Goal: Task Accomplishment & Management: Manage account settings

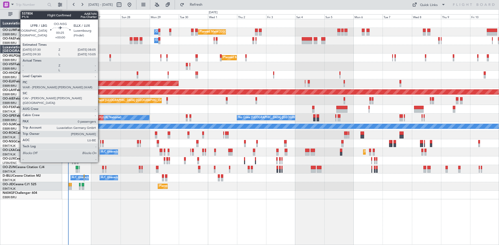
click at [100, 142] on div at bounding box center [100, 142] width 1 height 4
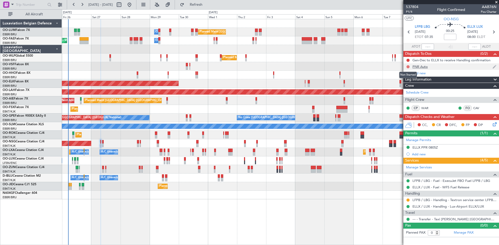
click at [408, 67] on button at bounding box center [408, 66] width 3 height 3
click at [409, 90] on span "Completed" at bounding box center [410, 89] width 17 height 5
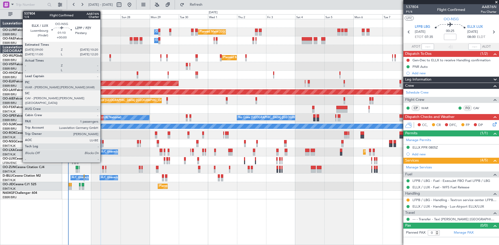
click at [103, 142] on div at bounding box center [103, 142] width 2 height 4
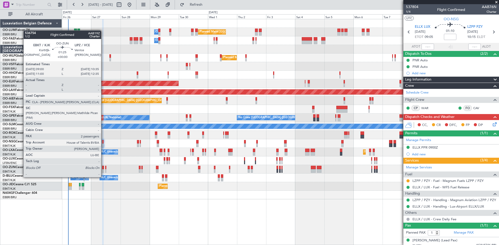
click at [103, 167] on div at bounding box center [103, 168] width 2 height 4
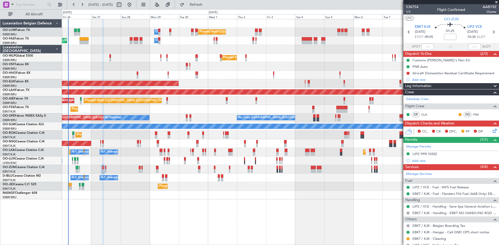
click at [492, 131] on icon at bounding box center [494, 130] width 4 height 4
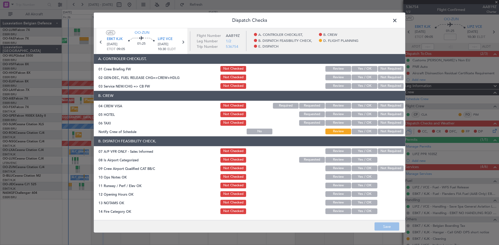
click at [385, 104] on button "Not Required" at bounding box center [391, 106] width 26 height 6
click at [384, 113] on button "Not Required" at bounding box center [391, 114] width 26 height 6
click at [394, 225] on button "Save" at bounding box center [387, 227] width 25 height 8
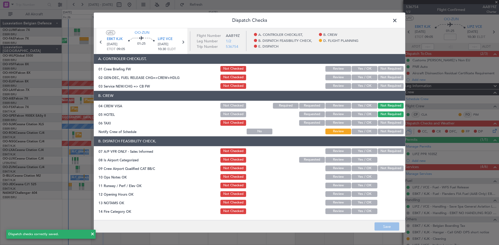
click at [398, 20] on span at bounding box center [398, 21] width 0 height 10
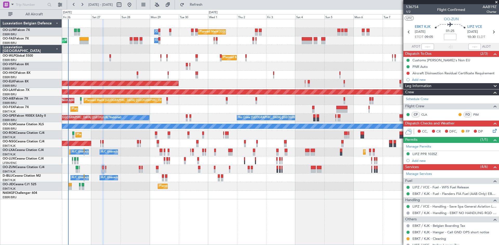
click at [493, 131] on icon at bounding box center [494, 130] width 4 height 4
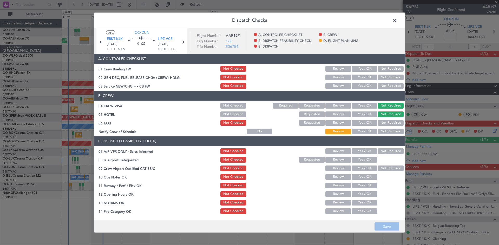
click at [385, 123] on button "Not Required" at bounding box center [391, 123] width 26 height 6
click at [167, 41] on span "LIPZ VCE" at bounding box center [165, 39] width 15 height 5
click at [385, 150] on button "Not Required" at bounding box center [391, 151] width 26 height 6
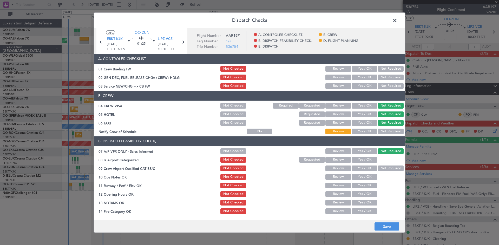
click at [366, 160] on button "Yes / OK" at bounding box center [365, 160] width 26 height 6
click at [364, 169] on button "Yes / OK" at bounding box center [365, 168] width 26 height 6
click at [363, 178] on button "Yes / OK" at bounding box center [365, 177] width 26 height 6
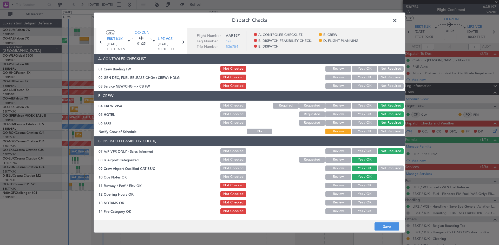
click at [365, 187] on button "Yes / OK" at bounding box center [365, 186] width 26 height 6
click at [368, 197] on button "Yes / OK" at bounding box center [365, 194] width 26 height 6
click at [364, 204] on button "Yes / OK" at bounding box center [365, 203] width 26 height 6
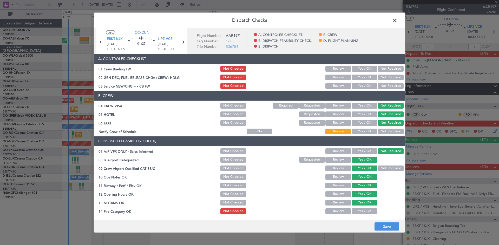
drag, startPoint x: 367, startPoint y: 212, endPoint x: 364, endPoint y: 213, distance: 3.0
click at [364, 213] on button "Yes / OK" at bounding box center [365, 211] width 26 height 6
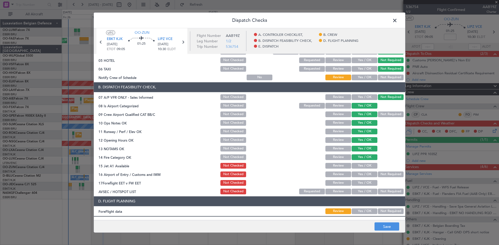
scroll to position [99, 0]
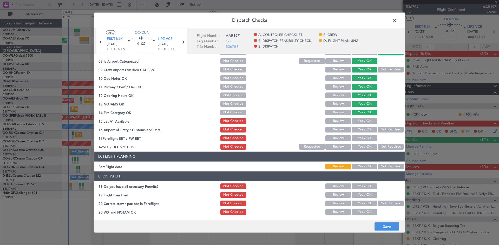
click at [365, 120] on button "Yes / OK" at bounding box center [365, 121] width 26 height 6
click at [378, 130] on button "Not Required" at bounding box center [391, 130] width 26 height 6
click at [365, 146] on button "Yes / OK" at bounding box center [365, 147] width 26 height 6
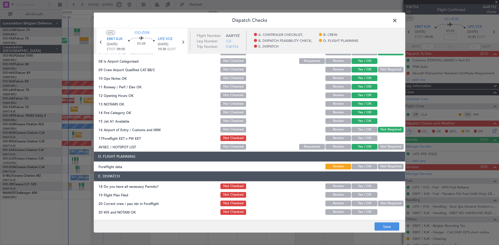
click at [363, 165] on button "Yes / OK" at bounding box center [365, 167] width 26 height 6
click at [361, 187] on button "Yes / OK" at bounding box center [365, 186] width 26 height 6
click at [367, 213] on button "Yes / OK" at bounding box center [365, 212] width 26 height 6
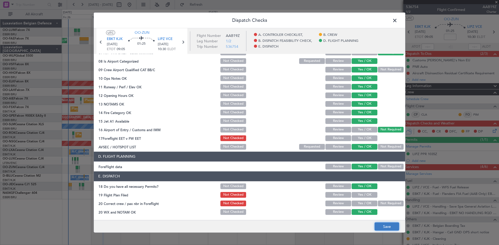
click at [380, 225] on button "Save" at bounding box center [387, 227] width 25 height 8
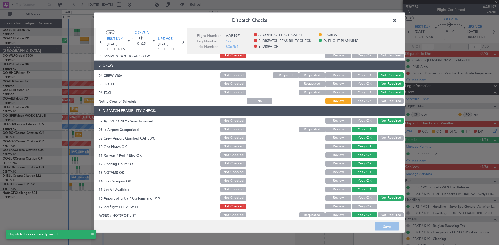
scroll to position [26, 0]
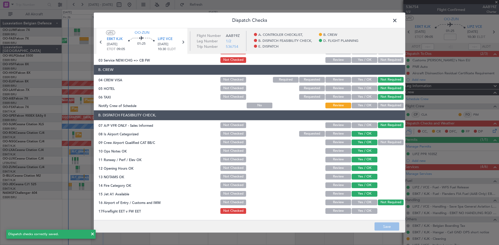
click at [355, 106] on button "Yes / OK" at bounding box center [365, 105] width 26 height 6
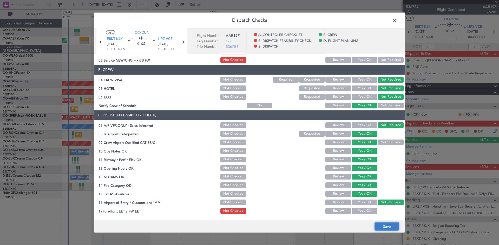
click at [390, 226] on button "Save" at bounding box center [387, 227] width 25 height 8
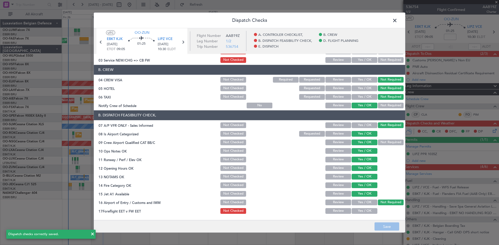
click at [398, 21] on span at bounding box center [398, 21] width 0 height 10
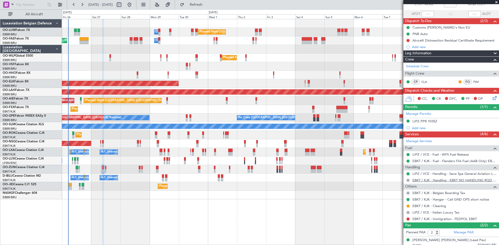
scroll to position [48, 0]
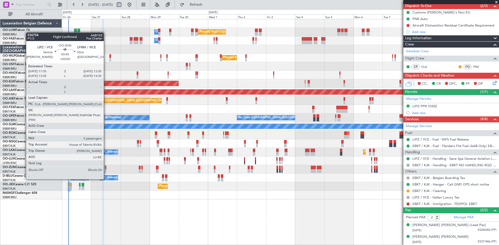
click at [106, 170] on div at bounding box center [105, 171] width 1 height 4
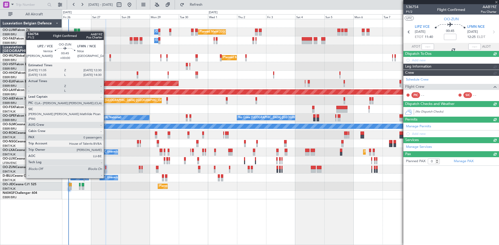
scroll to position [0, 0]
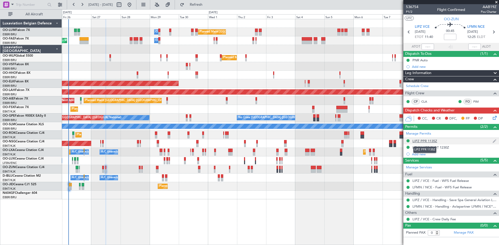
click at [429, 141] on div "LIPZ PPR 1135Z" at bounding box center [425, 141] width 25 height 4
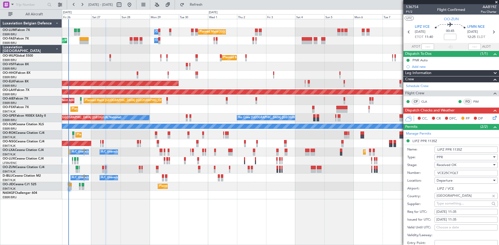
drag, startPoint x: 437, startPoint y: 172, endPoint x: 465, endPoint y: 175, distance: 27.5
click at [465, 175] on input "VCE25CYQLT" at bounding box center [466, 173] width 63 height 6
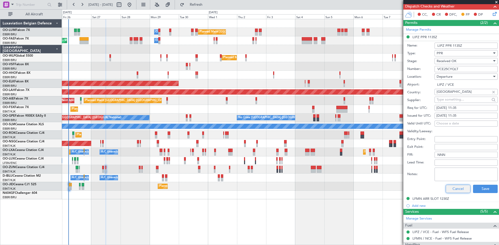
click at [460, 186] on button "Cancel" at bounding box center [458, 189] width 25 height 8
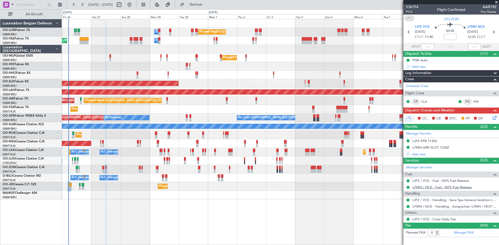
scroll to position [0, 0]
click at [434, 146] on div "LFMN ARR SLOT 1230Z" at bounding box center [431, 147] width 37 height 4
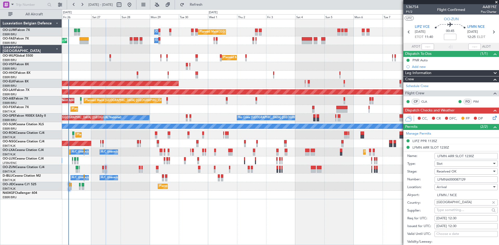
drag, startPoint x: 471, startPoint y: 179, endPoint x: 407, endPoint y: 179, distance: 64.0
click at [407, 179] on form "Name: LFMN ARR SLOT 1230Z Type: Slot Stage: Received OK Number: LFMNA000087129 …" at bounding box center [452, 228] width 96 height 155
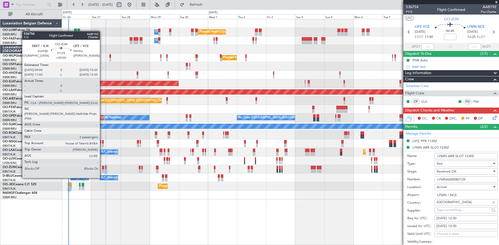
click at [102, 167] on div at bounding box center [103, 168] width 2 height 4
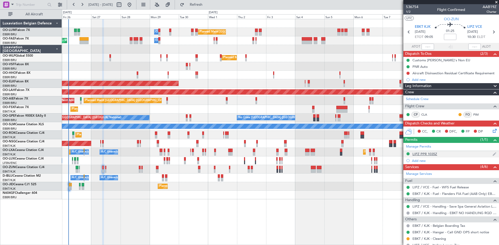
click at [426, 153] on div "LIPZ PPR 1035Z" at bounding box center [425, 154] width 25 height 4
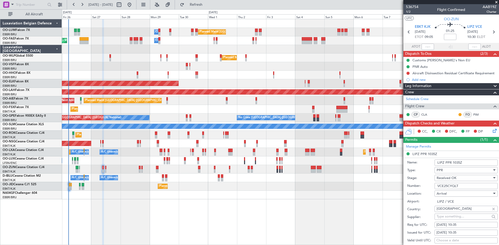
click at [448, 186] on input "VCE25CYQLT" at bounding box center [466, 186] width 63 height 6
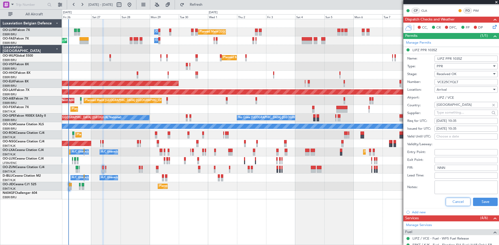
click at [460, 201] on button "Cancel" at bounding box center [458, 202] width 25 height 8
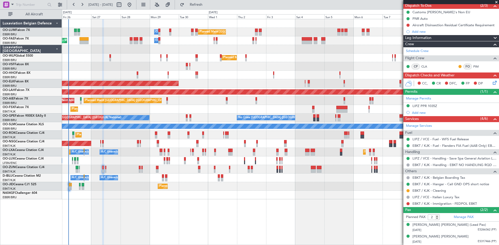
scroll to position [48, 0]
click at [433, 204] on link "EBKT / KJK - Immigration - FEDPOL EBKT" at bounding box center [445, 204] width 64 height 4
click at [209, 7] on button "Refresh" at bounding box center [193, 5] width 31 height 8
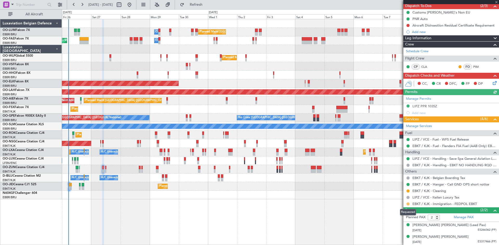
click at [408, 204] on button at bounding box center [408, 204] width 3 height 3
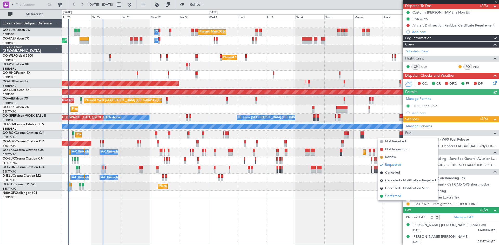
click at [402, 197] on li "Confirmed" at bounding box center [408, 196] width 60 height 8
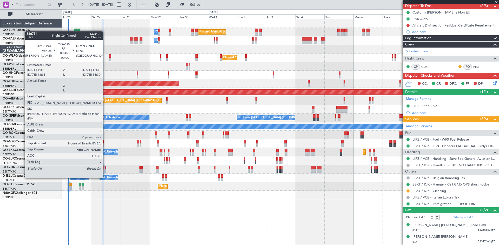
click at [105, 168] on div at bounding box center [105, 168] width 1 height 4
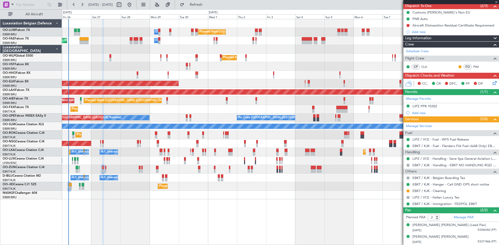
type input "0"
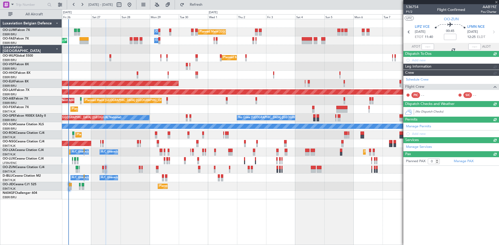
scroll to position [0, 0]
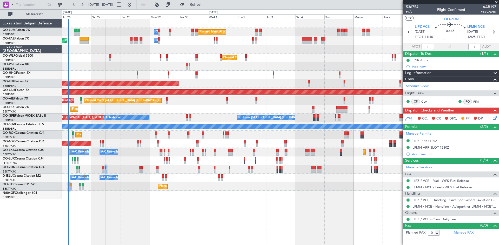
click at [493, 116] on icon at bounding box center [494, 117] width 4 height 4
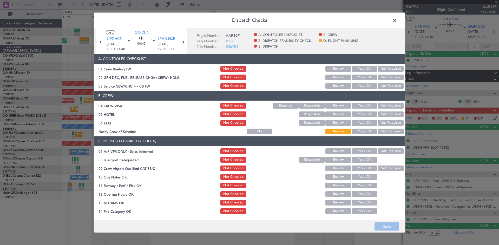
click at [383, 105] on button "Not Required" at bounding box center [391, 106] width 26 height 6
click at [384, 113] on button "Not Required" at bounding box center [391, 114] width 26 height 6
click at [234, 113] on button "Not Checked" at bounding box center [233, 114] width 26 height 6
click at [380, 122] on button "Not Required" at bounding box center [391, 123] width 26 height 6
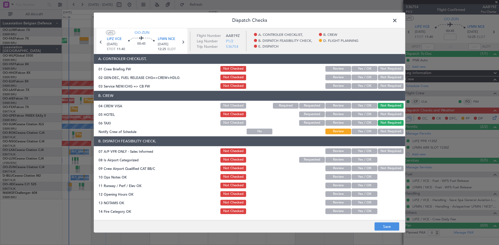
click at [368, 129] on button "Yes / OK" at bounding box center [365, 131] width 26 height 6
click at [379, 151] on button "Not Required" at bounding box center [391, 151] width 26 height 6
click at [365, 159] on button "Yes / OK" at bounding box center [365, 160] width 26 height 6
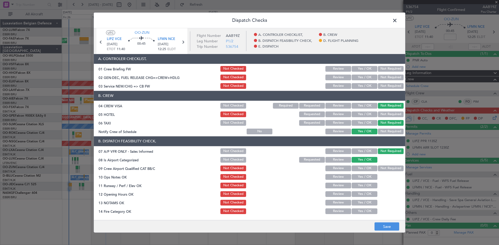
click at [368, 168] on button "Yes / OK" at bounding box center [365, 168] width 26 height 6
click at [368, 177] on button "Yes / OK" at bounding box center [365, 177] width 26 height 6
click at [368, 182] on div "Yes / OK" at bounding box center [364, 185] width 26 height 7
click at [368, 186] on button "Yes / OK" at bounding box center [365, 186] width 26 height 6
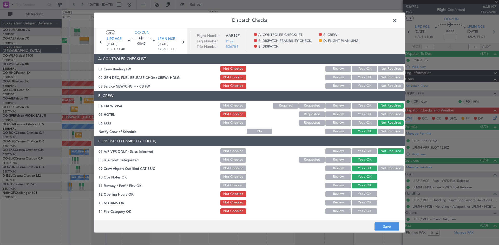
click at [367, 192] on button "Yes / OK" at bounding box center [365, 194] width 26 height 6
click at [366, 202] on button "Yes / OK" at bounding box center [365, 203] width 26 height 6
click at [367, 210] on button "Yes / OK" at bounding box center [365, 211] width 26 height 6
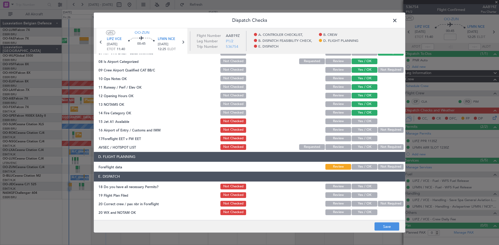
scroll to position [99, 0]
click at [358, 122] on button "Yes / OK" at bounding box center [365, 121] width 26 height 6
click at [379, 132] on button "Not Required" at bounding box center [391, 130] width 26 height 6
click at [362, 147] on button "Yes / OK" at bounding box center [365, 147] width 26 height 6
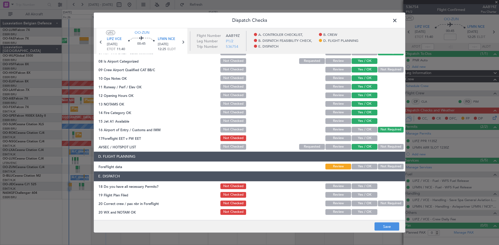
click at [364, 168] on button "Yes / OK" at bounding box center [365, 167] width 26 height 6
click at [359, 185] on button "Yes / OK" at bounding box center [365, 186] width 26 height 6
click at [364, 201] on button "Yes / OK" at bounding box center [365, 203] width 26 height 6
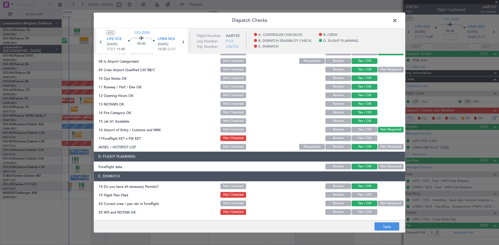
click at [366, 211] on button "Yes / OK" at bounding box center [365, 212] width 26 height 6
click at [385, 224] on button "Save" at bounding box center [387, 227] width 25 height 8
click at [366, 138] on button "Yes / OK" at bounding box center [365, 138] width 26 height 6
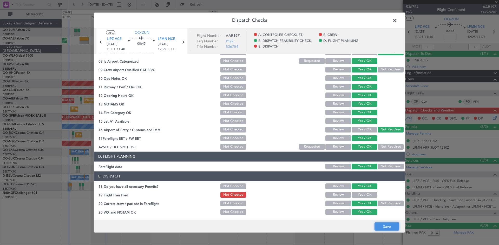
click at [390, 226] on button "Save" at bounding box center [387, 227] width 25 height 8
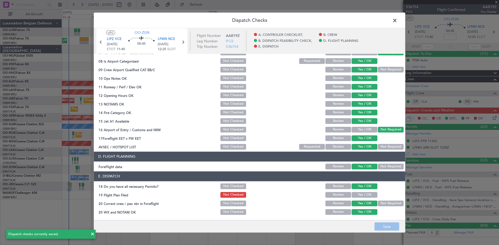
click at [398, 23] on span at bounding box center [398, 21] width 0 height 10
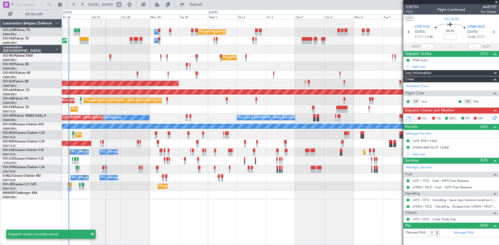
click at [448, 36] on input at bounding box center [450, 37] width 12 height 6
type input "+00:10"
click at [439, 33] on div "00:45 +00:10" at bounding box center [450, 31] width 34 height 19
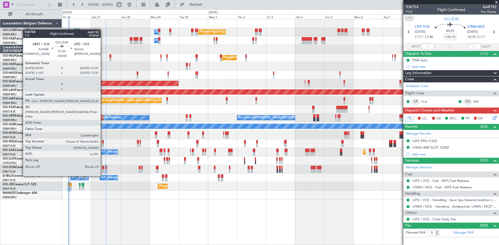
click at [103, 166] on div at bounding box center [103, 168] width 2 height 4
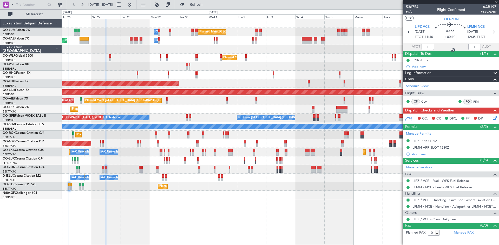
type input "2"
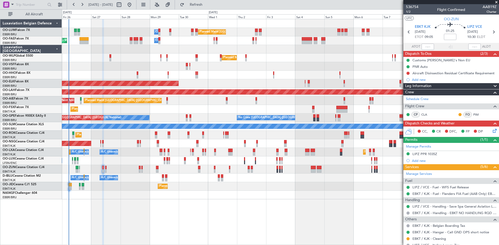
click at [493, 132] on icon at bounding box center [494, 130] width 4 height 4
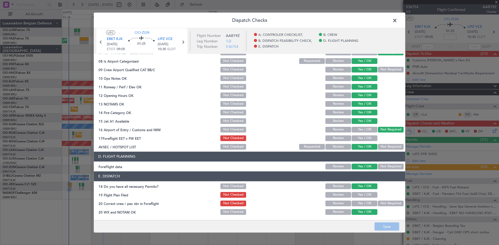
click at [364, 139] on button "Yes / OK" at bounding box center [365, 138] width 26 height 6
click at [388, 224] on button "Save" at bounding box center [387, 227] width 25 height 8
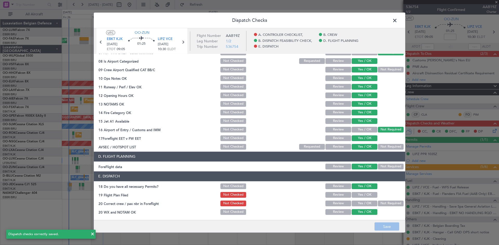
click at [398, 22] on span at bounding box center [398, 21] width 0 height 10
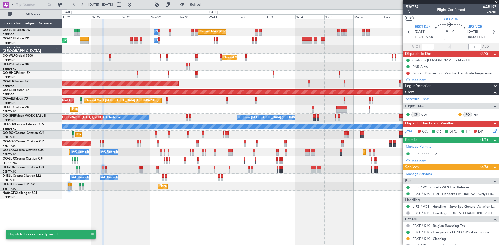
click at [451, 37] on input at bounding box center [450, 37] width 12 height 6
click at [317, 196] on div at bounding box center [280, 195] width 437 height 9
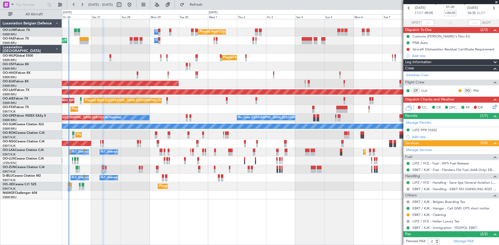
scroll to position [0, 0]
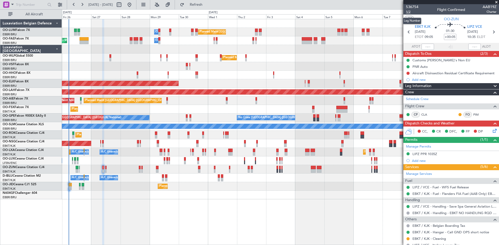
click at [407, 12] on span "1/2" at bounding box center [412, 12] width 12 height 4
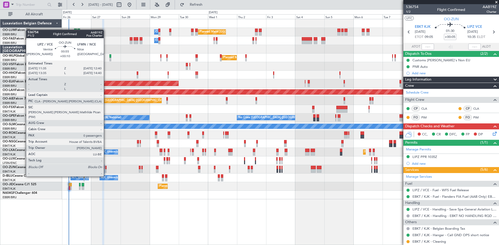
click at [106, 167] on div at bounding box center [106, 168] width 2 height 4
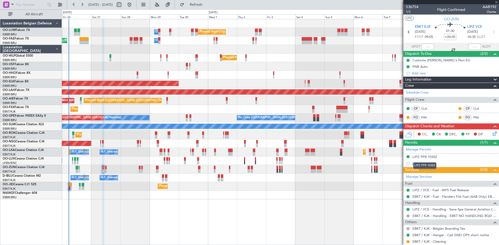
type input "+00:10"
type input "0"
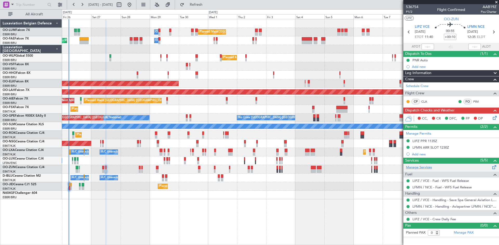
click at [418, 168] on link "Manage Services" at bounding box center [419, 167] width 26 height 5
click at [207, 5] on span "Refresh" at bounding box center [196, 5] width 22 height 4
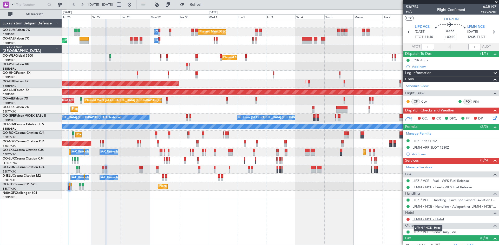
click at [432, 219] on link "LFMN / NCE - Hotel" at bounding box center [428, 219] width 31 height 4
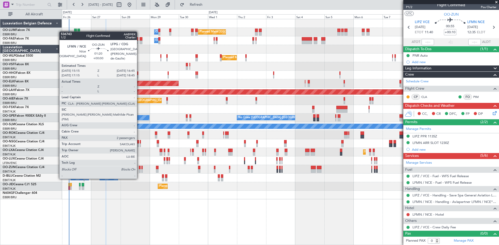
click at [139, 168] on div at bounding box center [140, 168] width 2 height 4
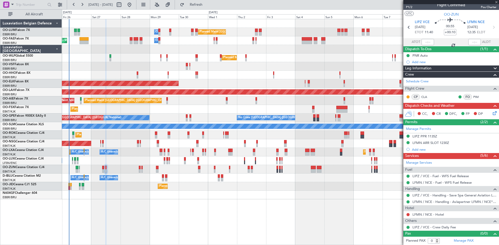
type input "2"
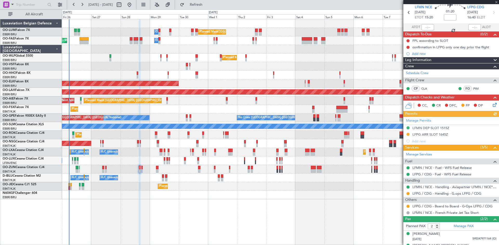
scroll to position [28, 0]
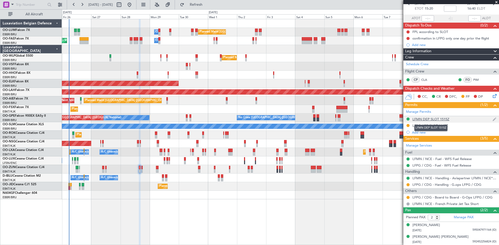
click at [420, 121] on div "LFMN DEP SLOT 1515Z" at bounding box center [431, 119] width 37 height 4
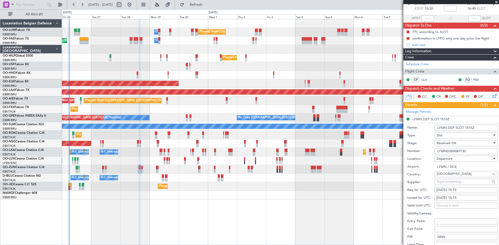
drag, startPoint x: 470, startPoint y: 152, endPoint x: 409, endPoint y: 160, distance: 61.9
click at [409, 160] on form "Name: LFMN DEP SLOT 1515Z Type: Slot Stage: Received OK Number: LFMND000087130 …" at bounding box center [452, 200] width 96 height 155
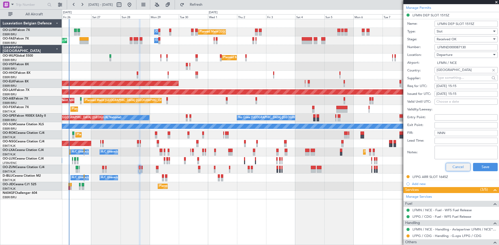
click at [455, 165] on button "Cancel" at bounding box center [458, 167] width 25 height 8
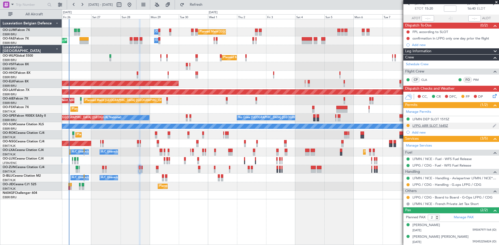
click at [433, 125] on div "LFPG ARR SLOT 1645Z" at bounding box center [431, 125] width 36 height 4
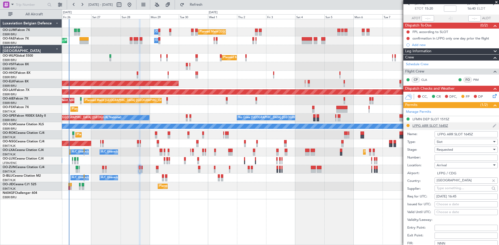
scroll to position [132, 0]
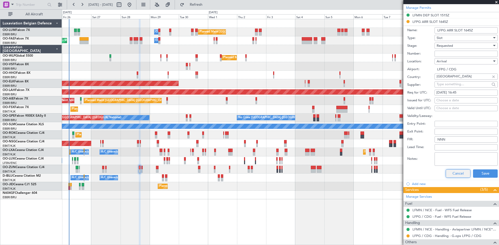
click at [458, 171] on button "Cancel" at bounding box center [458, 174] width 25 height 8
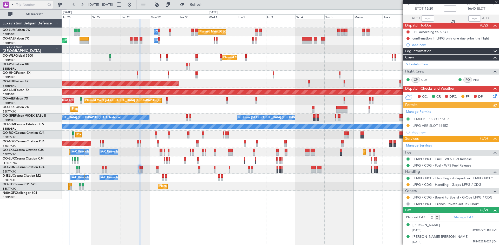
click at [11, 4] on span at bounding box center [12, 4] width 6 height 6
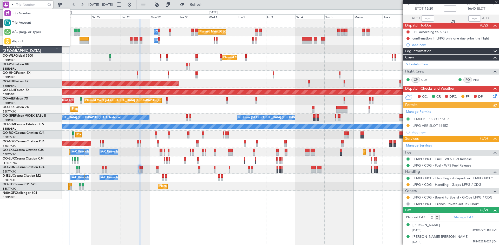
click at [18, 41] on span "Airport" at bounding box center [17, 41] width 11 height 5
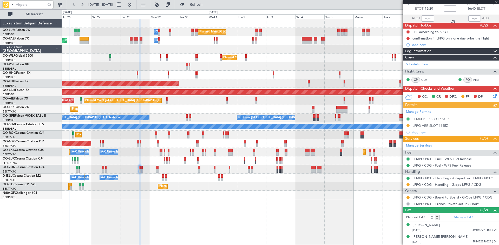
click at [22, 5] on input "text" at bounding box center [31, 5] width 30 height 8
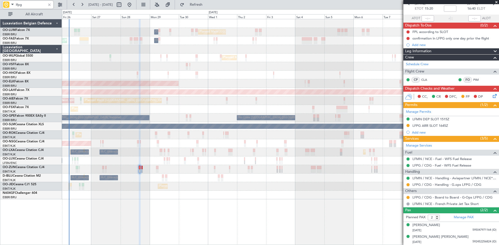
type input "lfpg"
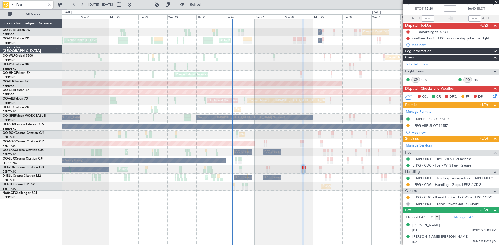
click at [333, 149] on div "Planned Maint Brussels (Brussels National) Owner Melsbroek Air Base Planned Mai…" at bounding box center [280, 109] width 437 height 180
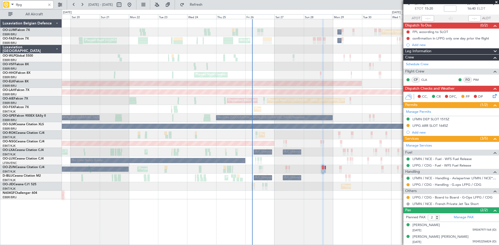
click at [297, 164] on div "Planned Maint Brussels (Brussels National) Owner Melsbroek Air Base Planned Mai…" at bounding box center [280, 109] width 437 height 180
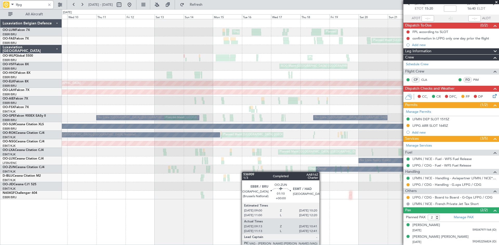
click at [271, 170] on div "Planned Maint Brussels (Brussels National) Unplanned Maint Brussels (Brussels N…" at bounding box center [280, 109] width 437 height 180
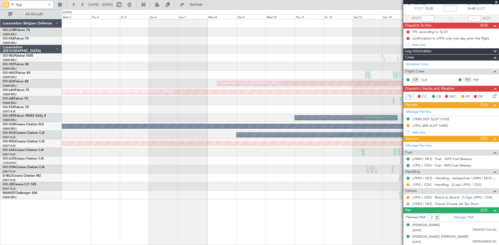
click at [274, 180] on div "Unplanned Maint Brussels (Brussels National) Planned Maint Brussels (Brussels N…" at bounding box center [280, 109] width 437 height 180
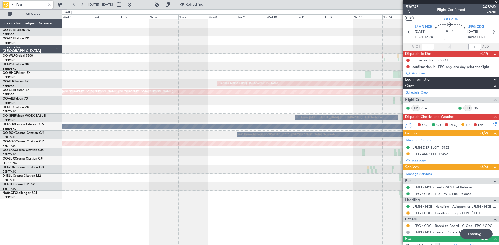
scroll to position [28, 0]
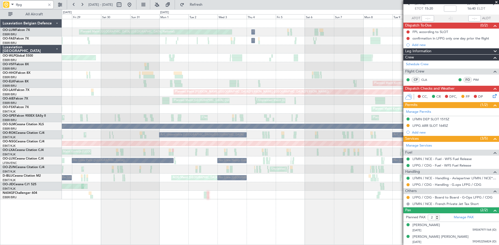
click at [341, 191] on div at bounding box center [280, 195] width 437 height 9
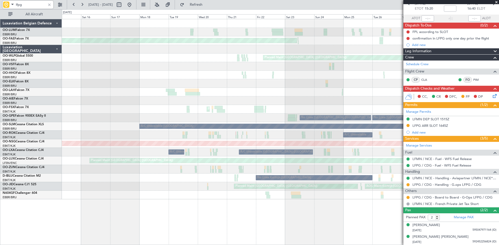
click at [323, 196] on div "Planned Maint Brussels (Brussels National) Planned Maint Kortrijk-Wevelgem Plan…" at bounding box center [280, 132] width 437 height 226
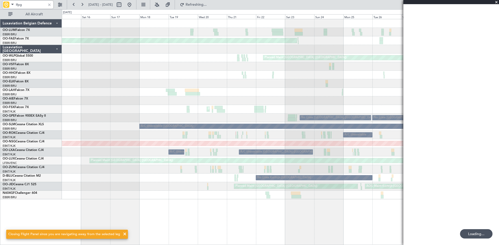
scroll to position [0, 0]
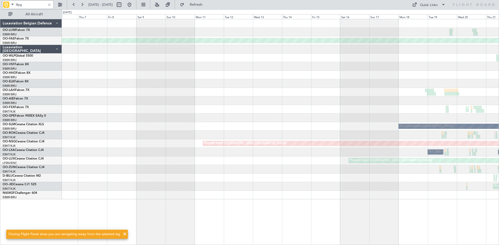
click at [437, 198] on div "Planned Maint Kortrijk-Wevelgem Planned Maint Berlin (Brandenburg) Planned Main…" at bounding box center [280, 132] width 437 height 226
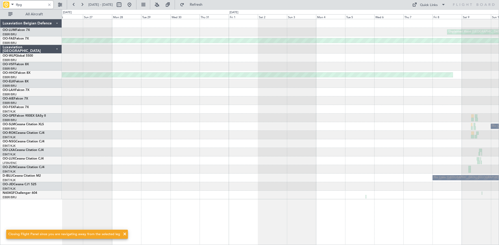
click at [475, 200] on div "Unplanned Maint Brussels (Brussels National) Planned Maint Kortrijk-Wevelgem Pl…" at bounding box center [280, 132] width 437 height 226
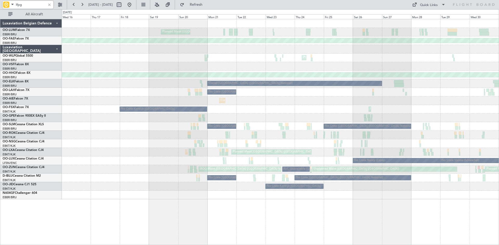
click at [447, 194] on div "Planned Maint Brussels (Brussels National) Planned Maint Brussels (Brussels Nat…" at bounding box center [280, 132] width 437 height 226
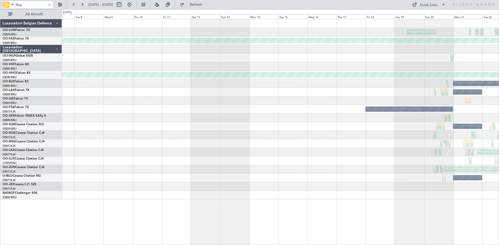
click at [357, 195] on div at bounding box center [280, 195] width 437 height 9
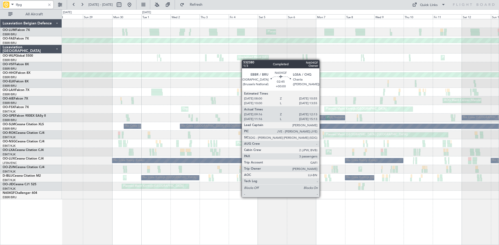
click at [369, 193] on div "Planned Maint Brussels (Brussels National) AOG Maint Camp Springs (Joint Base A…" at bounding box center [280, 132] width 437 height 226
click at [105, 204] on div "Planned Maint Brussels (Brussels National) AOG Maint Camp Springs (Joint Base A…" at bounding box center [280, 132] width 437 height 226
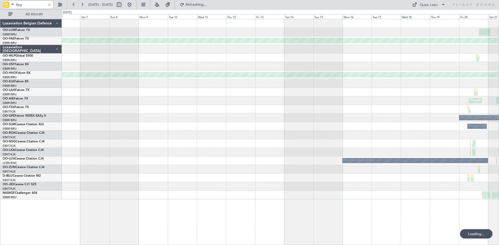
click at [472, 206] on div "Unplanned Maint Melsbroek Air Base Planned Maint Kortrijk-Wevelgem Planned Main…" at bounding box center [280, 132] width 437 height 226
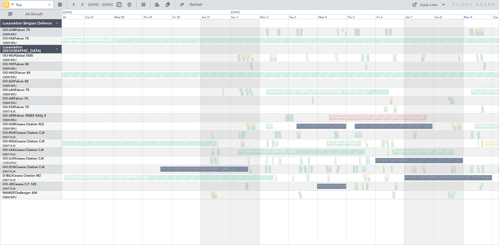
click at [486, 201] on div "Planned Maint Kortrijk-Wevelgem A/C Unavailable Brussels (Brussels National) Pl…" at bounding box center [280, 132] width 437 height 226
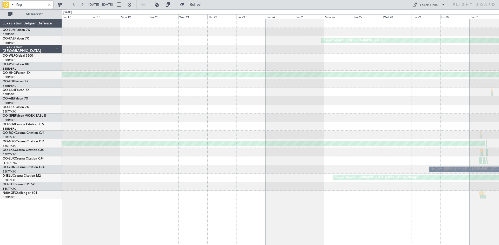
click at [426, 198] on div "Planned Maint Kortrijk-Wevelgem Planned Maint Geneva (Cointrin) Unplanned Maint…" at bounding box center [280, 132] width 437 height 226
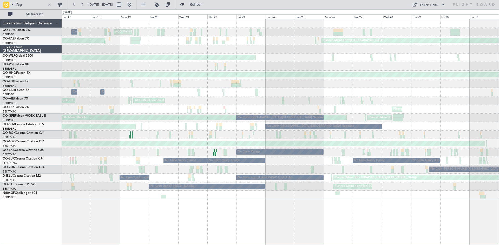
drag, startPoint x: 49, startPoint y: 5, endPoint x: 54, endPoint y: 6, distance: 5.0
click at [49, 5] on div at bounding box center [50, 5] width 6 height 6
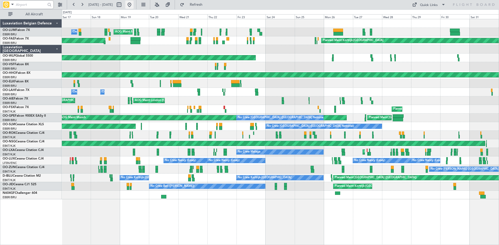
click at [134, 6] on button at bounding box center [129, 5] width 8 height 8
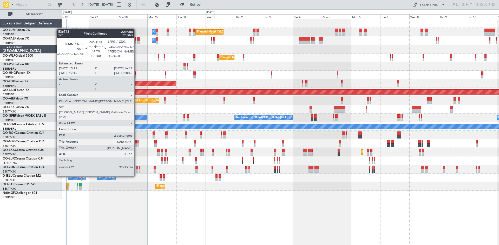
click at [137, 166] on div at bounding box center [137, 168] width 2 height 4
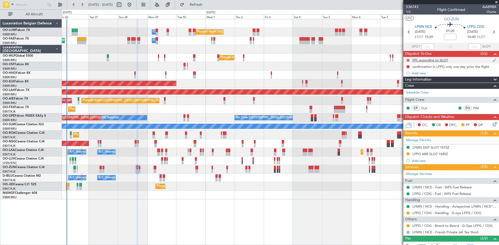
click at [409, 59] on button at bounding box center [408, 60] width 3 height 3
click at [404, 82] on span "Completed" at bounding box center [410, 83] width 17 height 5
click at [492, 125] on icon at bounding box center [494, 123] width 4 height 4
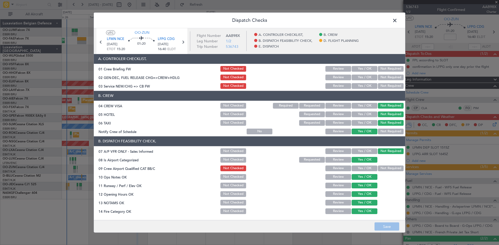
click at [361, 168] on button "Yes / OK" at bounding box center [365, 168] width 26 height 6
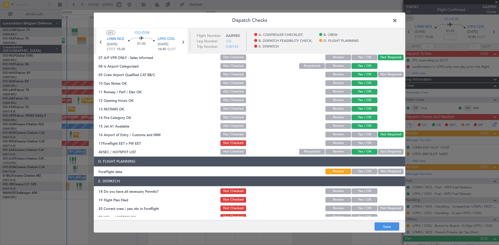
scroll to position [99, 0]
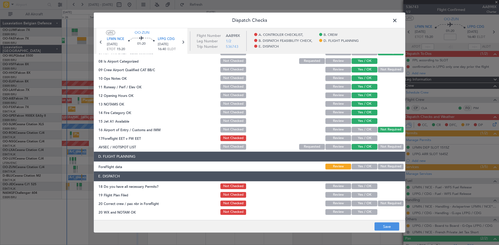
click at [363, 165] on button "Yes / OK" at bounding box center [365, 167] width 26 height 6
click at [370, 138] on button "Yes / OK" at bounding box center [365, 138] width 26 height 6
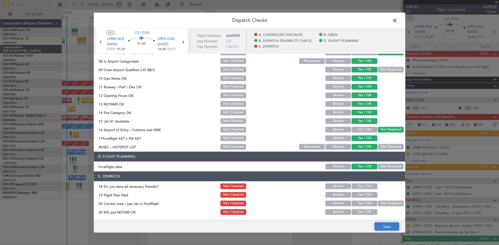
click at [392, 227] on button "Save" at bounding box center [387, 227] width 25 height 8
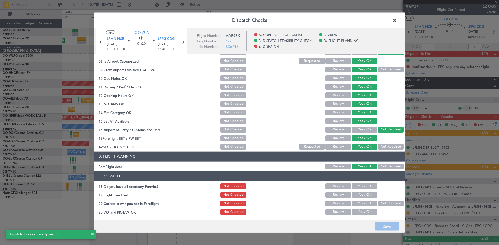
click at [398, 21] on span at bounding box center [398, 21] width 0 height 10
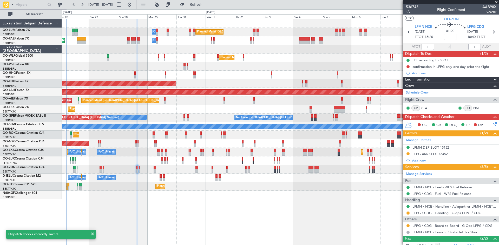
click at [447, 38] on input at bounding box center [450, 37] width 12 height 6
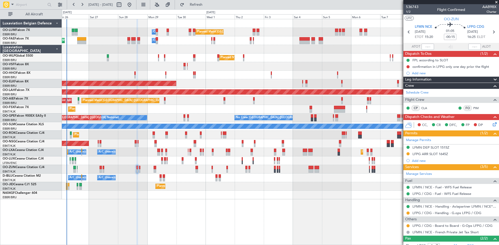
click at [492, 125] on icon at bounding box center [494, 123] width 4 height 4
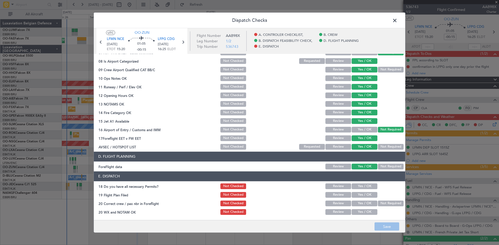
click at [366, 204] on button "Yes / OK" at bounding box center [365, 203] width 26 height 6
click at [385, 226] on button "Save" at bounding box center [387, 227] width 25 height 8
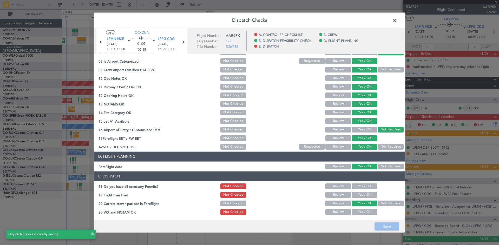
click at [398, 20] on span at bounding box center [398, 21] width 0 height 10
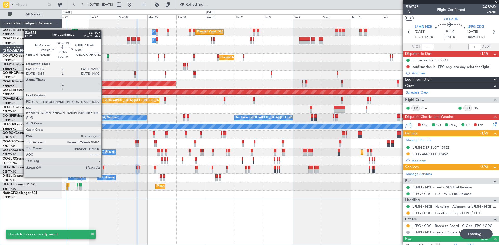
click at [104, 167] on div at bounding box center [104, 168] width 2 height 4
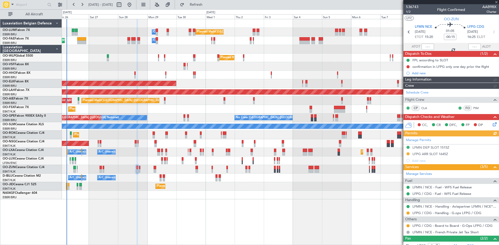
type input "+00:10"
type input "0"
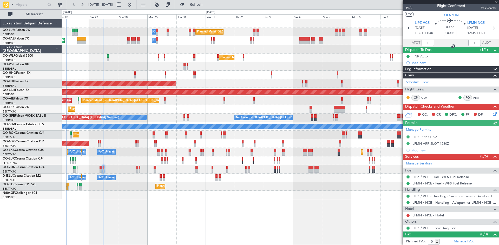
scroll to position [5, 0]
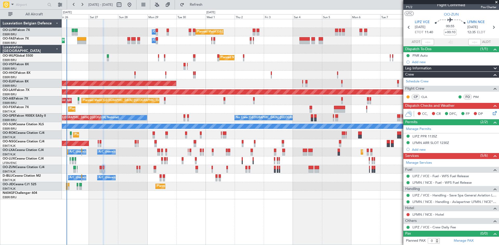
click at [492, 113] on icon at bounding box center [494, 112] width 4 height 4
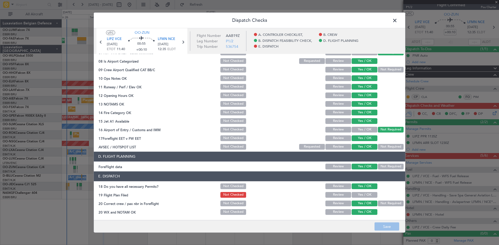
scroll to position [0, 0]
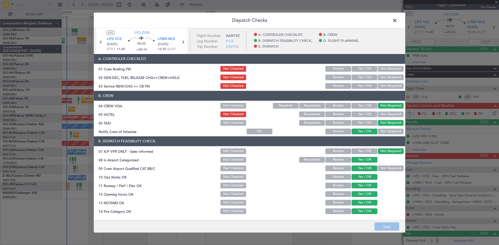
click at [398, 21] on span at bounding box center [398, 21] width 0 height 10
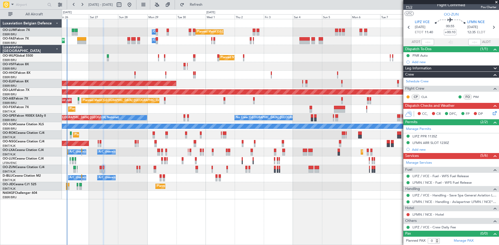
click at [413, 6] on span "P1/2" at bounding box center [412, 7] width 12 height 4
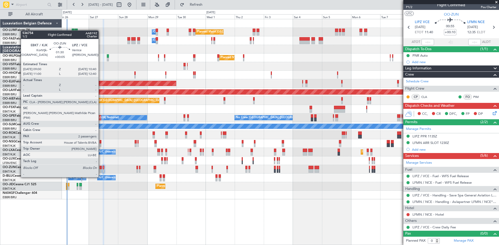
click at [101, 167] on div at bounding box center [101, 168] width 2 height 4
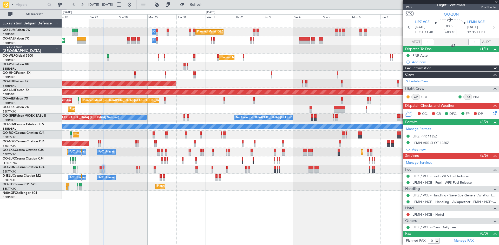
type input "+00:05"
type input "2"
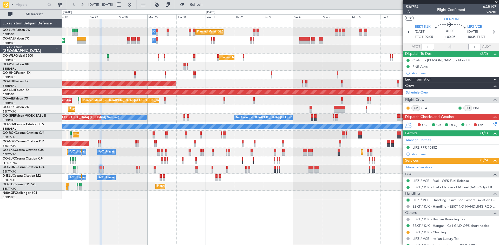
click at [492, 123] on icon at bounding box center [494, 123] width 4 height 4
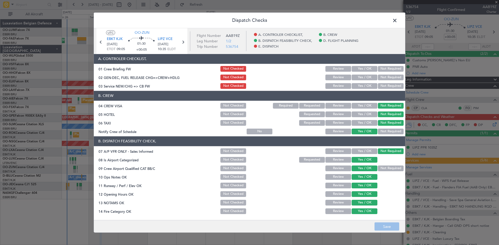
click at [357, 86] on button "Yes / OK" at bounding box center [365, 86] width 26 height 6
click at [397, 228] on button "Save" at bounding box center [387, 227] width 25 height 8
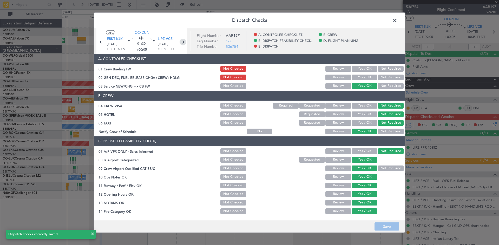
click at [183, 42] on icon at bounding box center [183, 41] width 7 height 7
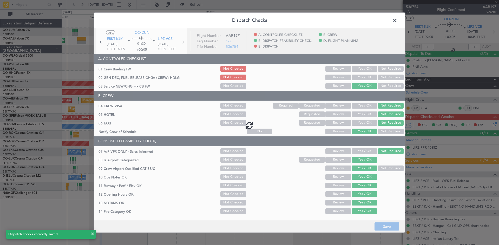
type input "+00:10"
type input "0"
type input "+00:10"
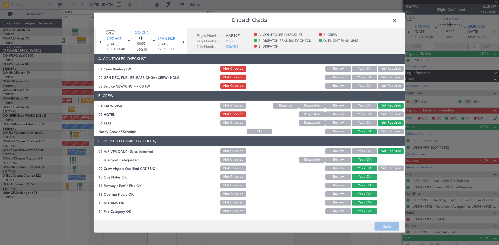
click at [359, 86] on button "Yes / OK" at bounding box center [365, 86] width 26 height 6
click at [382, 229] on button "Save" at bounding box center [387, 227] width 25 height 8
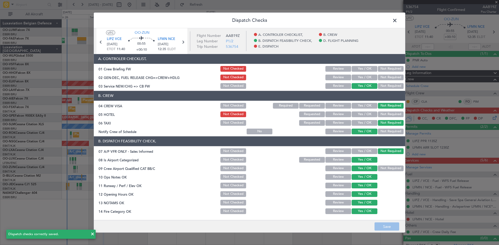
click at [398, 20] on span at bounding box center [398, 21] width 0 height 10
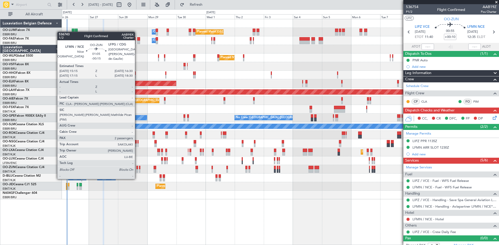
click at [137, 169] on div at bounding box center [137, 168] width 2 height 4
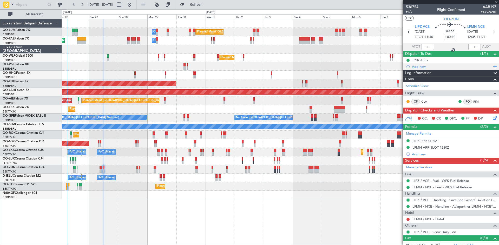
type input "-00:15"
type input "2"
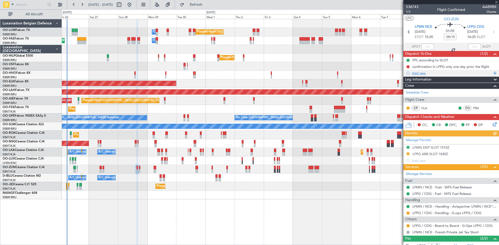
click at [425, 73] on div "Add new" at bounding box center [452, 73] width 80 height 4
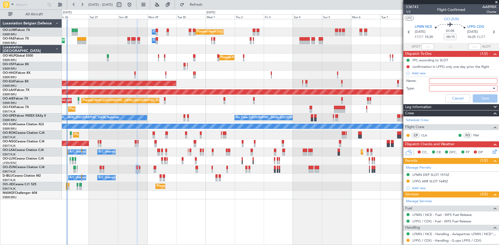
click at [436, 81] on input "Name:" at bounding box center [463, 81] width 68 height 6
click at [484, 88] on div at bounding box center [461, 88] width 61 height 8
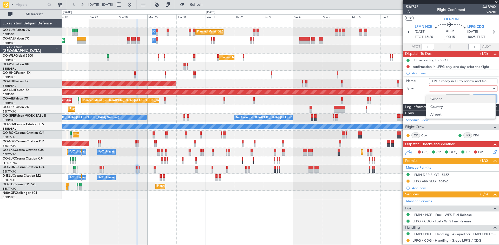
click at [447, 100] on span "Generic" at bounding box center [461, 99] width 61 height 8
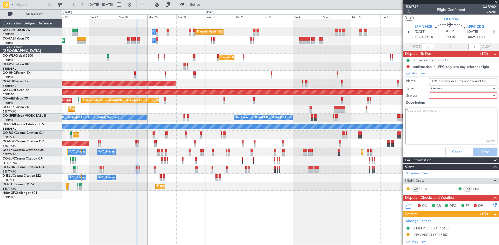
click at [488, 80] on input "FPL already in FF to review and file." at bounding box center [463, 81] width 68 height 6
type input "FPL already in FF to review and file. SLOT!"
click at [437, 95] on div at bounding box center [461, 96] width 61 height 8
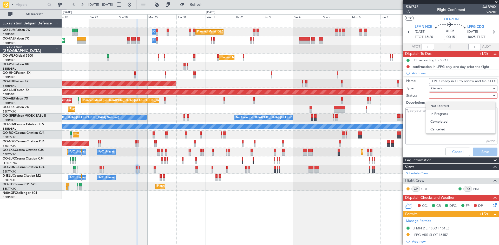
click at [443, 104] on span "Not Started" at bounding box center [461, 106] width 61 height 8
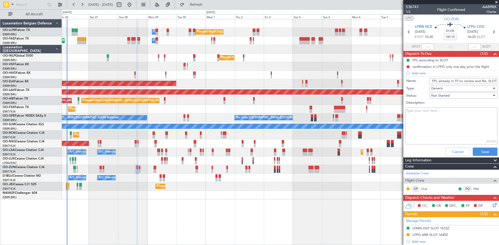
click at [430, 121] on textarea "Description:" at bounding box center [452, 126] width 92 height 37
type textarea "FPL already in FF. Please check NOTAMs and WX closer to DOF and add Slot-nr. of…"
click at [484, 152] on button "Save" at bounding box center [485, 152] width 25 height 8
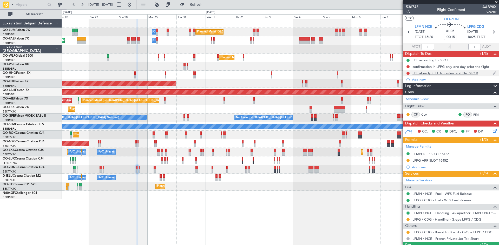
click at [442, 71] on div "FPL already in FF to review and file. SLOT!" at bounding box center [446, 73] width 66 height 4
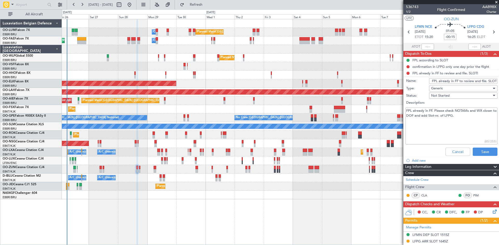
click at [431, 81] on input "FPL already in FF to review and file. SLOT!" at bounding box center [463, 81] width 68 height 6
type input "*READ ME* FPL already in FF to review and file. SLOT!"
click at [485, 156] on div "Cancel Save" at bounding box center [450, 152] width 98 height 12
click at [484, 152] on button "Save" at bounding box center [485, 152] width 25 height 8
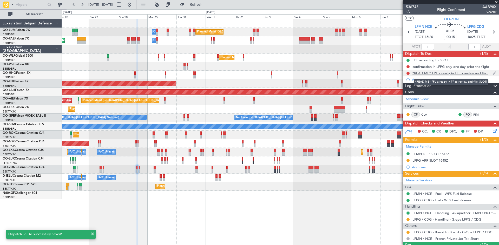
click at [433, 72] on div "*READ ME* FPL already in FF to review and file. SLOT!" at bounding box center [453, 73] width 80 height 4
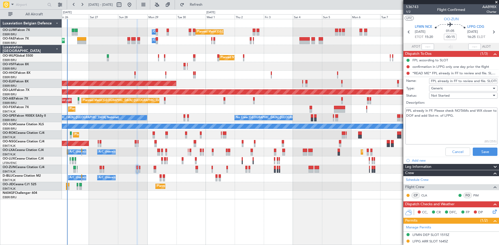
scroll to position [0, 22]
drag, startPoint x: 477, startPoint y: 81, endPoint x: 482, endPoint y: 80, distance: 4.8
click at [482, 80] on input "*READ ME* FPL already in FF to review and file. SLOT!" at bounding box center [463, 81] width 68 height 6
type input "*READ ME* FPL already in FF. SLOT!"
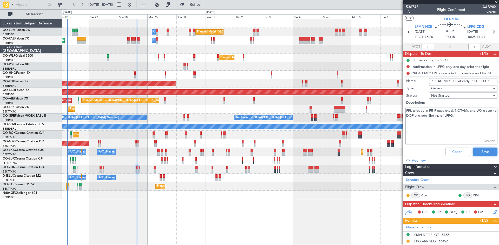
click at [484, 151] on button "Save" at bounding box center [485, 152] width 25 height 8
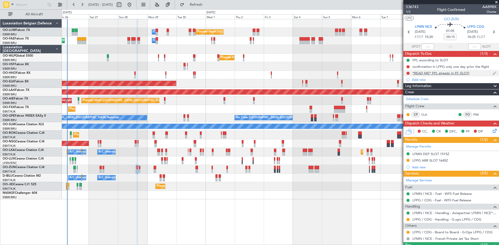
click at [451, 72] on div "*READ ME* FPL already in FF. SLOT!" at bounding box center [441, 73] width 57 height 4
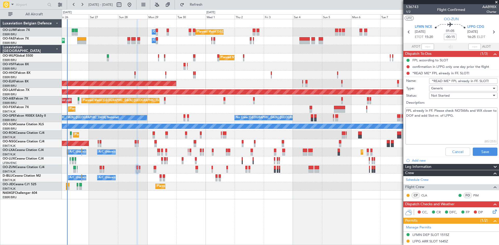
click at [485, 80] on input "*READ ME* FPL already in FF. SLOT!" at bounding box center [463, 81] width 68 height 6
type input "*READ ME* FPL already in FF. SLOT LFPG!"
drag, startPoint x: 482, startPoint y: 150, endPoint x: 484, endPoint y: 148, distance: 3.1
click at [483, 150] on button "Save" at bounding box center [485, 152] width 25 height 8
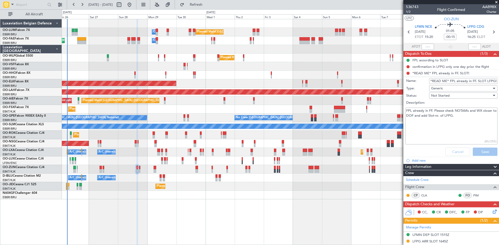
scroll to position [0, 0]
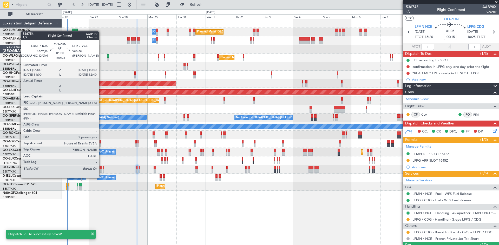
click at [101, 168] on div at bounding box center [101, 168] width 2 height 4
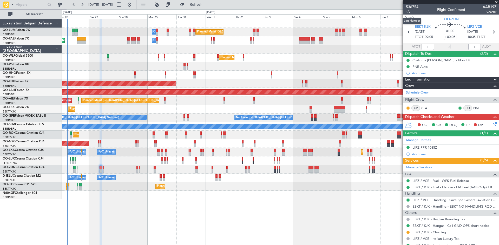
click at [409, 12] on span "1/2" at bounding box center [412, 12] width 12 height 4
click at [492, 126] on icon at bounding box center [494, 123] width 4 height 4
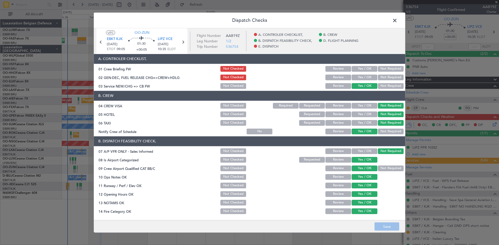
click at [356, 68] on button "Yes / OK" at bounding box center [365, 69] width 26 height 6
click at [361, 74] on div "Yes / OK" at bounding box center [364, 77] width 26 height 7
click at [361, 77] on button "Yes / OK" at bounding box center [365, 77] width 26 height 6
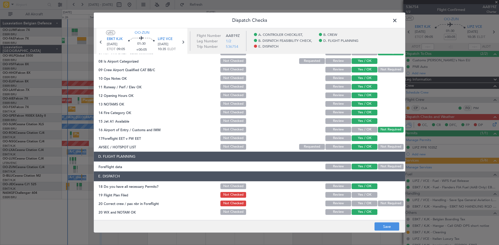
click at [364, 193] on button "Yes / OK" at bounding box center [365, 195] width 26 height 6
click at [365, 202] on button "Yes / OK" at bounding box center [365, 203] width 26 height 6
click at [384, 229] on button "Save" at bounding box center [387, 227] width 25 height 8
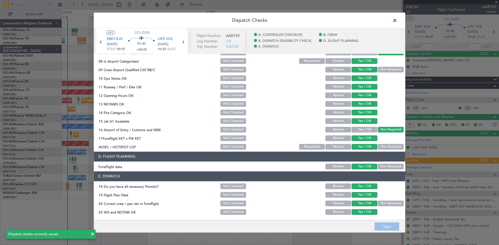
click at [398, 20] on span at bounding box center [398, 21] width 0 height 10
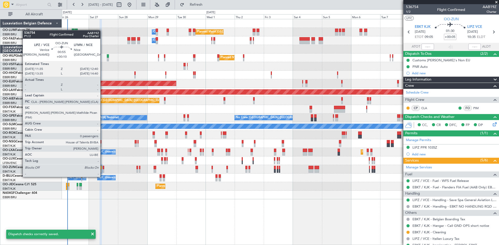
click at [103, 167] on div at bounding box center [104, 168] width 2 height 4
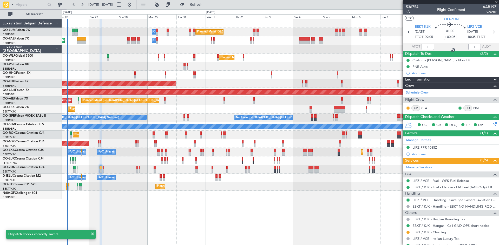
type input "+00:10"
type input "0"
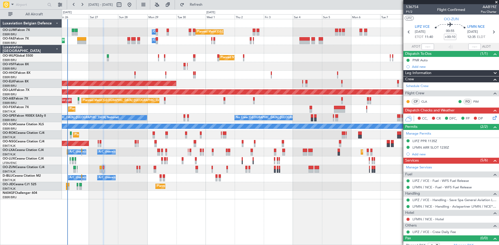
click at [492, 118] on icon at bounding box center [494, 117] width 4 height 4
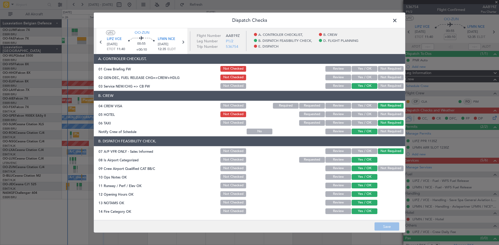
click at [367, 67] on button "Yes / OK" at bounding box center [365, 69] width 26 height 6
click at [363, 76] on button "Yes / OK" at bounding box center [365, 77] width 26 height 6
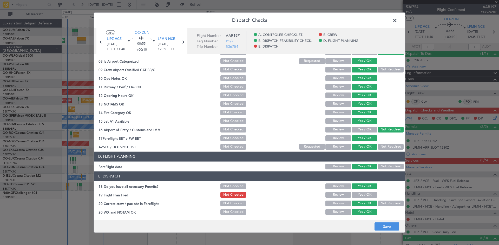
click at [364, 194] on button "Yes / OK" at bounding box center [365, 195] width 26 height 6
click at [381, 226] on button "Save" at bounding box center [387, 227] width 25 height 8
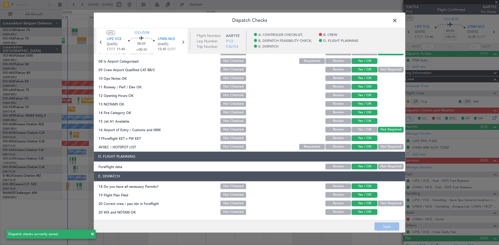
click at [398, 20] on span at bounding box center [398, 21] width 0 height 10
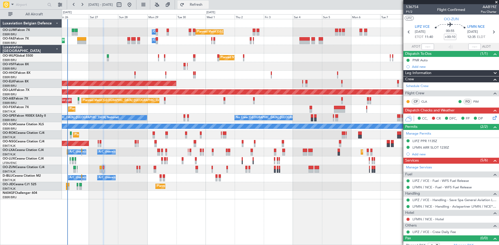
click at [207, 6] on span "Refresh" at bounding box center [196, 5] width 22 height 4
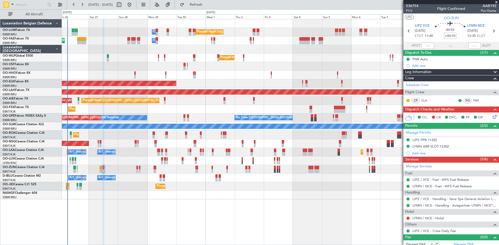
scroll to position [0, 0]
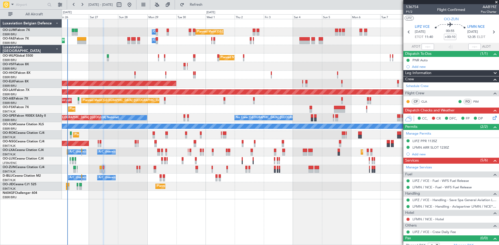
click at [99, 142] on div "Planned Maint [GEOGRAPHIC_DATA] ([GEOGRAPHIC_DATA])" at bounding box center [280, 143] width 437 height 9
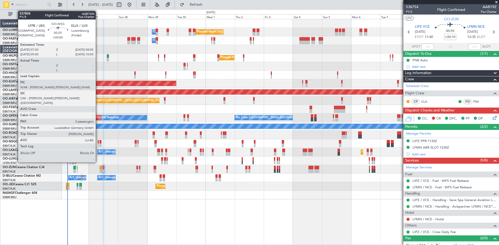
click at [98, 142] on div at bounding box center [98, 142] width 1 height 4
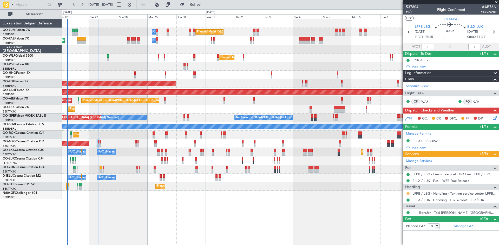
click at [408, 194] on button at bounding box center [408, 193] width 3 height 3
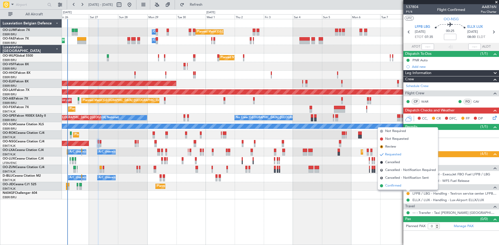
click at [395, 185] on span "Confirmed" at bounding box center [393, 185] width 16 height 5
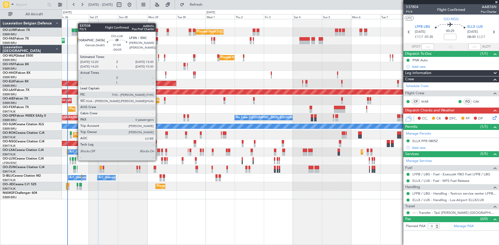
click at [75, 160] on div at bounding box center [76, 159] width 2 height 4
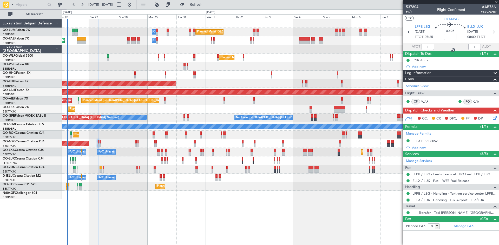
type input "-00:05"
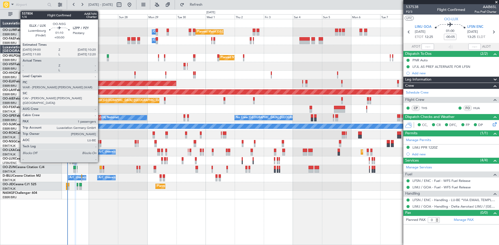
click at [100, 141] on div at bounding box center [101, 142] width 2 height 4
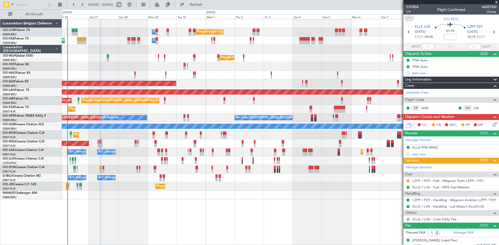
click at [418, 147] on div "ELLX PPR 0900Z" at bounding box center [425, 147] width 25 height 4
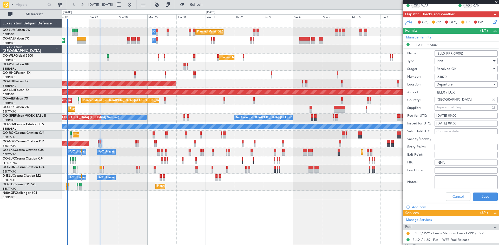
scroll to position [159, 0]
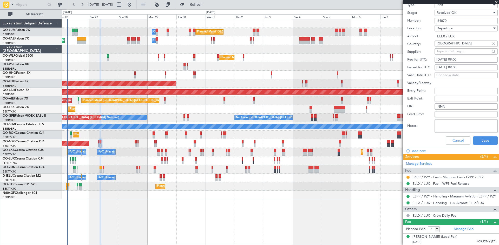
click at [443, 21] on input "64870" at bounding box center [466, 21] width 63 height 6
click at [458, 139] on button "Cancel" at bounding box center [458, 140] width 25 height 8
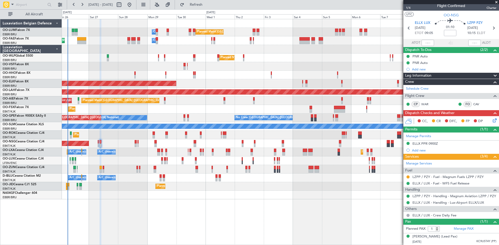
scroll to position [4, 0]
click at [492, 121] on icon at bounding box center [494, 120] width 4 height 4
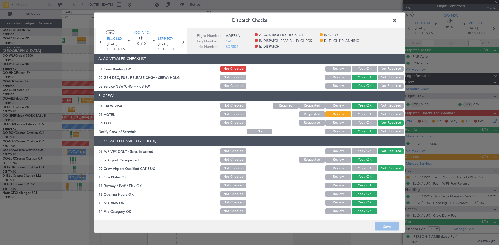
click at [398, 23] on span at bounding box center [398, 21] width 0 height 10
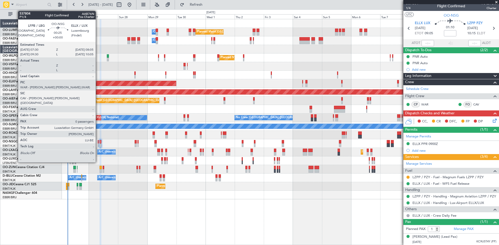
click at [98, 142] on div at bounding box center [98, 142] width 1 height 4
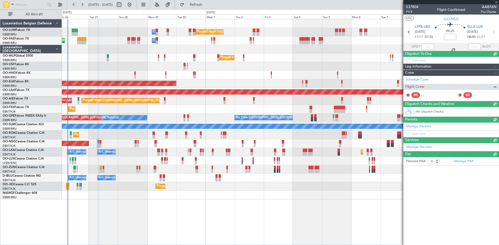
scroll to position [0, 0]
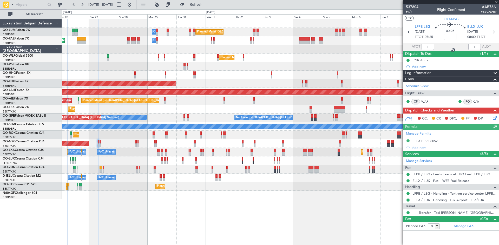
click at [496, 116] on icon at bounding box center [494, 117] width 4 height 4
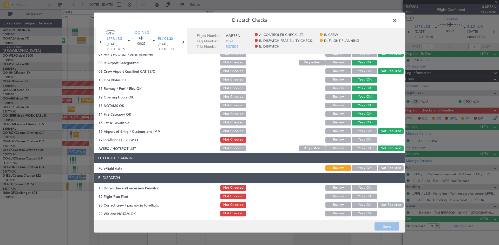
scroll to position [99, 0]
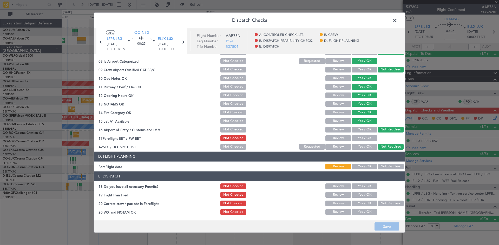
click at [362, 136] on button "Yes / OK" at bounding box center [365, 138] width 26 height 6
click at [365, 165] on button "Yes / OK" at bounding box center [365, 167] width 26 height 6
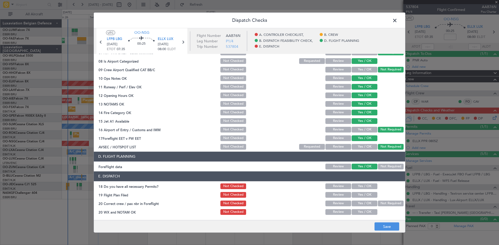
click at [366, 188] on button "Yes / OK" at bounding box center [365, 186] width 26 height 6
click at [367, 203] on button "Yes / OK" at bounding box center [365, 203] width 26 height 6
click at [365, 215] on button "Yes / OK" at bounding box center [365, 212] width 26 height 6
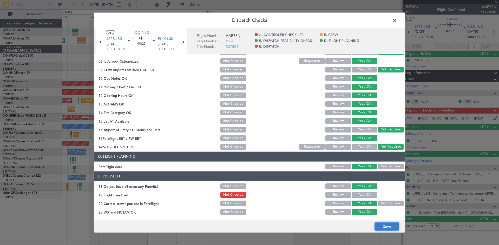
click at [388, 229] on button "Save" at bounding box center [387, 227] width 25 height 8
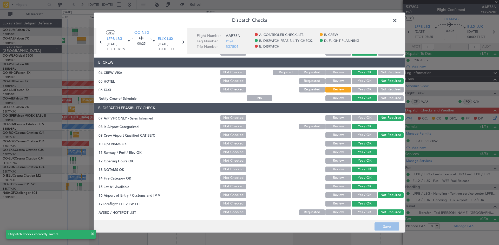
scroll to position [0, 0]
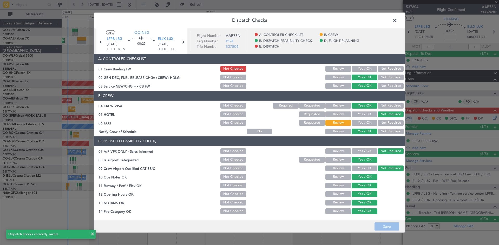
click at [398, 21] on span at bounding box center [398, 21] width 0 height 10
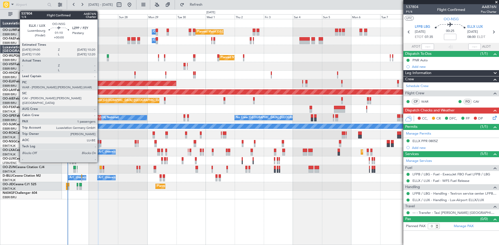
click at [100, 142] on div at bounding box center [101, 142] width 2 height 4
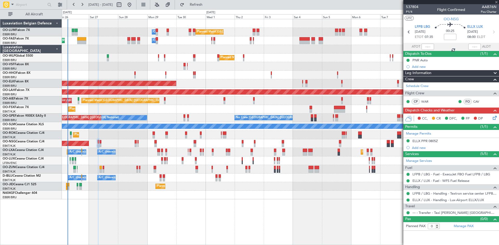
type input "1"
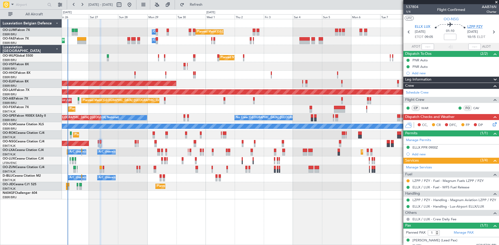
click at [474, 28] on span "LZPP PZY" at bounding box center [474, 26] width 15 height 5
click at [472, 27] on span "LZPP PZY" at bounding box center [474, 26] width 15 height 5
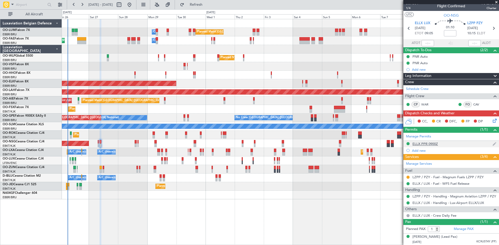
click at [429, 144] on div "ELLX PPR 0900Z" at bounding box center [425, 144] width 25 height 4
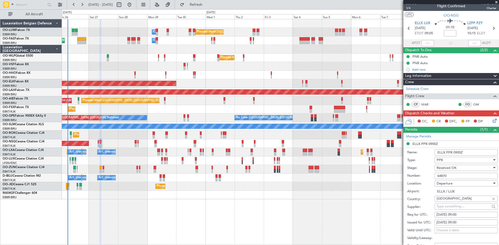
click at [446, 177] on input "64870" at bounding box center [466, 176] width 63 height 6
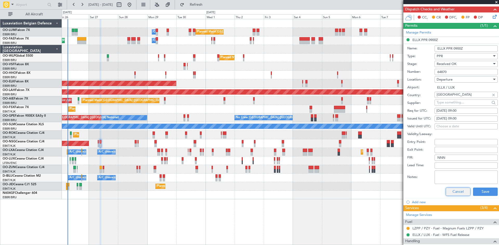
click at [461, 196] on button "Cancel" at bounding box center [458, 192] width 25 height 8
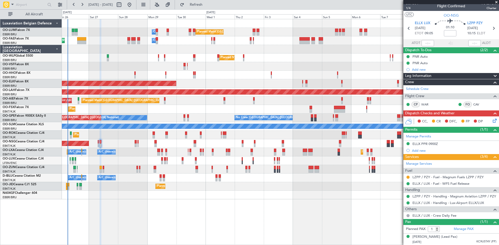
click at [492, 120] on icon at bounding box center [494, 120] width 4 height 4
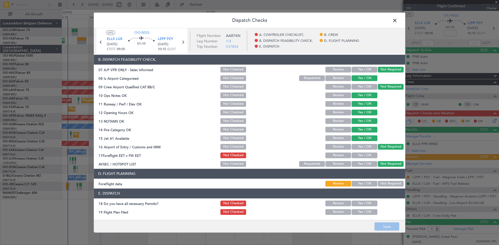
scroll to position [99, 0]
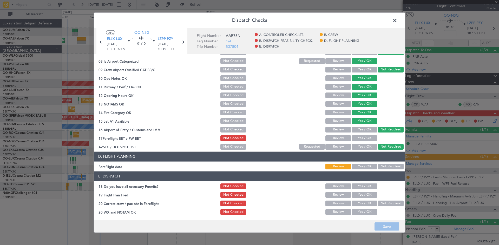
click at [357, 168] on button "Yes / OK" at bounding box center [365, 167] width 26 height 6
click at [358, 137] on button "Yes / OK" at bounding box center [365, 138] width 26 height 6
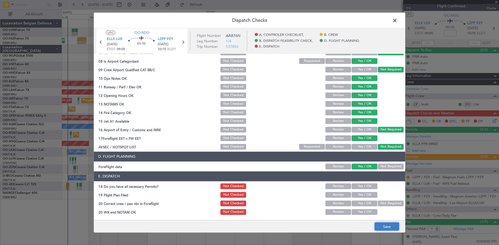
click at [390, 225] on button "Save" at bounding box center [387, 227] width 25 height 8
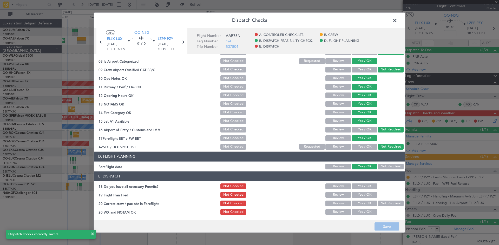
click at [398, 22] on span at bounding box center [398, 21] width 0 height 10
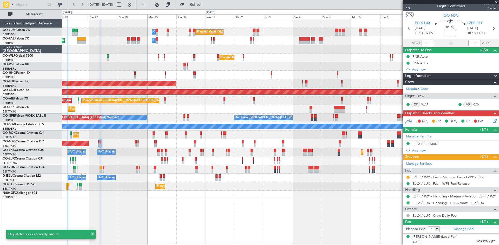
click at [450, 34] on input at bounding box center [450, 33] width 12 height 6
type input "+00:10"
click at [438, 38] on section "ELLX LUX 27/09/2025 ETOT 09:05 01:10 +00:10 LZPP PZY 27/09/2025 10:15 ELDT" at bounding box center [452, 29] width 96 height 21
click at [493, 122] on icon at bounding box center [494, 120] width 4 height 4
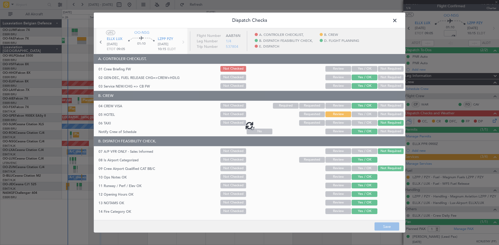
type input "+00:10"
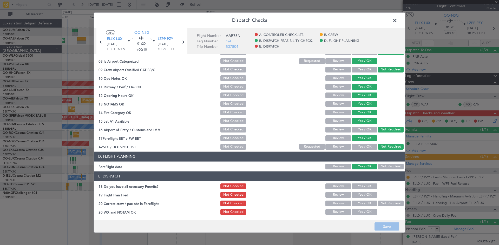
click at [366, 183] on button "Yes / OK" at bounding box center [365, 186] width 26 height 6
click at [362, 204] on button "Yes / OK" at bounding box center [365, 203] width 26 height 6
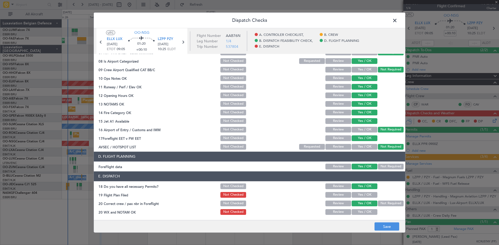
click at [363, 211] on button "Yes / OK" at bounding box center [365, 212] width 26 height 6
click at [378, 225] on button "Save" at bounding box center [387, 227] width 25 height 8
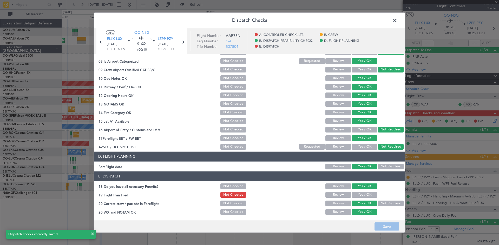
click at [398, 20] on span at bounding box center [398, 21] width 0 height 10
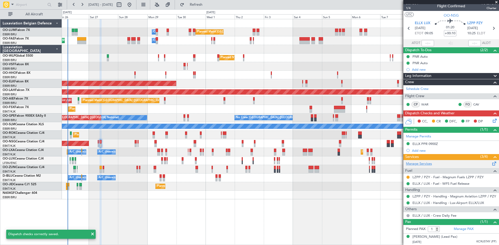
click at [418, 164] on link "Manage Services" at bounding box center [419, 163] width 26 height 5
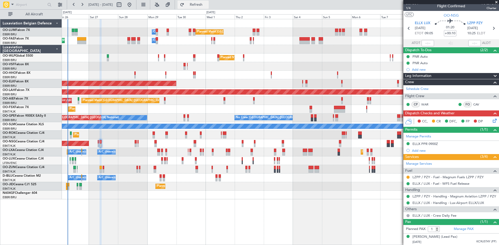
click at [207, 4] on span "Refresh" at bounding box center [196, 5] width 22 height 4
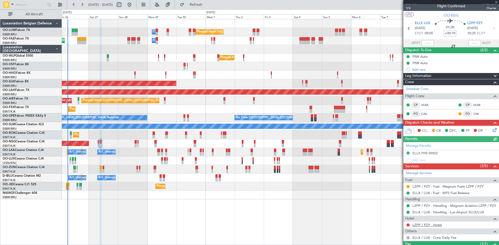
click at [427, 225] on link "LZPP / PZY - Hotel" at bounding box center [427, 225] width 29 height 4
click at [207, 6] on span "Refresh" at bounding box center [196, 5] width 22 height 4
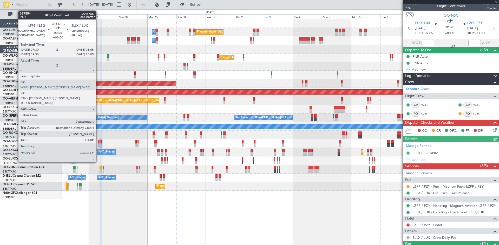
click at [98, 142] on div at bounding box center [98, 142] width 1 height 4
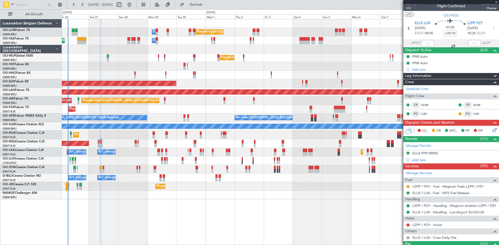
type input "0"
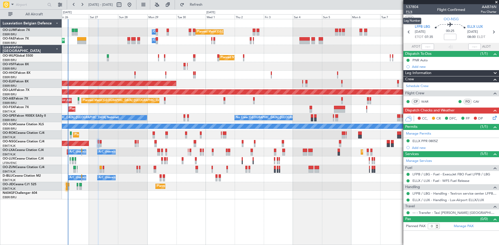
click at [413, 12] on span "P1/4" at bounding box center [412, 12] width 12 height 4
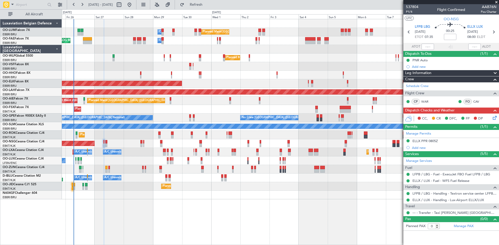
click at [113, 211] on div "Planned Maint Brussels (Brussels National) Owner Melsbroek Air Base AOG Maint N…" at bounding box center [280, 132] width 437 height 226
click at [494, 118] on icon at bounding box center [494, 117] width 4 height 4
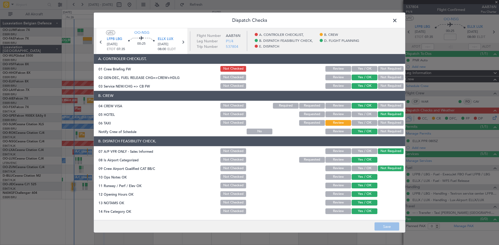
click at [366, 121] on button "Yes / OK" at bounding box center [365, 123] width 26 height 6
click at [387, 228] on button "Save" at bounding box center [387, 227] width 25 height 8
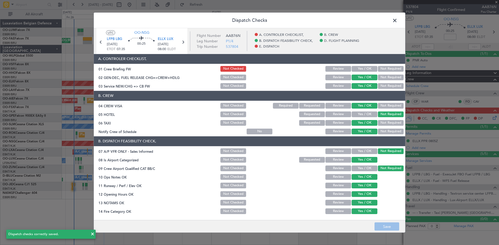
click at [398, 21] on span at bounding box center [398, 21] width 0 height 10
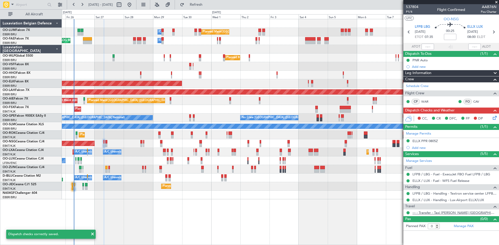
click at [433, 213] on link "--- - Transfer - Taxi [PERSON_NAME] [GEOGRAPHIC_DATA]" at bounding box center [455, 213] width 84 height 4
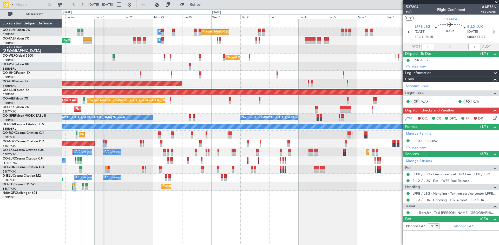
click at [496, 118] on icon at bounding box center [494, 117] width 4 height 4
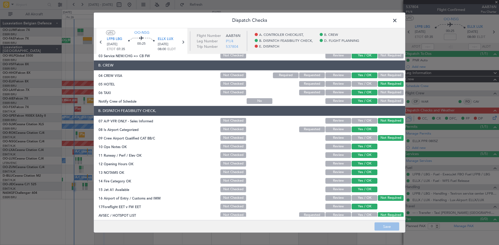
scroll to position [99, 0]
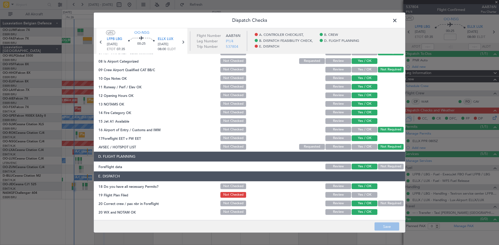
click at [398, 22] on span at bounding box center [398, 21] width 0 height 10
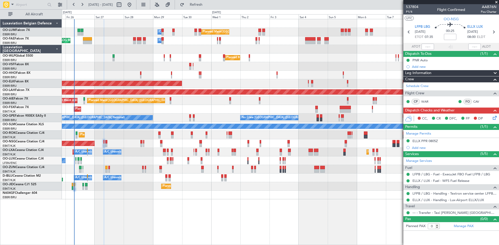
click at [494, 118] on icon at bounding box center [494, 117] width 4 height 4
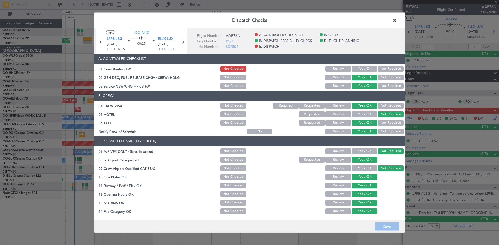
drag, startPoint x: 357, startPoint y: 69, endPoint x: 346, endPoint y: 103, distance: 36.3
click at [357, 69] on button "Yes / OK" at bounding box center [365, 69] width 26 height 6
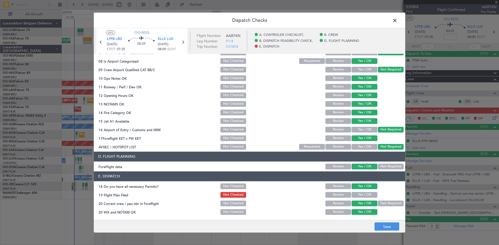
click at [364, 195] on button "Yes / OK" at bounding box center [365, 195] width 26 height 6
click at [378, 222] on footer "Save" at bounding box center [249, 226] width 311 height 12
click at [379, 225] on button "Save" at bounding box center [387, 227] width 25 height 8
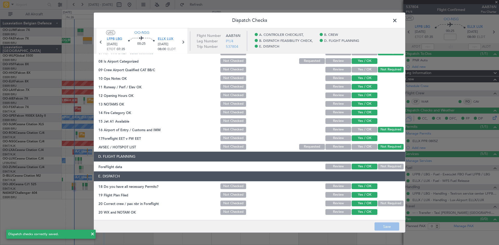
click at [398, 19] on span at bounding box center [398, 21] width 0 height 10
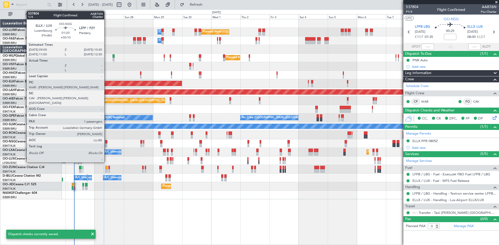
click at [107, 141] on div at bounding box center [106, 142] width 2 height 4
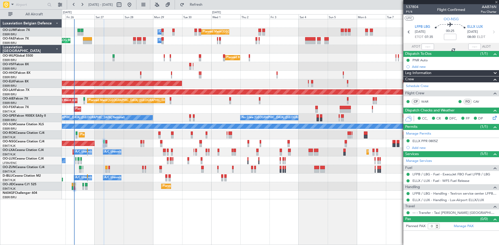
type input "+00:10"
type input "1"
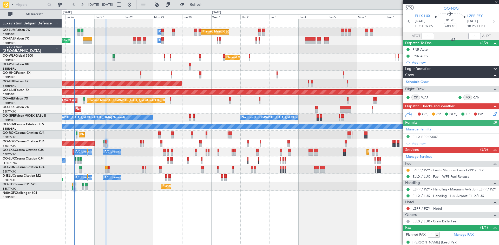
scroll to position [16, 0]
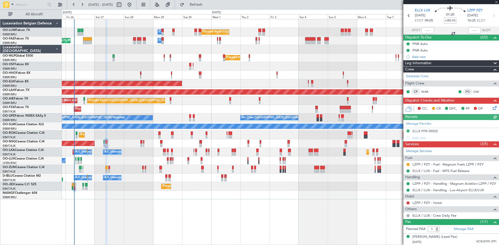
click at [492, 107] on icon at bounding box center [494, 107] width 4 height 4
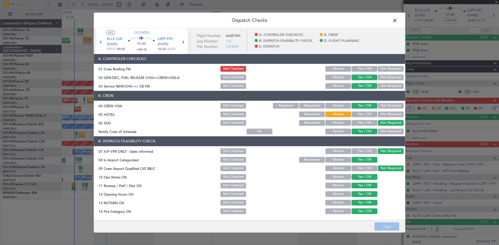
click at [356, 67] on button "Yes / OK" at bounding box center [365, 69] width 26 height 6
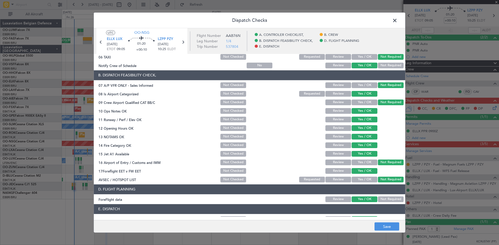
scroll to position [99, 0]
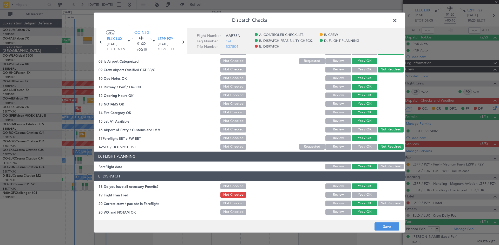
click at [359, 195] on button "Yes / OK" at bounding box center [365, 195] width 26 height 6
click at [384, 227] on button "Save" at bounding box center [387, 227] width 25 height 8
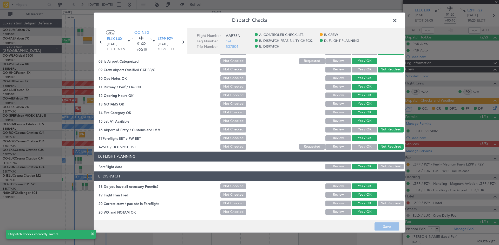
click at [398, 21] on span at bounding box center [398, 21] width 0 height 10
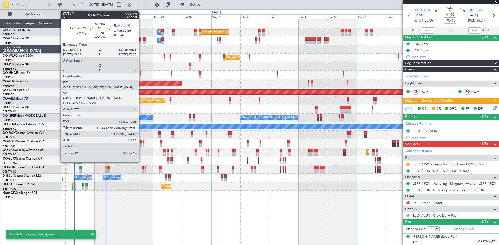
click at [141, 141] on div at bounding box center [141, 142] width 2 height 4
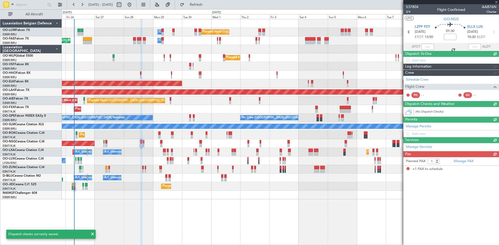
scroll to position [0, 0]
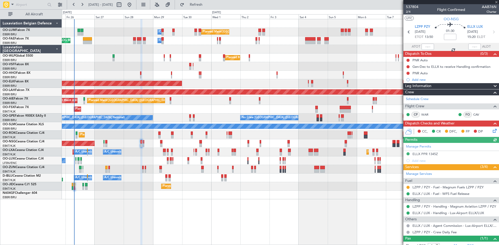
click at [492, 131] on icon at bounding box center [494, 130] width 4 height 4
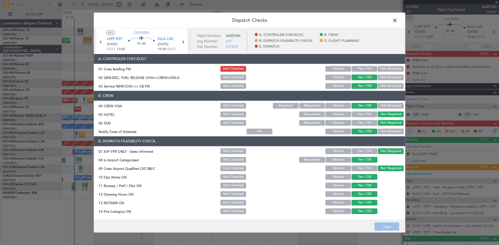
click at [366, 70] on button "Yes / OK" at bounding box center [365, 69] width 26 height 6
click at [389, 228] on button "Save" at bounding box center [387, 227] width 25 height 8
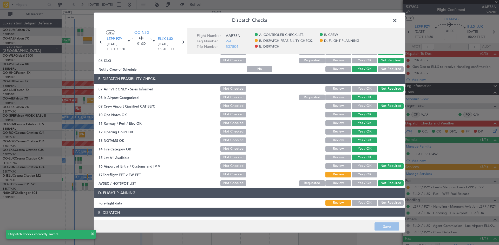
scroll to position [99, 0]
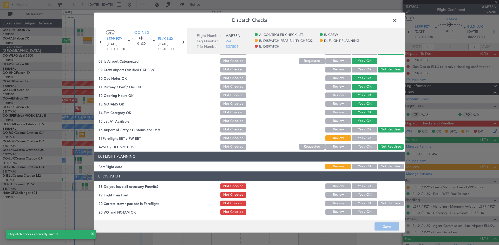
click at [398, 21] on span at bounding box center [398, 21] width 0 height 10
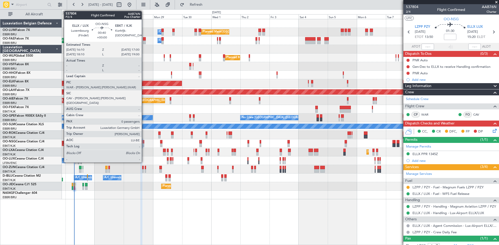
click at [144, 142] on div at bounding box center [143, 142] width 1 height 4
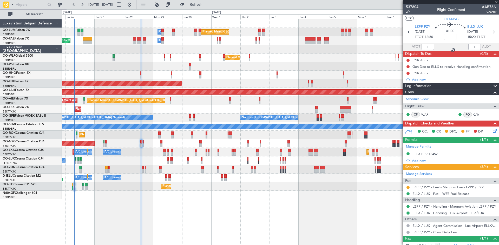
type input "0"
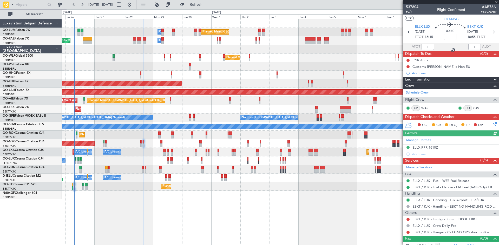
click at [492, 123] on icon at bounding box center [494, 123] width 4 height 4
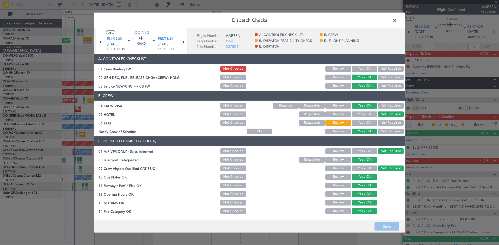
click at [367, 67] on button "Yes / OK" at bounding box center [365, 69] width 26 height 6
click at [362, 123] on button "Yes / OK" at bounding box center [365, 123] width 26 height 6
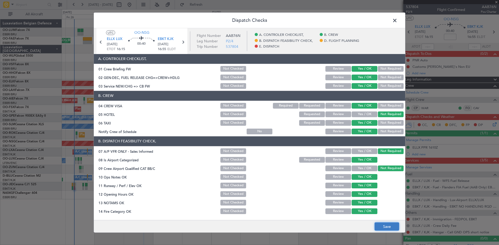
click at [389, 224] on button "Save" at bounding box center [387, 227] width 25 height 8
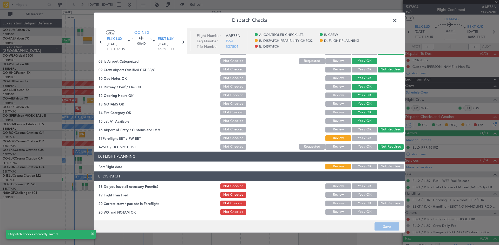
click at [398, 21] on span at bounding box center [398, 21] width 0 height 10
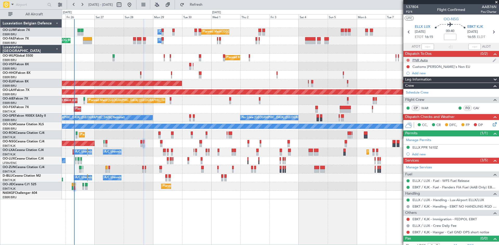
click at [407, 59] on button at bounding box center [408, 60] width 3 height 3
click at [406, 83] on span "Completed" at bounding box center [410, 83] width 17 height 5
click at [408, 66] on button at bounding box center [408, 66] width 3 height 3
click at [409, 92] on span "Completed" at bounding box center [410, 89] width 17 height 5
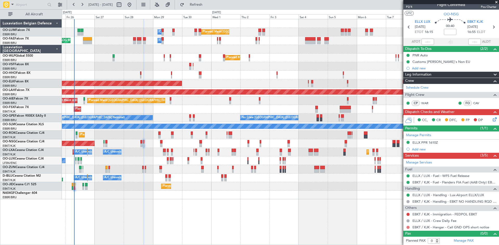
click at [408, 228] on button at bounding box center [408, 227] width 3 height 3
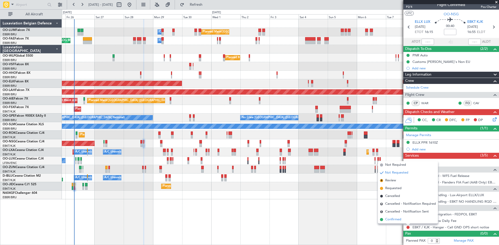
click at [398, 218] on span "Confirmed" at bounding box center [393, 219] width 16 height 5
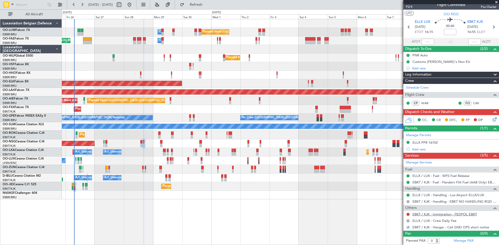
click at [430, 214] on link "EBKT / KJK - Immigration - FEDPOL EBKT" at bounding box center [445, 214] width 64 height 4
click at [207, 5] on span "Refresh" at bounding box center [196, 5] width 22 height 4
click at [408, 214] on button at bounding box center [408, 214] width 3 height 3
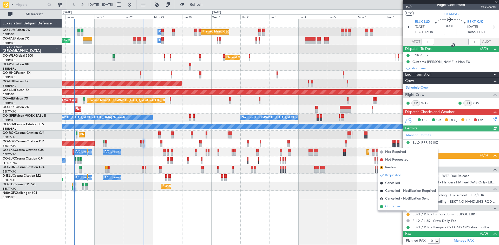
click at [388, 207] on span "Confirmed" at bounding box center [393, 206] width 16 height 5
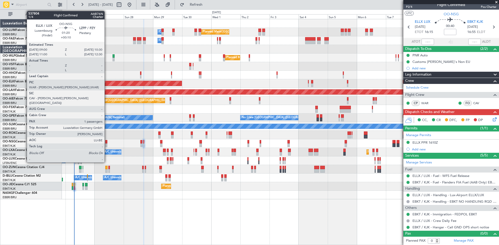
click at [107, 142] on div at bounding box center [106, 142] width 2 height 4
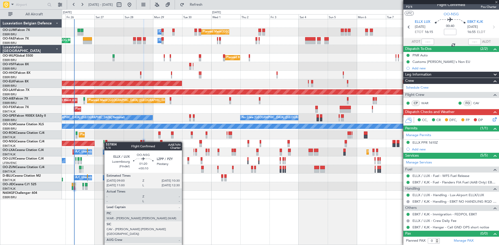
type input "+00:10"
type input "1"
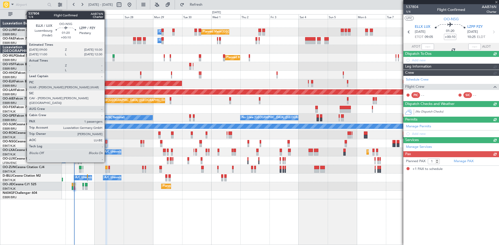
scroll to position [0, 0]
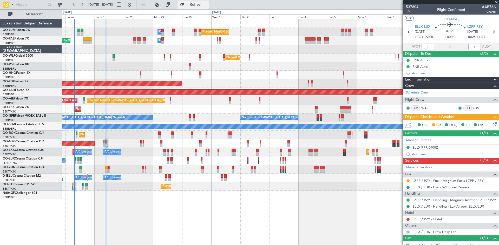
drag, startPoint x: 206, startPoint y: 4, endPoint x: 206, endPoint y: 9, distance: 4.4
click at [206, 4] on span "Refresh" at bounding box center [196, 5] width 22 height 4
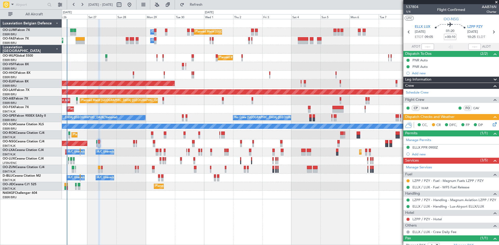
click at [195, 203] on div "Planned Maint Brussels (Brussels National) Owner Melsbroek Air Base AOG Maint N…" at bounding box center [280, 132] width 437 height 226
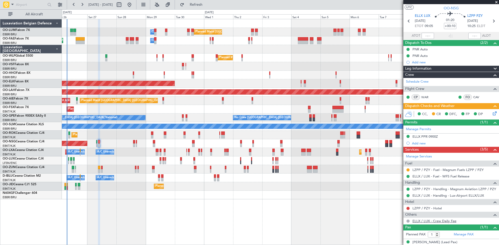
scroll to position [16, 0]
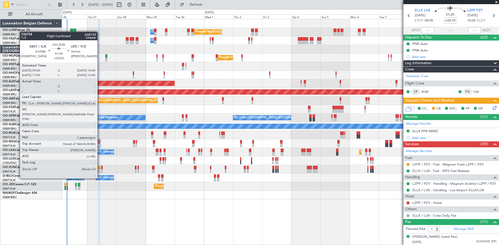
click at [100, 169] on div at bounding box center [99, 168] width 2 height 4
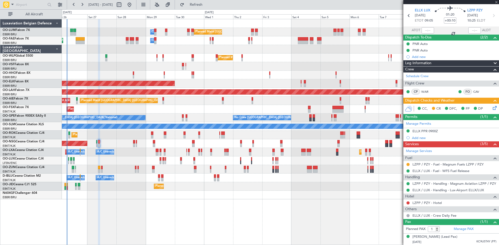
type input "+00:05"
type input "2"
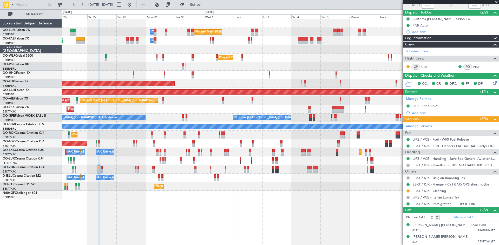
scroll to position [0, 0]
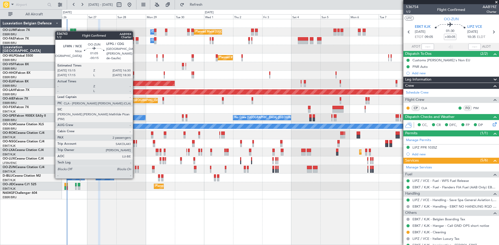
click at [135, 168] on div at bounding box center [136, 168] width 2 height 4
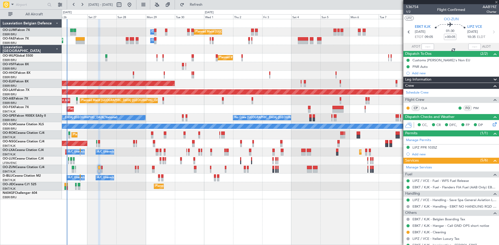
type input "-00:15"
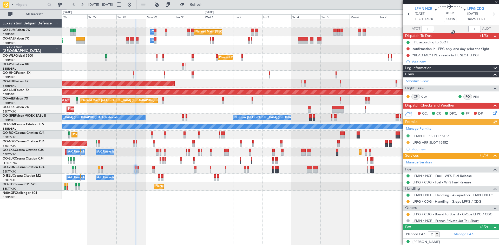
scroll to position [35, 0]
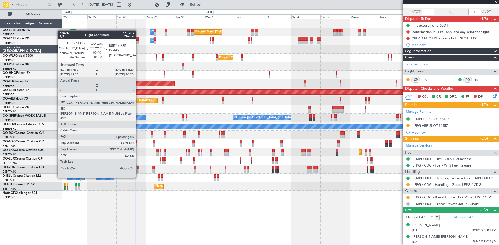
click at [138, 167] on div at bounding box center [138, 168] width 1 height 4
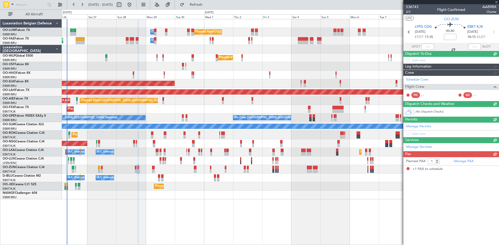
scroll to position [0, 0]
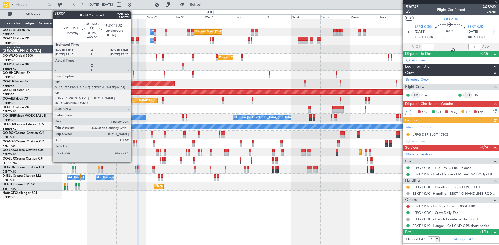
click at [133, 141] on div at bounding box center [134, 142] width 2 height 4
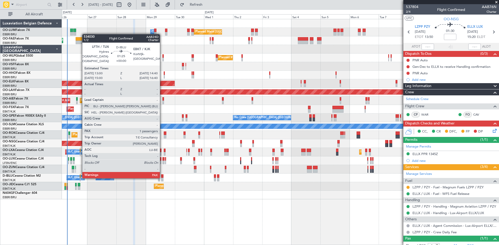
click at [162, 177] on div at bounding box center [162, 176] width 2 height 4
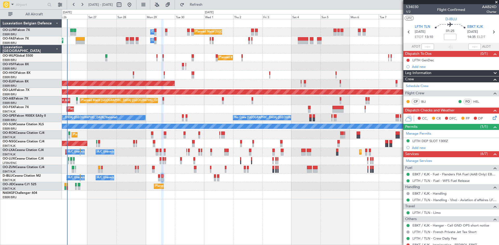
scroll to position [29, 0]
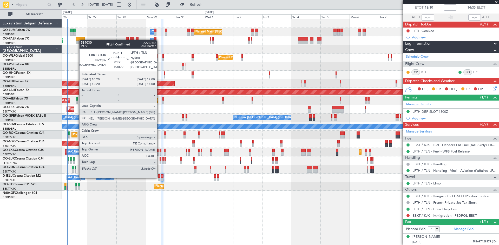
click at [159, 177] on div at bounding box center [159, 176] width 2 height 4
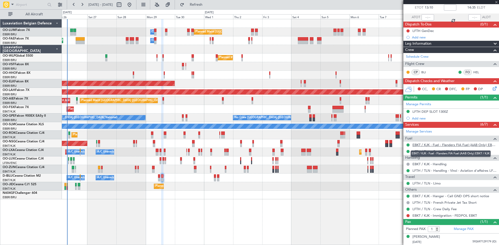
type input "0"
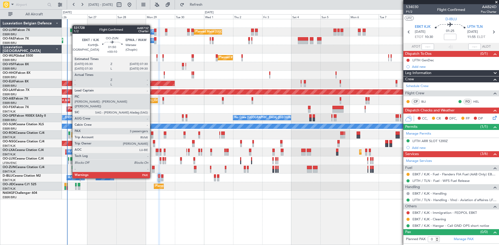
click at [152, 168] on div at bounding box center [153, 168] width 3 height 4
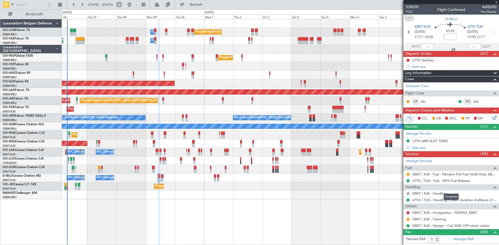
type input "+00:10"
type input "3"
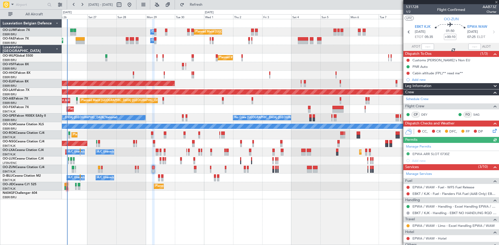
scroll to position [92, 0]
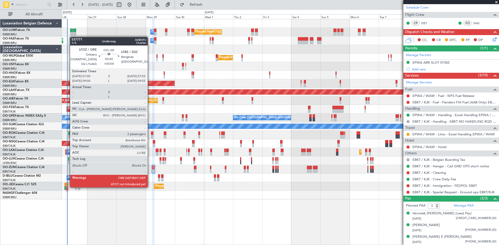
click at [67, 187] on div at bounding box center [67, 188] width 1 height 4
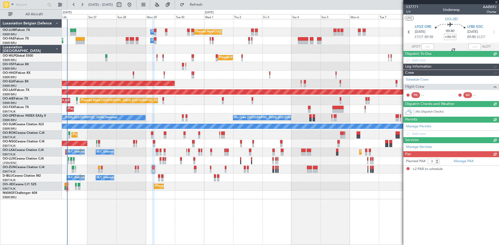
type input "2"
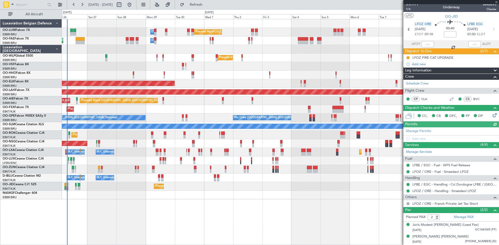
scroll to position [0, 0]
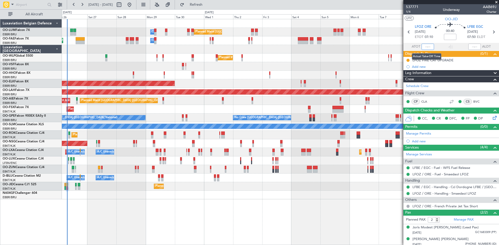
click at [426, 46] on input "text" at bounding box center [428, 47] width 12 height 6
click at [435, 40] on mat-tooltip-component "Estimated Take-Off Time" at bounding box center [428, 47] width 42 height 14
type input "06:52"
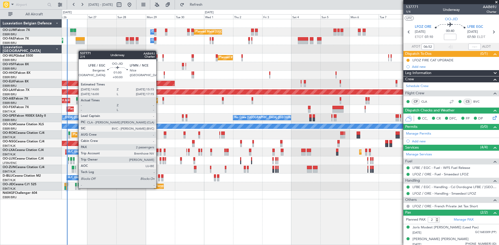
click at [76, 188] on div at bounding box center [76, 188] width 2 height 4
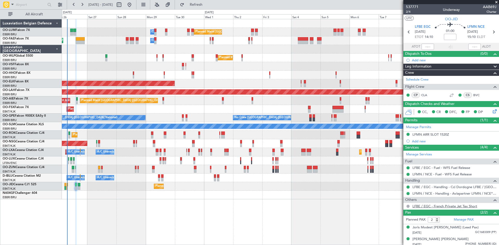
scroll to position [2, 0]
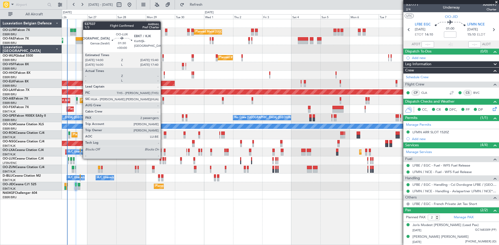
click at [163, 158] on div at bounding box center [163, 159] width 2 height 4
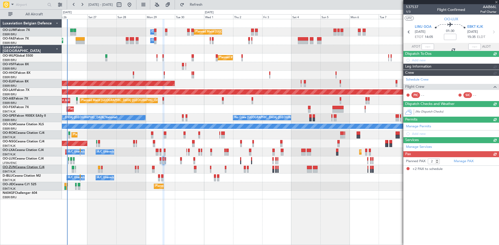
scroll to position [0, 0]
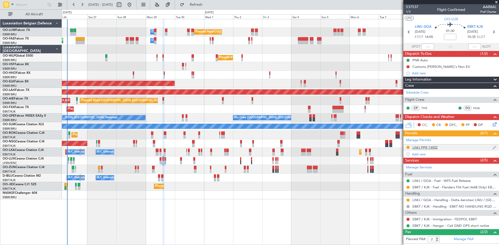
click at [425, 148] on div "LIMJ PPR 1300Z" at bounding box center [425, 147] width 25 height 4
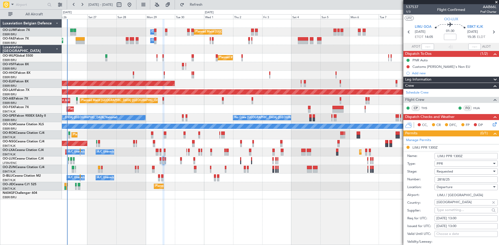
click at [461, 218] on div "29/09/2025 13:00" at bounding box center [467, 218] width 60 height 5
select select "9"
select select "2025"
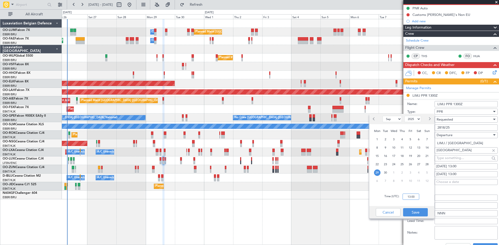
click at [411, 199] on input "13:00" at bounding box center [411, 197] width 17 height 6
type input "14:00"
click at [410, 211] on button "Save" at bounding box center [415, 212] width 25 height 8
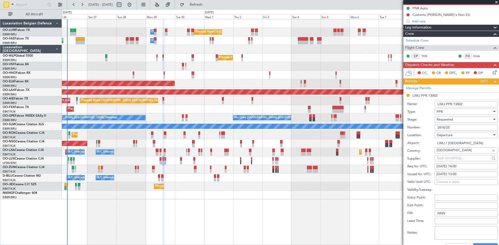
click at [460, 173] on div "29/09/2025 13:00" at bounding box center [467, 174] width 60 height 5
select select "9"
select select "2025"
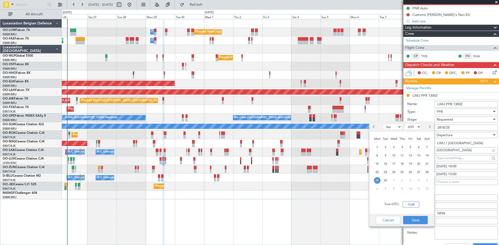
click at [410, 202] on input "13:00" at bounding box center [411, 204] width 17 height 6
type input "14:00"
click at [418, 219] on button "Save" at bounding box center [415, 220] width 25 height 8
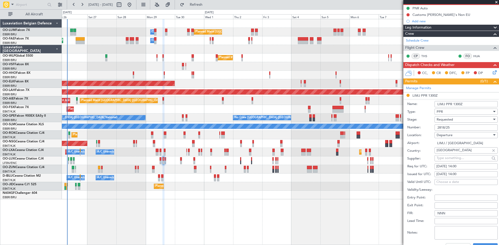
click at [459, 121] on div "Requested" at bounding box center [464, 120] width 55 height 8
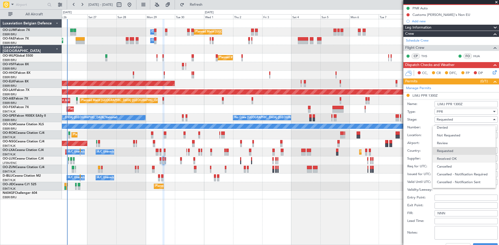
click at [455, 159] on span "Received OK" at bounding box center [464, 159] width 55 height 8
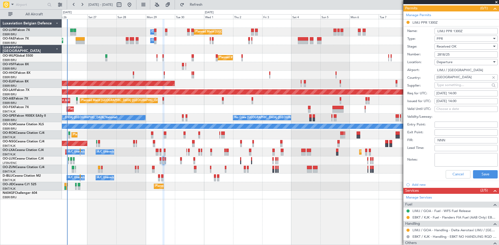
scroll to position [177, 0]
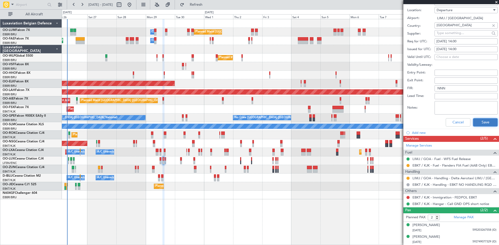
click at [476, 121] on button "Save" at bounding box center [485, 122] width 25 height 8
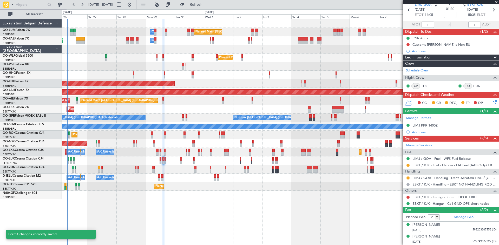
scroll to position [22, 0]
click at [408, 177] on button at bounding box center [408, 178] width 3 height 3
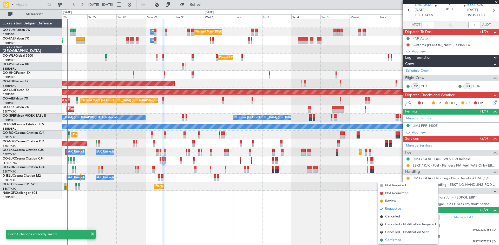
click at [401, 240] on span "Confirmed" at bounding box center [393, 240] width 16 height 5
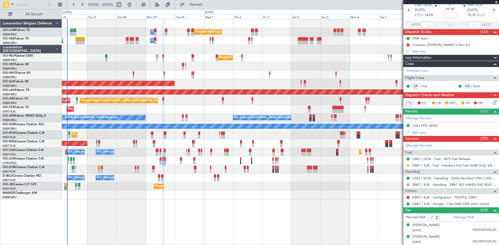
click at [409, 166] on button at bounding box center [408, 165] width 3 height 3
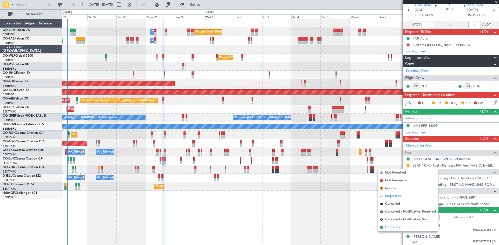
click at [399, 228] on span "Confirmed" at bounding box center [393, 227] width 16 height 5
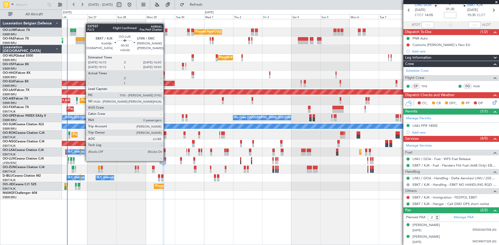
click at [166, 161] on div at bounding box center [165, 163] width 1 height 4
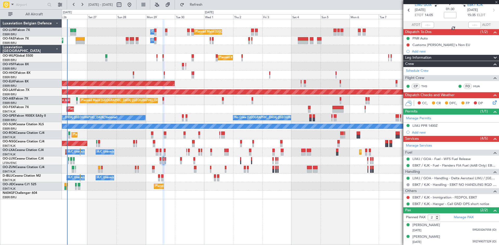
type input "0"
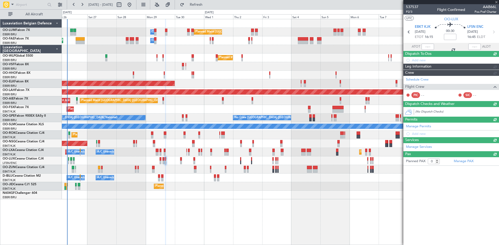
scroll to position [0, 0]
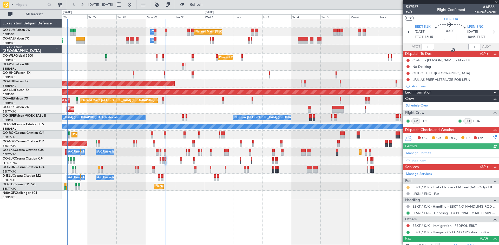
click at [408, 187] on button at bounding box center [408, 187] width 3 height 3
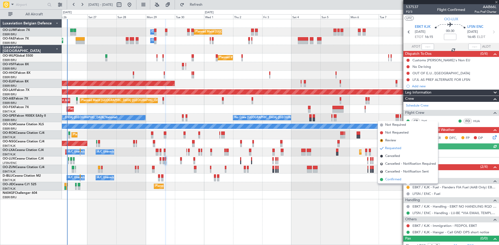
click at [393, 179] on span "Confirmed" at bounding box center [393, 179] width 16 height 5
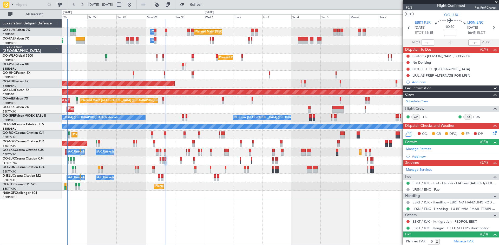
scroll to position [5, 0]
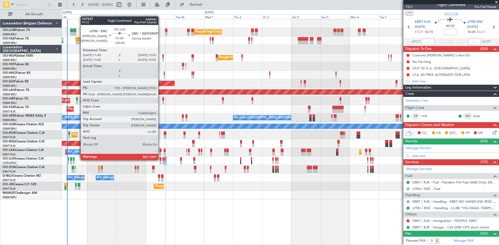
click at [161, 160] on div at bounding box center [161, 159] width 2 height 4
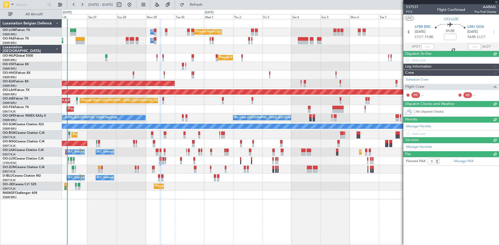
scroll to position [0, 0]
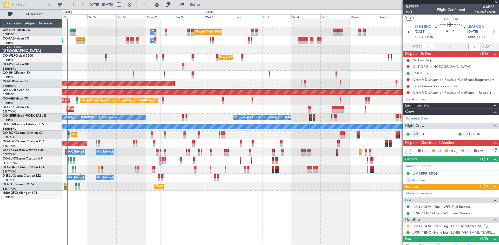
click at [408, 226] on button at bounding box center [408, 226] width 3 height 3
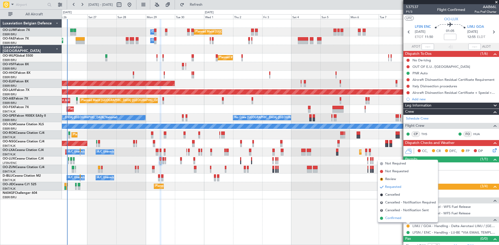
click at [395, 218] on span "Confirmed" at bounding box center [393, 218] width 16 height 5
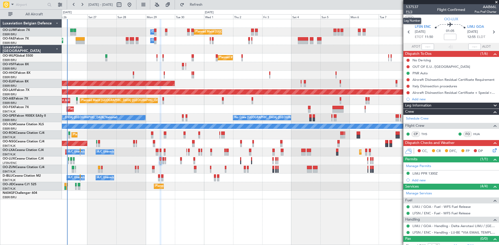
click at [411, 11] on span "P1/3" at bounding box center [412, 12] width 12 height 4
click at [203, 4] on span "Refresh" at bounding box center [196, 5] width 22 height 4
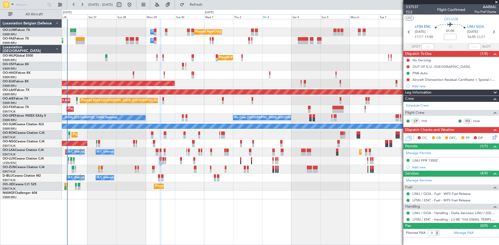
click at [410, 13] on span "P1/3" at bounding box center [412, 12] width 12 height 4
click at [207, 6] on span "Refresh" at bounding box center [196, 5] width 22 height 4
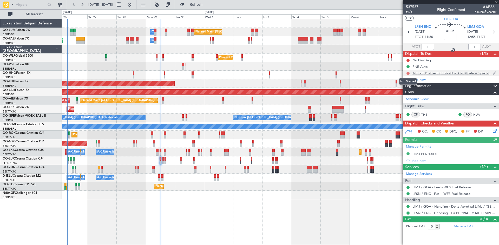
click at [408, 74] on button at bounding box center [408, 73] width 3 height 3
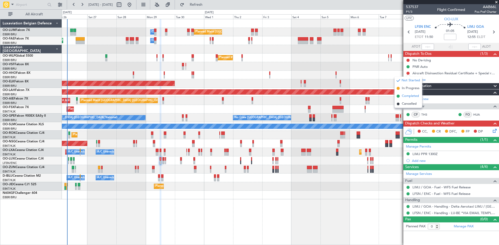
click at [406, 96] on span "Completed" at bounding box center [410, 96] width 17 height 5
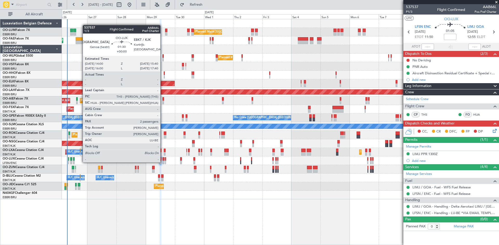
click at [163, 162] on div at bounding box center [163, 163] width 2 height 4
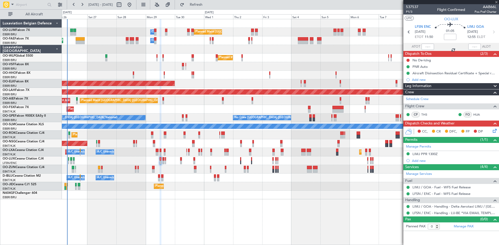
type input "2"
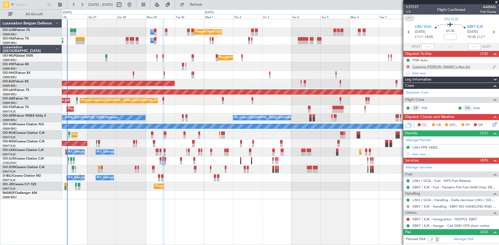
click at [409, 67] on button at bounding box center [408, 66] width 3 height 3
click at [408, 89] on span "Completed" at bounding box center [410, 89] width 17 height 5
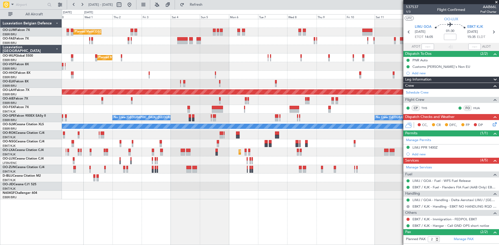
click at [250, 181] on div "Planned Maint [GEOGRAPHIC_DATA] ([GEOGRAPHIC_DATA] National) Owner [GEOGRAPHIC_…" at bounding box center [280, 109] width 437 height 180
click at [123, 3] on button at bounding box center [119, 5] width 8 height 8
select select "9"
select select "2025"
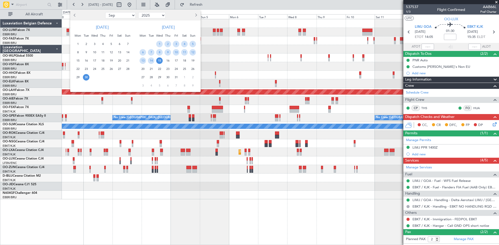
click at [197, 17] on button "Next month" at bounding box center [196, 15] width 6 height 8
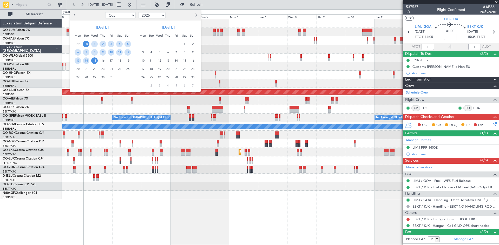
click at [197, 17] on button "Next month" at bounding box center [196, 15] width 6 height 8
select select "12"
click at [195, 45] on span "4" at bounding box center [193, 44] width 6 height 6
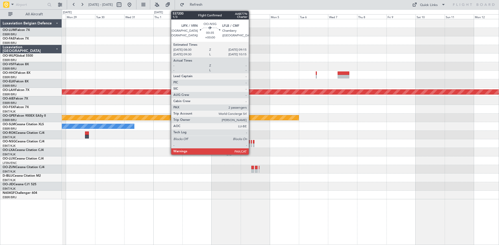
click at [251, 145] on div at bounding box center [251, 146] width 1 height 4
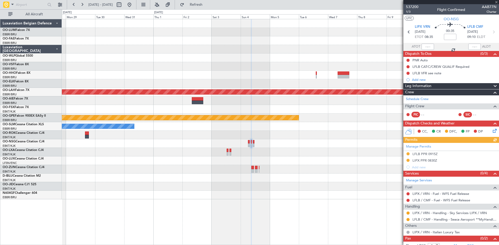
scroll to position [12, 0]
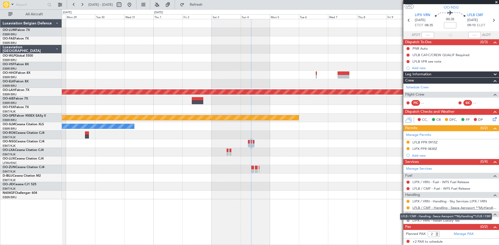
click at [446, 207] on link "LFLB / CMF - Handling - Seaca Aeroport **MyHandling**LFLB / CMF" at bounding box center [455, 208] width 84 height 4
click at [408, 209] on button at bounding box center [408, 207] width 3 height 3
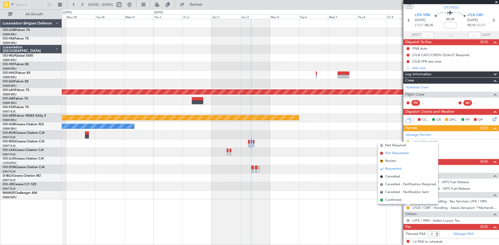
click at [399, 154] on span "Not Requested" at bounding box center [396, 153] width 23 height 5
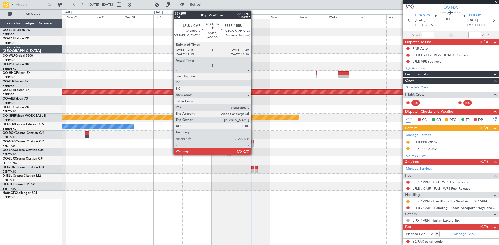
click at [253, 141] on div at bounding box center [254, 142] width 2 height 4
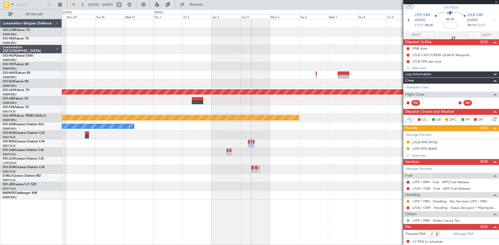
type input "3"
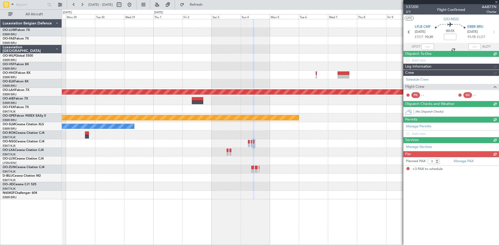
scroll to position [0, 0]
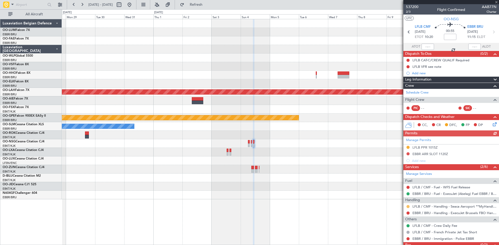
click at [407, 206] on button at bounding box center [408, 206] width 3 height 3
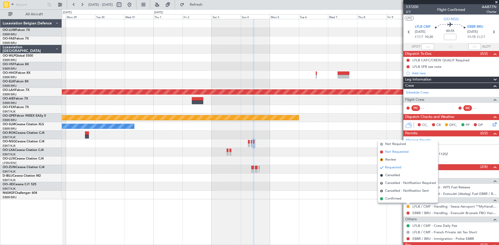
click at [391, 152] on span "Not Requested" at bounding box center [396, 151] width 23 height 5
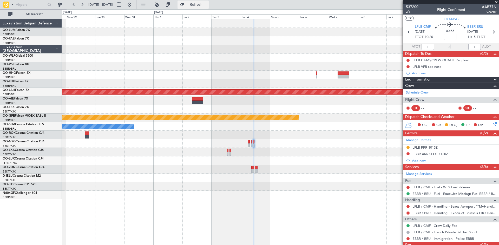
click at [207, 4] on span "Refresh" at bounding box center [196, 5] width 22 height 4
click at [134, 4] on button at bounding box center [129, 5] width 8 height 8
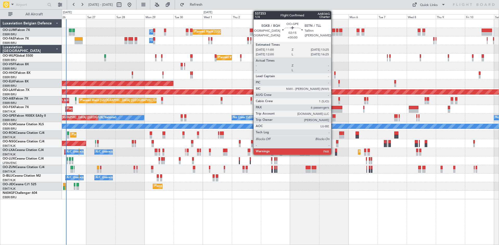
click at [334, 118] on div at bounding box center [334, 120] width 3 height 4
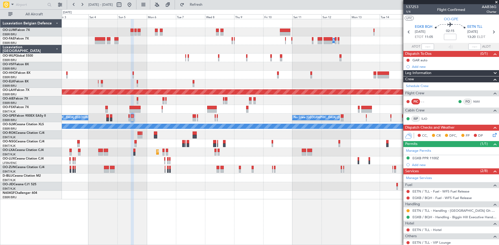
click at [153, 188] on div "Planned Maint Kortrijk-[GEOGRAPHIC_DATA]" at bounding box center [280, 186] width 437 height 9
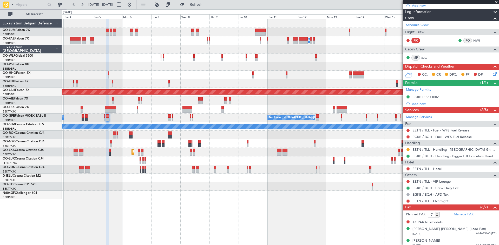
scroll to position [112, 0]
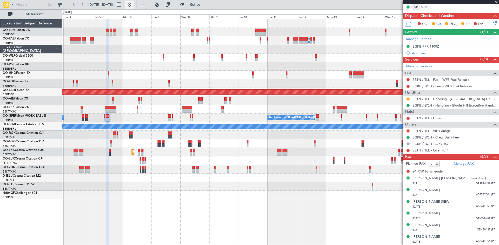
click at [134, 8] on button at bounding box center [129, 5] width 8 height 8
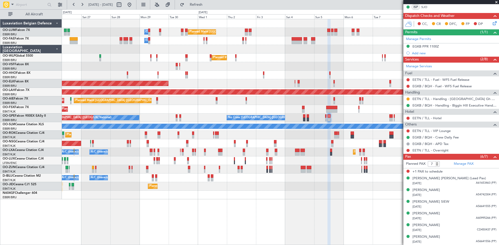
click at [134, 193] on div "Planned Maint [GEOGRAPHIC_DATA] ([GEOGRAPHIC_DATA] National) Owner [GEOGRAPHIC_…" at bounding box center [280, 132] width 437 height 226
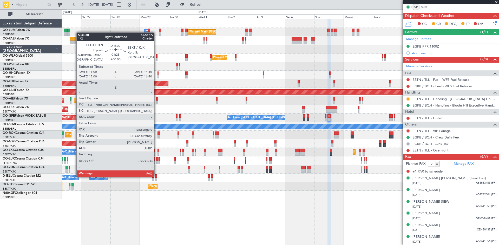
click at [157, 176] on div at bounding box center [156, 176] width 2 height 4
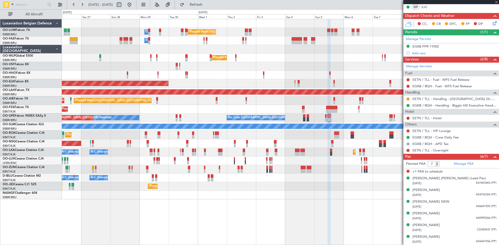
type input "1"
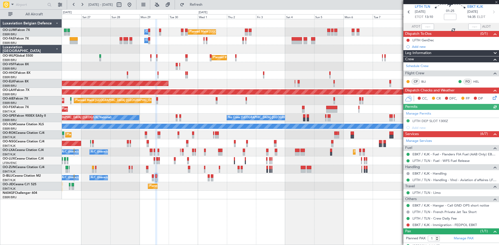
scroll to position [29, 0]
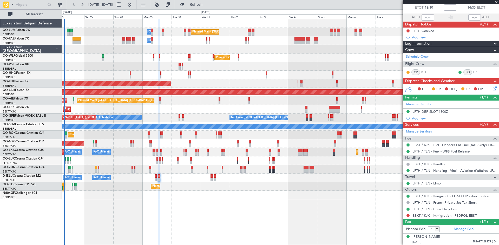
click at [139, 183] on div "Planned Maint [GEOGRAPHIC_DATA] ([GEOGRAPHIC_DATA] National) Owner [GEOGRAPHIC_…" at bounding box center [280, 109] width 437 height 180
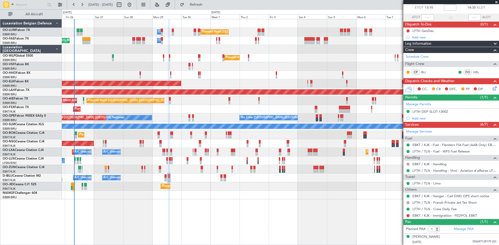
click at [148, 183] on div "Planned Maint Kortrijk-[GEOGRAPHIC_DATA]" at bounding box center [280, 186] width 437 height 9
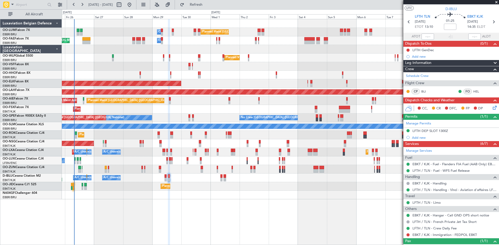
scroll to position [3, 0]
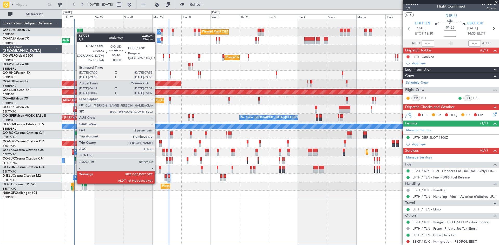
click at [74, 183] on div at bounding box center [73, 185] width 1 height 4
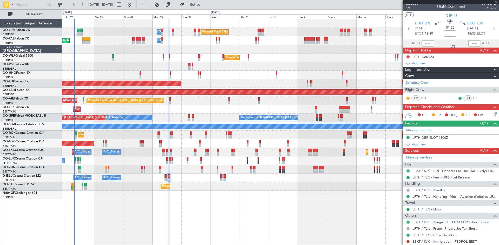
type input "06:52"
type input "2"
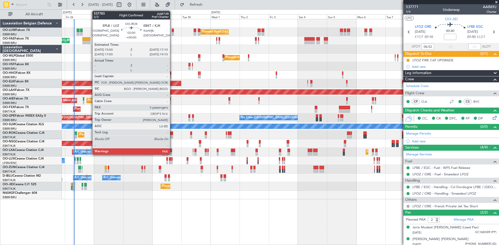
click at [172, 134] on div at bounding box center [171, 134] width 3 height 4
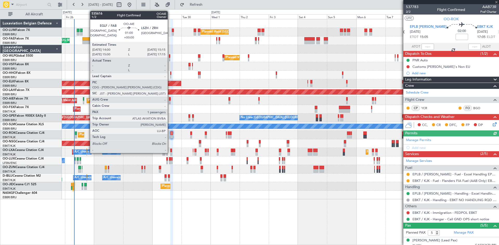
click at [170, 100] on div at bounding box center [170, 99] width 2 height 4
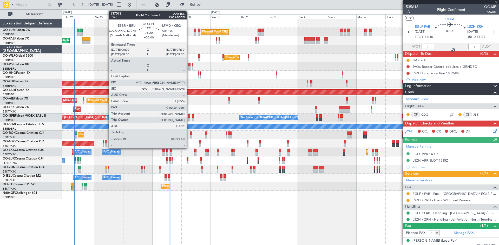
click at [189, 116] on div at bounding box center [189, 116] width 2 height 4
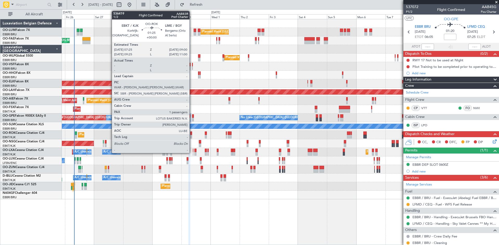
click at [192, 132] on div at bounding box center [191, 134] width 2 height 4
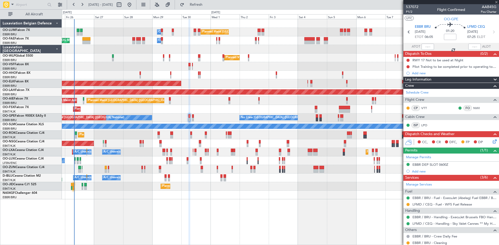
type input "1"
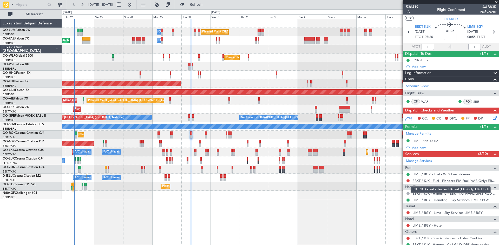
click at [420, 179] on link "EBKT / KJK - Fuel - Flanders FIA Fuel (AAB Only) EBKT / KJK" at bounding box center [455, 181] width 84 height 4
click at [207, 3] on span "Refresh" at bounding box center [196, 5] width 22 height 4
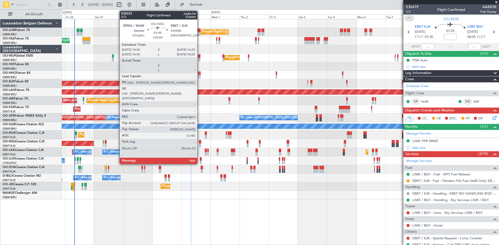
click at [200, 143] on div at bounding box center [200, 142] width 2 height 4
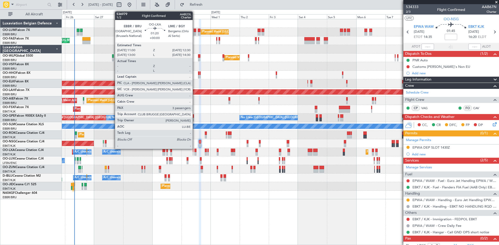
click at [195, 149] on div at bounding box center [195, 151] width 2 height 4
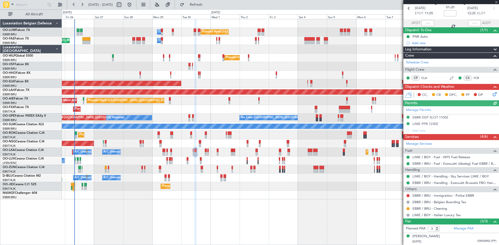
scroll to position [47, 0]
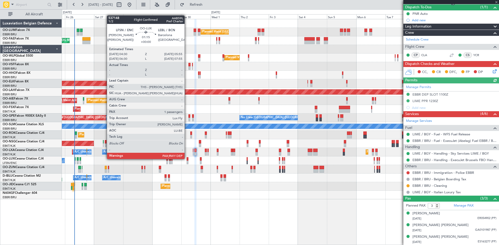
click at [187, 159] on div at bounding box center [188, 159] width 2 height 4
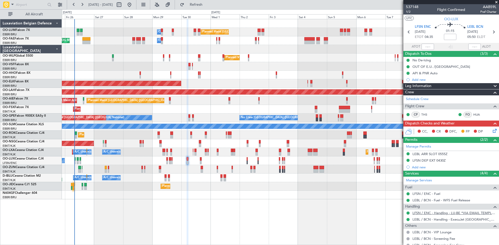
scroll to position [30, 0]
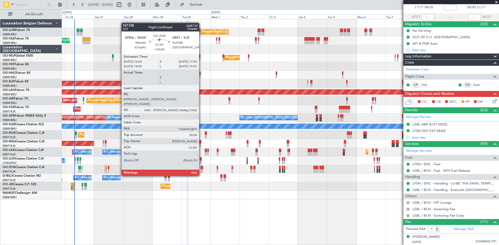
click at [201, 166] on div at bounding box center [202, 168] width 2 height 4
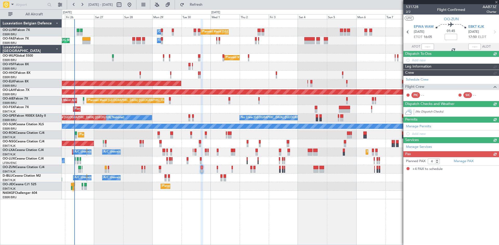
scroll to position [0, 0]
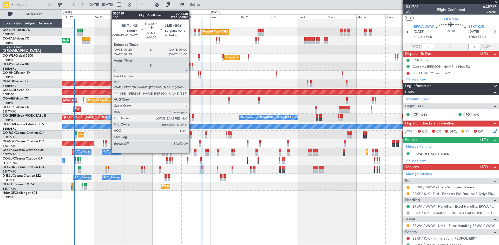
click at [192, 136] on div at bounding box center [191, 137] width 2 height 4
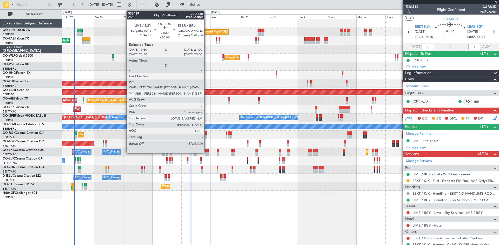
click at [207, 134] on div at bounding box center [206, 134] width 2 height 4
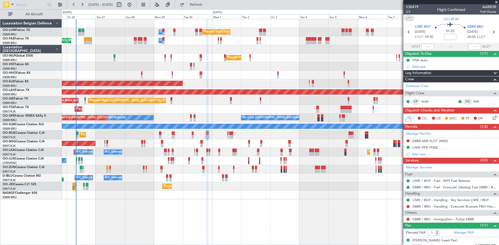
click at [241, 199] on div "Planned Maint [GEOGRAPHIC_DATA] ([GEOGRAPHIC_DATA] National) Owner [GEOGRAPHIC_…" at bounding box center [280, 132] width 437 height 226
click at [437, 206] on link "EBBR / BRU - Handling - ExecuJet Brussels FBO Handling Abelag" at bounding box center [455, 206] width 84 height 4
click at [425, 205] on link "EBBR / BRU - Handling - ExecuJet Brussels FBO Handling Abelag" at bounding box center [455, 206] width 84 height 4
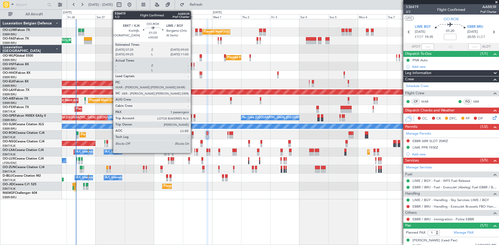
click at [193, 134] on div at bounding box center [193, 134] width 2 height 4
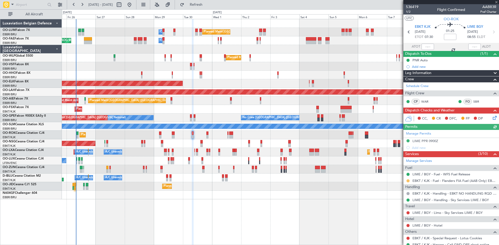
click at [407, 180] on button at bounding box center [408, 180] width 3 height 3
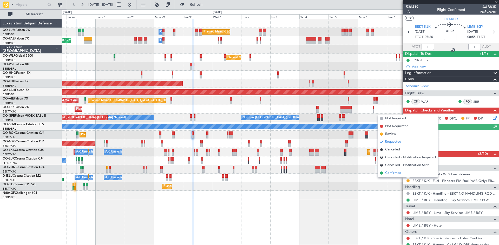
click at [403, 175] on li "Confirmed" at bounding box center [408, 173] width 60 height 8
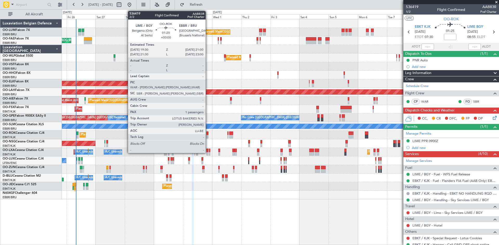
click at [208, 133] on div at bounding box center [207, 134] width 2 height 4
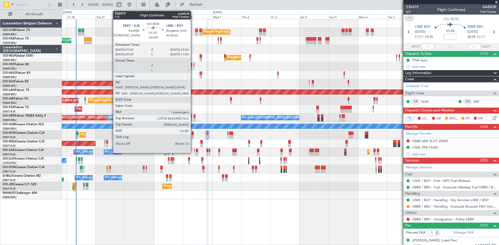
click at [193, 133] on div at bounding box center [193, 134] width 2 height 4
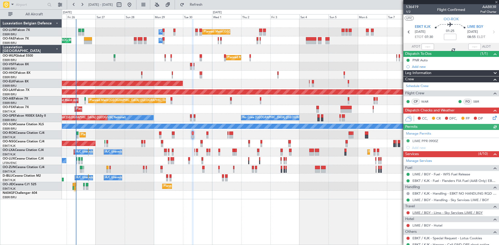
click at [429, 214] on link "LIME / BGY - Limo - Sky Services LIME / BGY" at bounding box center [448, 213] width 70 height 4
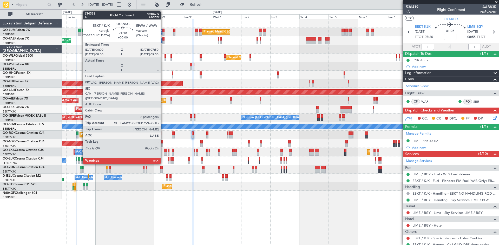
click at [163, 142] on div at bounding box center [162, 142] width 2 height 4
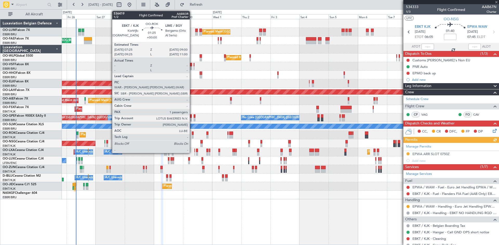
click at [192, 133] on div at bounding box center [193, 134] width 2 height 4
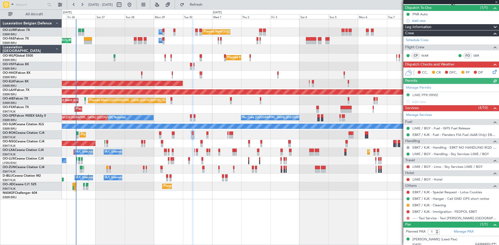
scroll to position [49, 0]
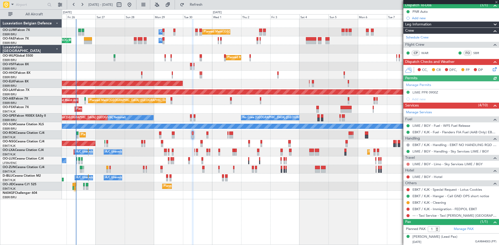
click at [408, 164] on button at bounding box center [408, 164] width 3 height 3
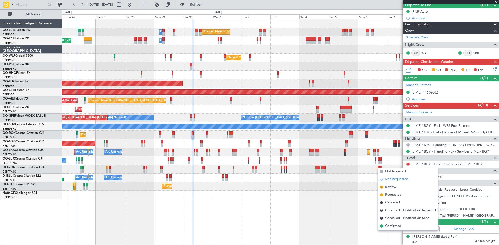
click at [284, 213] on div "Planned Maint Brussels (Brussels National) Owner Melsbroek Air Base Owner Melsb…" at bounding box center [280, 132] width 437 height 226
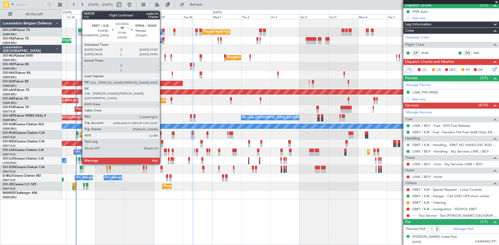
click at [162, 140] on div at bounding box center [162, 142] width 2 height 4
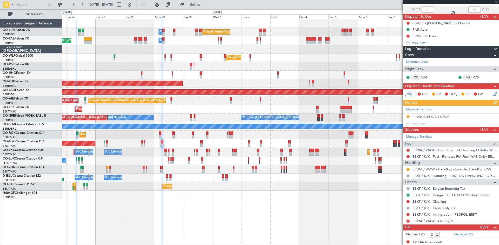
scroll to position [38, 0]
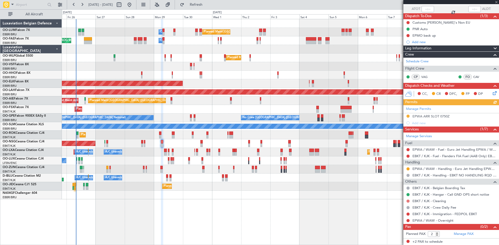
click at [408, 201] on button at bounding box center [408, 201] width 3 height 3
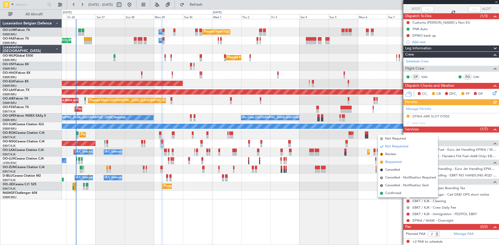
click at [395, 161] on span "Requested" at bounding box center [393, 162] width 16 height 5
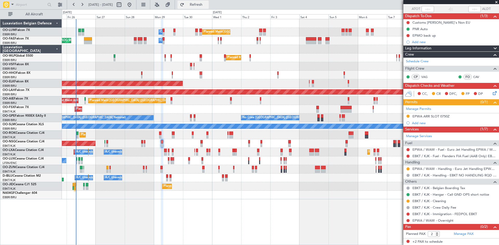
click at [209, 2] on button "Refresh" at bounding box center [193, 5] width 31 height 8
click at [432, 157] on link "EBKT / KJK - Fuel - Flanders FIA Fuel (AAB Only) EBKT / KJK" at bounding box center [455, 156] width 84 height 4
click at [207, 5] on span "Refresh" at bounding box center [196, 5] width 22 height 4
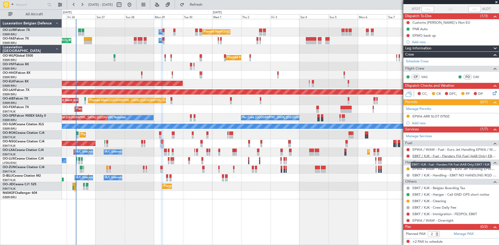
click at [419, 157] on link "EBKT / KJK - Fuel - Flanders FIA Fuel (AAB Only) EBKT / KJK" at bounding box center [455, 156] width 84 height 4
click at [205, 6] on span "Refresh" at bounding box center [196, 5] width 22 height 4
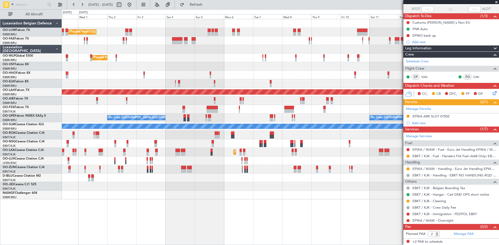
click at [203, 198] on div "Planned Maint Brussels (Brussels National) Owner Melsbroek Air Base Owner Melsb…" at bounding box center [280, 132] width 437 height 226
click at [187, 190] on div "Planned Maint Brussels (Brussels National) Owner Melsbroek Air Base Owner Melsb…" at bounding box center [280, 109] width 437 height 180
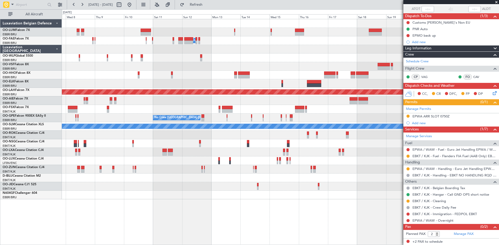
click at [153, 73] on div "Owner Melsbroek Air Base Planned Maint Alton-st Louis (St Louis Regl) No Crew B…" at bounding box center [280, 109] width 437 height 180
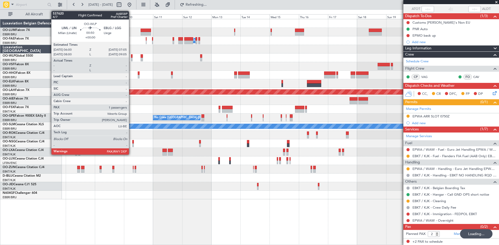
click at [131, 57] on div at bounding box center [132, 56] width 2 height 4
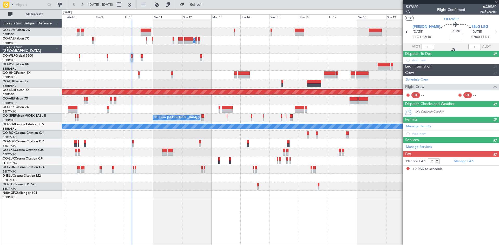
scroll to position [0, 0]
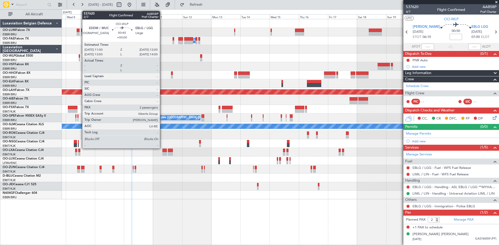
click at [80, 57] on div at bounding box center [79, 56] width 1 height 4
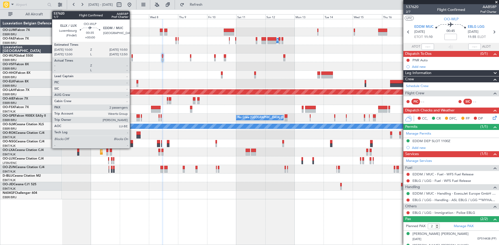
click at [132, 56] on div at bounding box center [132, 56] width 1 height 4
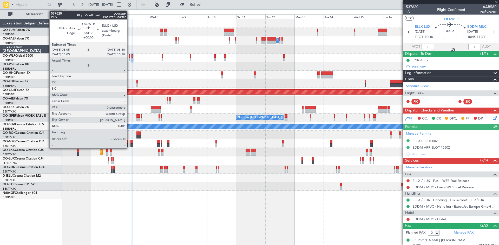
click at [129, 58] on div at bounding box center [129, 60] width 1 height 4
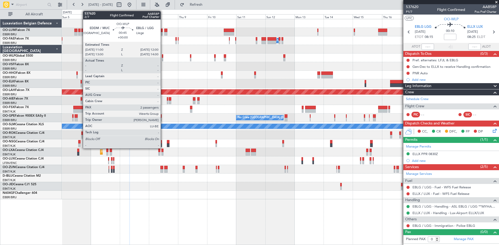
click at [163, 55] on div at bounding box center [162, 56] width 1 height 4
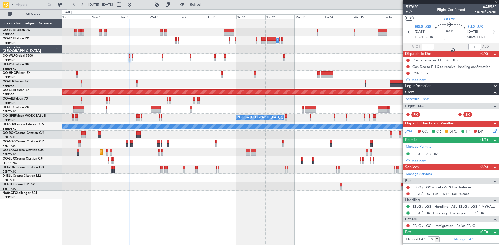
type input "2"
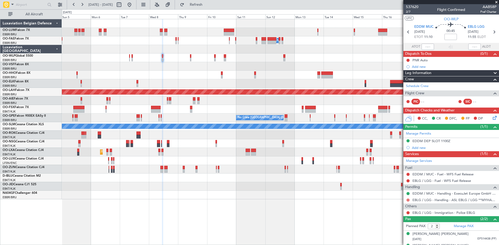
click at [407, 200] on button at bounding box center [408, 200] width 3 height 3
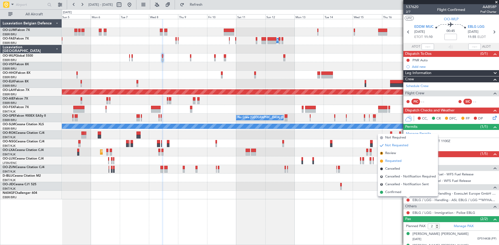
click at [393, 162] on span "Requested" at bounding box center [393, 161] width 16 height 5
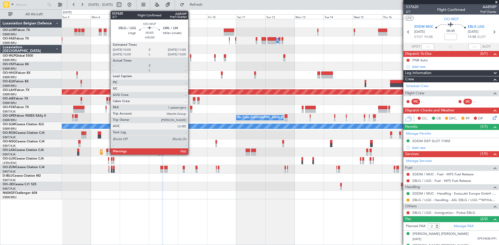
click at [191, 57] on div at bounding box center [191, 56] width 2 height 4
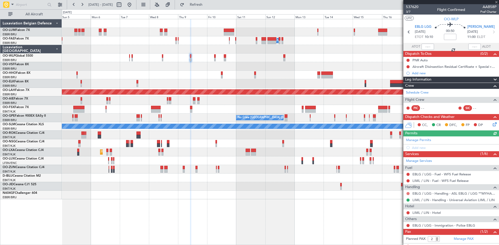
click at [407, 192] on button at bounding box center [408, 193] width 3 height 3
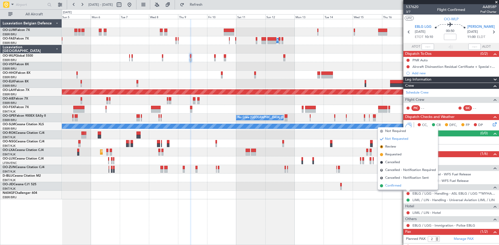
click at [397, 184] on span "Confirmed" at bounding box center [393, 185] width 16 height 5
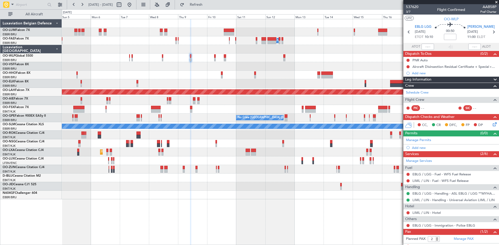
click at [408, 193] on button at bounding box center [408, 193] width 3 height 3
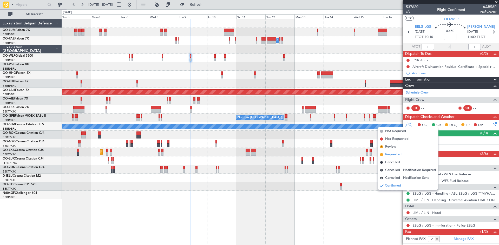
click at [393, 155] on span "Requested" at bounding box center [393, 154] width 16 height 5
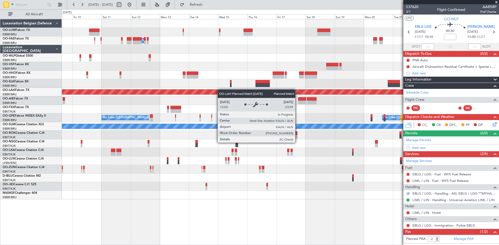
click at [175, 90] on div "Planned Maint Kortrijk-Wevelgem Owner Melsbroek Air Base Planned Maint Alton-st…" at bounding box center [280, 109] width 437 height 180
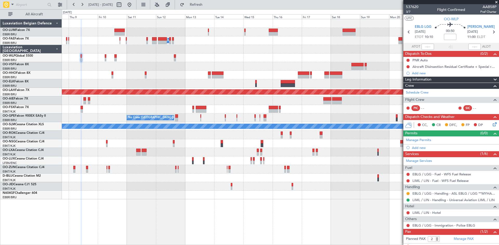
click at [110, 70] on div "Planned Maint Kortrijk-Wevelgem Owner Melsbroek Air Base Planned Maint Alton-st…" at bounding box center [280, 109] width 437 height 180
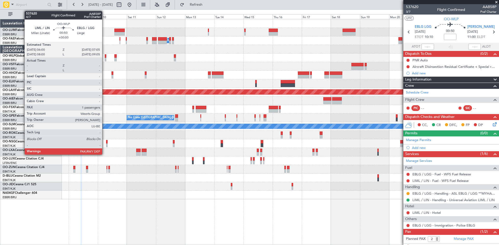
click at [105, 60] on div at bounding box center [106, 60] width 2 height 4
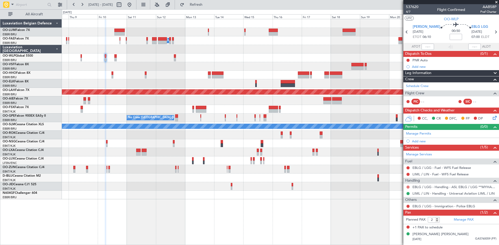
click at [408, 187] on button at bounding box center [408, 187] width 3 height 3
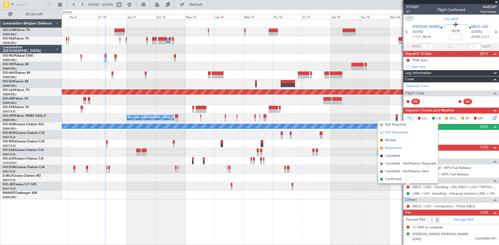
click at [392, 148] on span "Requested" at bounding box center [393, 148] width 16 height 5
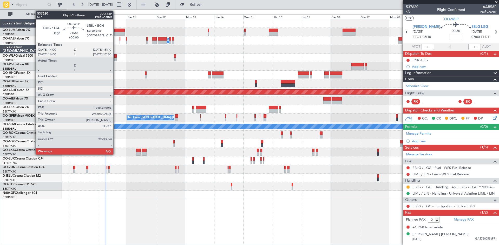
click at [116, 56] on div at bounding box center [115, 56] width 2 height 4
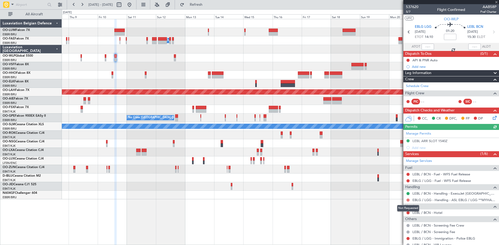
click at [407, 200] on button at bounding box center [408, 200] width 3 height 3
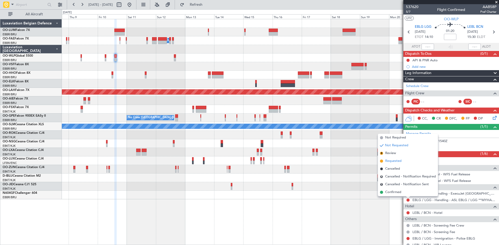
click at [392, 162] on span "Requested" at bounding box center [393, 161] width 16 height 5
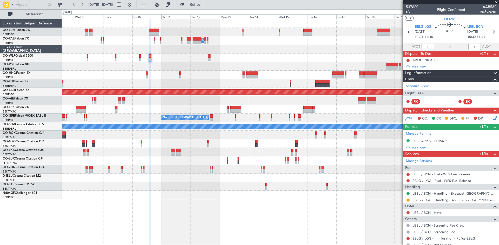
click at [120, 66] on div at bounding box center [280, 66] width 437 height 9
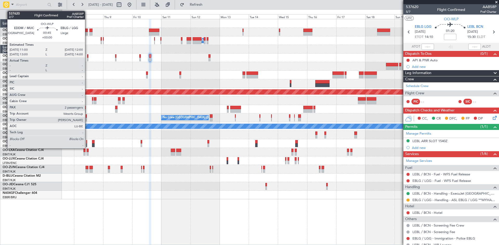
click at [87, 57] on div at bounding box center [87, 56] width 1 height 4
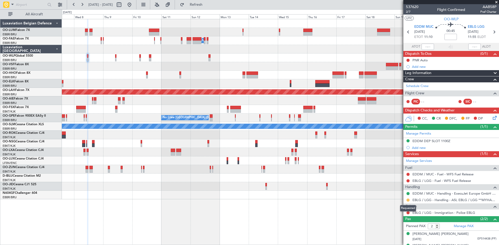
click at [408, 200] on button at bounding box center [408, 200] width 3 height 3
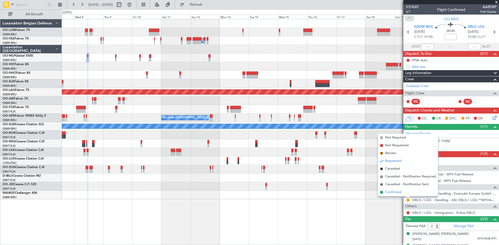
click at [399, 194] on span "Confirmed" at bounding box center [393, 192] width 16 height 5
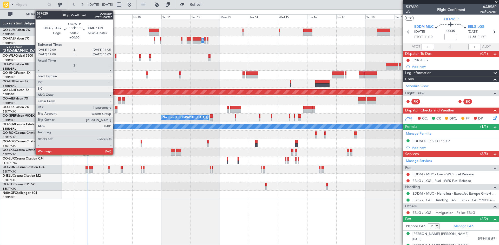
click at [115, 56] on div at bounding box center [116, 56] width 2 height 4
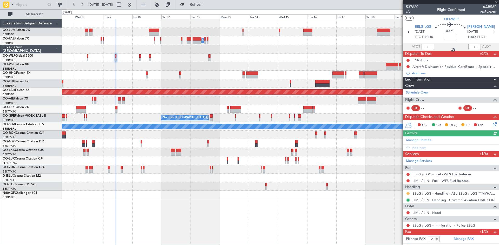
click at [408, 193] on button at bounding box center [408, 193] width 3 height 3
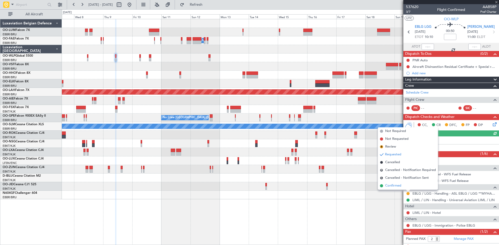
click at [396, 187] on span "Confirmed" at bounding box center [393, 185] width 16 height 5
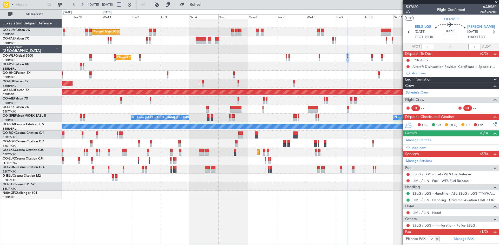
click at [366, 194] on div "Planned Maint Brussels (Brussels National) Owner Melsbroek Air Base Owner Melsb…" at bounding box center [280, 132] width 437 height 226
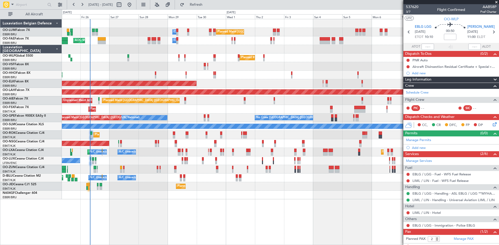
click at [247, 207] on div "Planned Maint Brussels (Brussels National) Owner Melsbroek Air Base Owner Melsb…" at bounding box center [280, 132] width 437 height 226
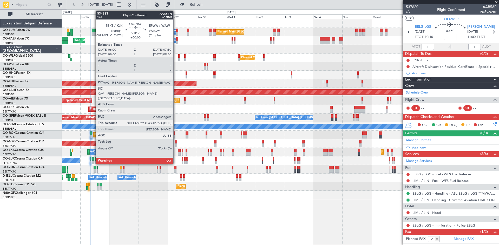
click at [176, 142] on div at bounding box center [176, 142] width 2 height 4
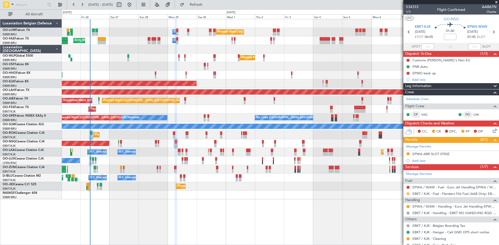
click at [409, 193] on button at bounding box center [408, 193] width 3 height 3
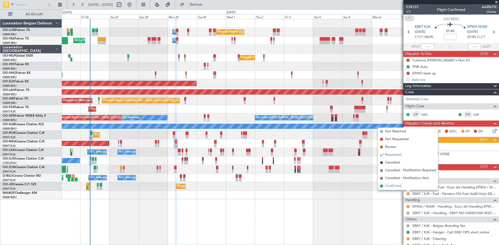
click at [398, 185] on span "Confirmed" at bounding box center [393, 186] width 16 height 5
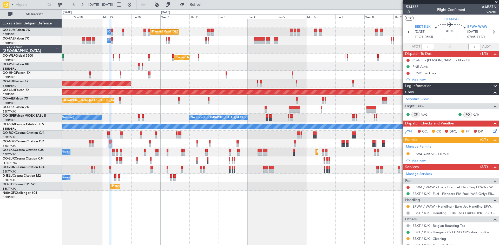
click at [176, 200] on div "Planned Maint [GEOGRAPHIC_DATA] ([GEOGRAPHIC_DATA] National) Owner [GEOGRAPHIC_…" at bounding box center [280, 132] width 437 height 226
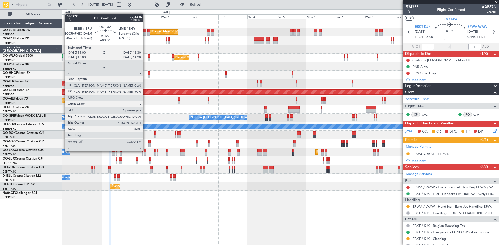
click at [145, 151] on div at bounding box center [145, 151] width 2 height 4
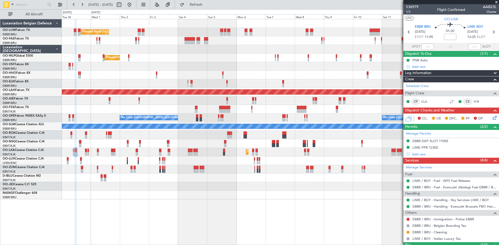
click at [198, 193] on div "Planned Maint [GEOGRAPHIC_DATA] ([GEOGRAPHIC_DATA] National) Owner [GEOGRAPHIC_…" at bounding box center [280, 132] width 437 height 226
click at [438, 140] on div "EBBR DEP SLOT 1100Z" at bounding box center [431, 141] width 36 height 4
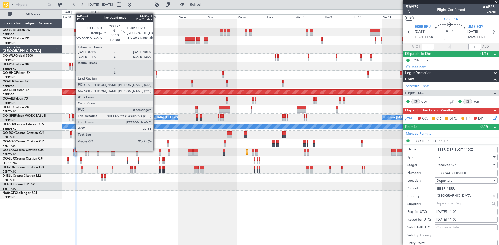
click at [73, 151] on div at bounding box center [73, 151] width 1 height 4
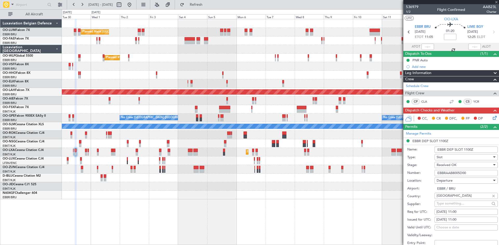
type input "0"
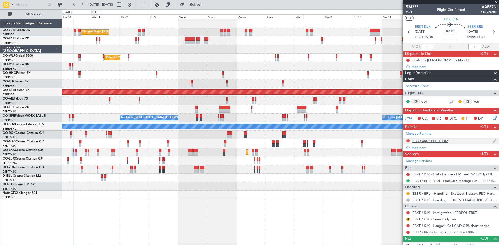
click at [433, 141] on div "EBBR ARR SLOT 1000Z" at bounding box center [431, 141] width 36 height 4
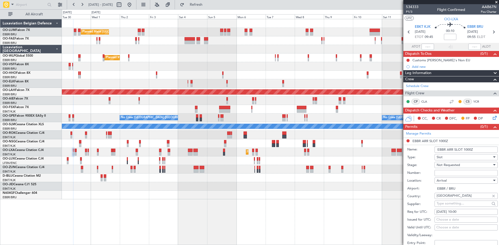
click at [451, 165] on span "Not Requested" at bounding box center [448, 165] width 23 height 5
click at [451, 205] on span "Received OK" at bounding box center [464, 207] width 55 height 8
click at [438, 173] on input "Number:" at bounding box center [466, 173] width 63 height 6
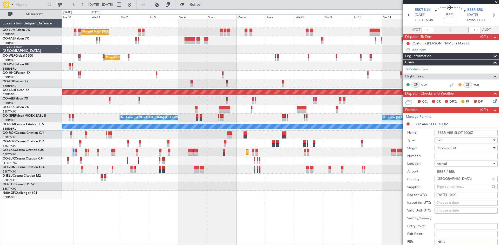
scroll to position [26, 0]
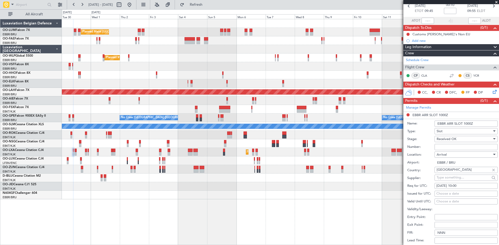
click at [454, 146] on input "Number:" at bounding box center [466, 147] width 63 height 6
paste input "EBBRAAB8008A"
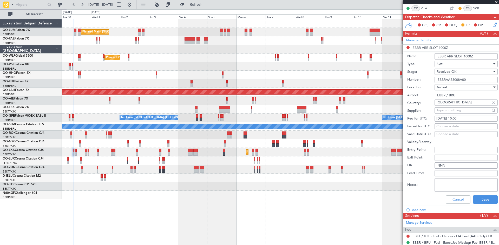
scroll to position [104, 0]
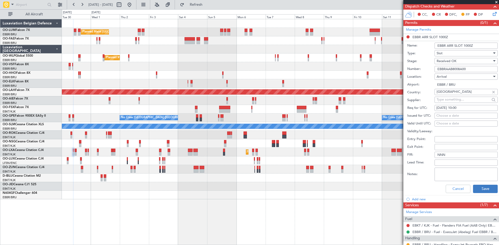
type input "EBBRAAB8008A00"
click at [487, 187] on button "Save" at bounding box center [485, 189] width 25 height 8
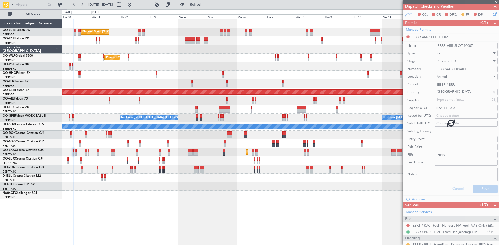
scroll to position [5, 0]
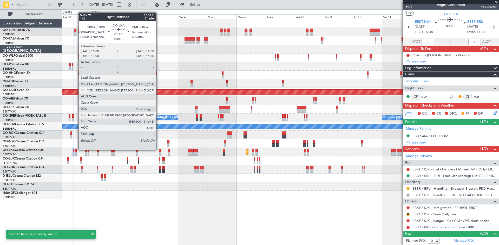
click at [76, 150] on div at bounding box center [76, 151] width 2 height 4
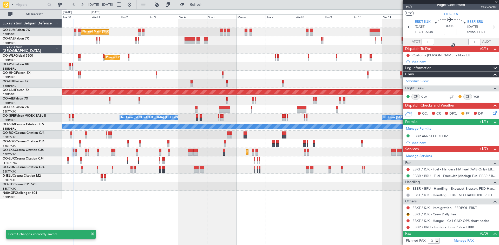
scroll to position [0, 0]
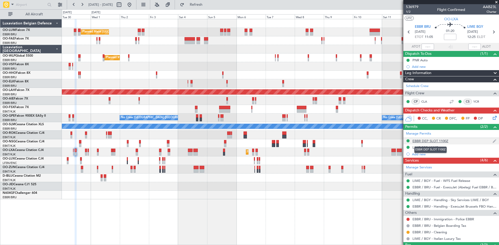
click at [420, 141] on div "EBBR DEP SLOT 1100Z" at bounding box center [431, 141] width 36 height 4
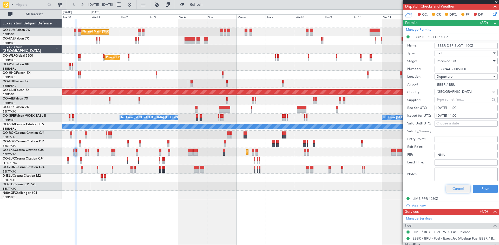
click at [453, 190] on button "Cancel" at bounding box center [458, 189] width 25 height 8
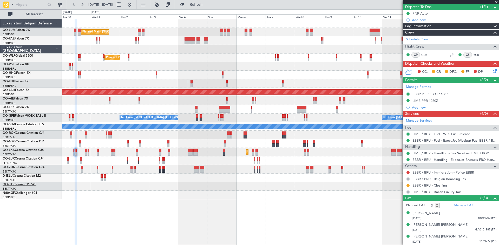
scroll to position [47, 0]
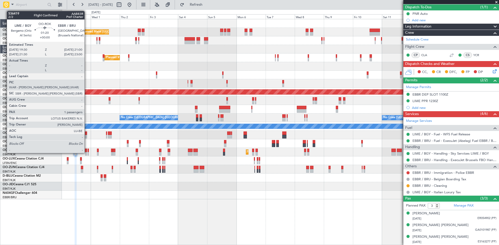
click at [87, 133] on div at bounding box center [86, 134] width 2 height 4
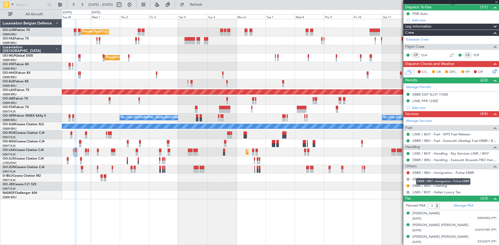
type input "1"
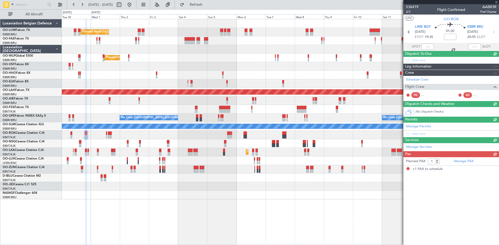
scroll to position [0, 0]
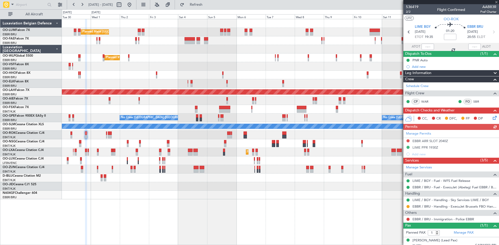
click at [430, 139] on div "Manage Permits EBBR ARR SLOT 2040Z LIME PPR 1930Z Add new" at bounding box center [452, 144] width 96 height 28
click at [427, 141] on div "Manage Permits EBBR ARR SLOT 2040Z LIME PPR 1930Z Add new" at bounding box center [452, 144] width 96 height 28
click at [425, 141] on div "EBBR ARR SLOT 2040Z" at bounding box center [431, 141] width 36 height 4
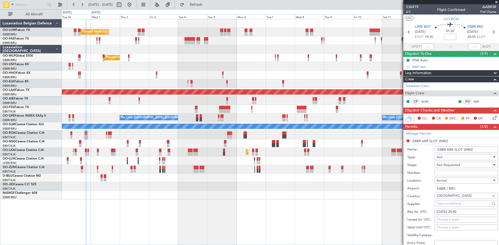
click at [446, 166] on span "Not Requested" at bounding box center [448, 165] width 23 height 5
click at [456, 206] on span "Received OK" at bounding box center [464, 207] width 55 height 8
click at [444, 175] on input "Number:" at bounding box center [466, 173] width 63 height 6
click at [443, 173] on input "Number:" at bounding box center [466, 173] width 63 height 6
paste input "EBBRAAB8009A"
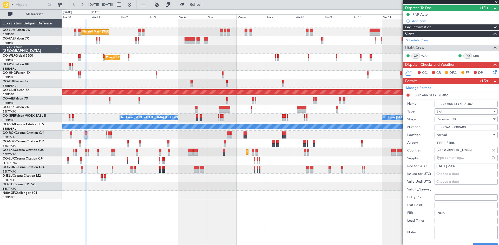
scroll to position [52, 0]
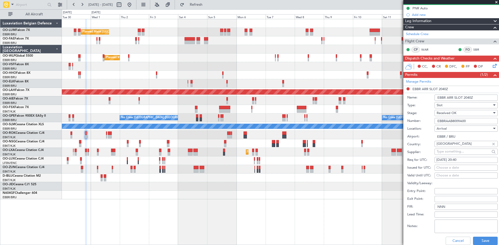
type input "EBBRAAB8009A00"
click at [456, 158] on div "[DATE] 20:40" at bounding box center [467, 160] width 60 height 5
select select "9"
select select "2025"
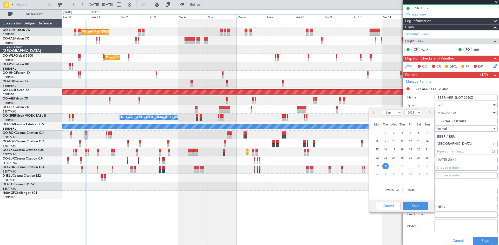
click at [411, 190] on input "20:40" at bounding box center [411, 190] width 17 height 6
type input "21:00"
click at [421, 206] on button "Save" at bounding box center [415, 206] width 25 height 8
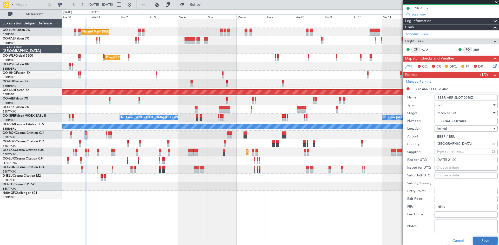
click at [484, 241] on button "Save" at bounding box center [485, 241] width 25 height 8
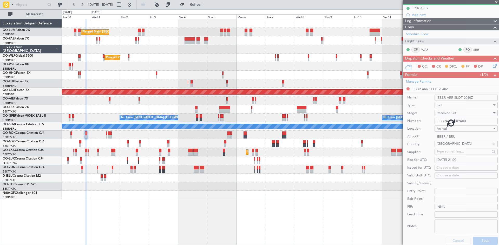
scroll to position [4, 0]
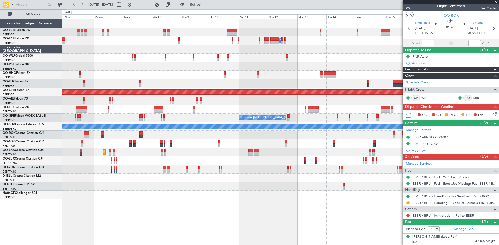
click at [170, 197] on div at bounding box center [280, 195] width 437 height 9
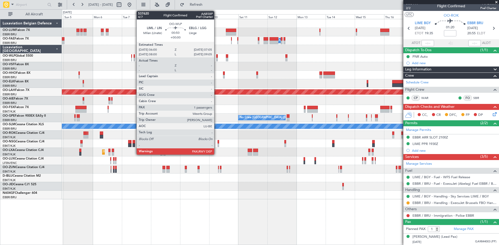
click at [217, 56] on div at bounding box center [217, 56] width 2 height 4
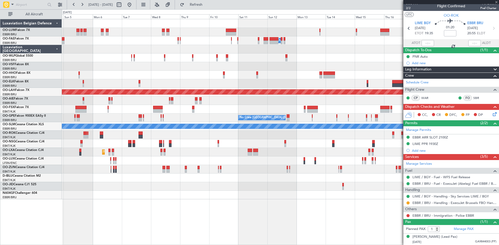
type input "2"
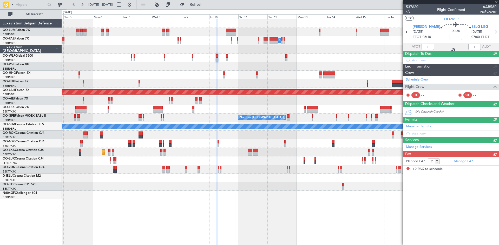
scroll to position [0, 0]
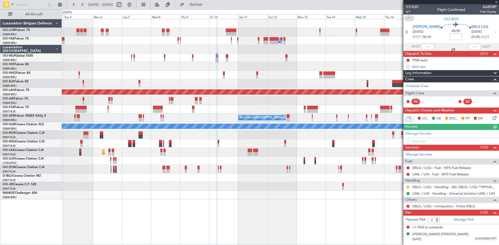
click at [407, 186] on button at bounding box center [408, 187] width 3 height 3
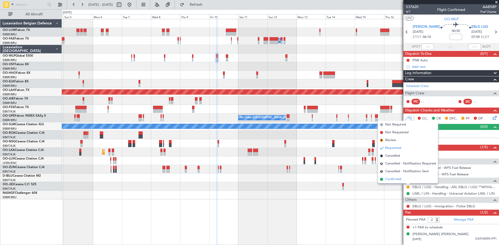
click at [400, 180] on span "Confirmed" at bounding box center [393, 179] width 16 height 5
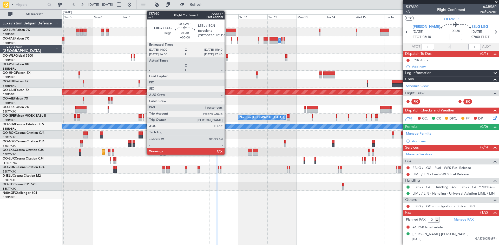
click at [227, 56] on div at bounding box center [227, 56] width 2 height 4
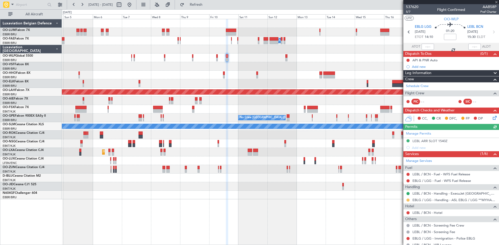
click at [408, 200] on button at bounding box center [408, 200] width 3 height 3
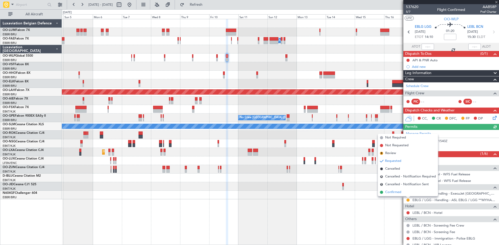
click at [399, 190] on span "Confirmed" at bounding box center [393, 192] width 16 height 5
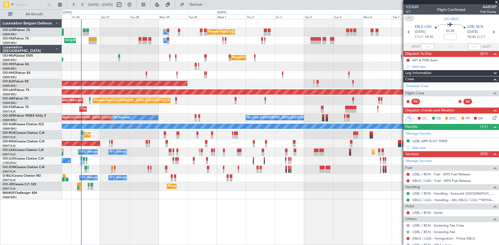
click at [439, 175] on fb-app "04 Oct 2025 - 19 Oct 2025 Refresh Quick Links All Aircraft Planned Maint Brusse…" at bounding box center [249, 124] width 499 height 241
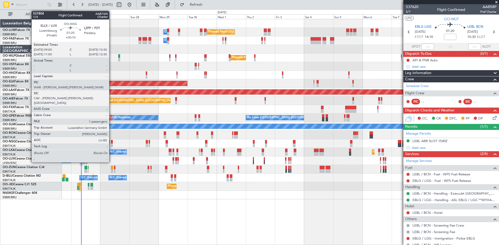
click at [112, 142] on div at bounding box center [112, 142] width 2 height 4
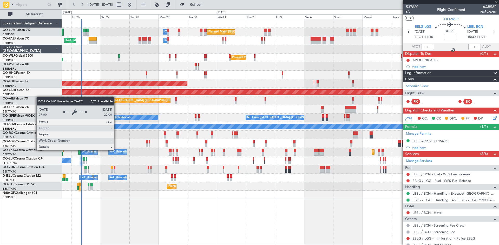
type input "+00:10"
type input "1"
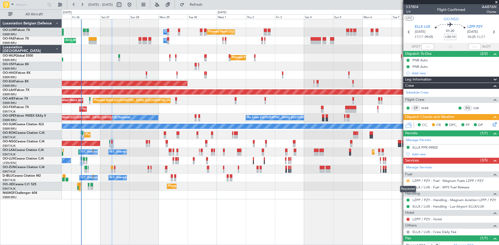
click at [408, 180] on button at bounding box center [408, 180] width 3 height 3
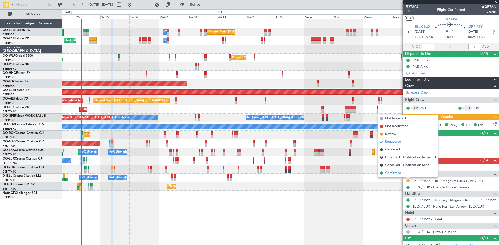
click at [398, 175] on span "Confirmed" at bounding box center [393, 173] width 16 height 5
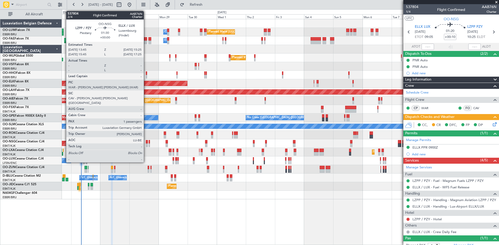
click at [146, 142] on div at bounding box center [147, 142] width 2 height 4
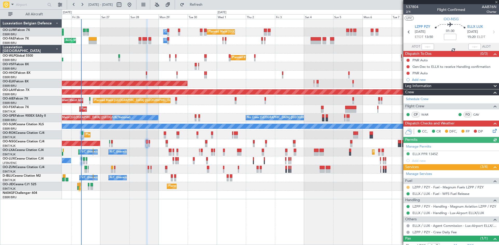
click at [408, 187] on button at bounding box center [408, 187] width 3 height 3
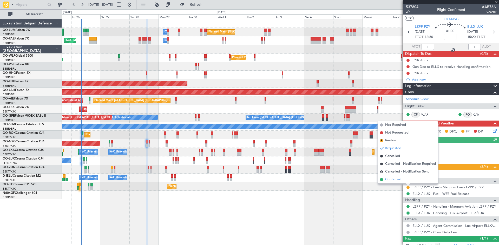
click at [394, 180] on span "Confirmed" at bounding box center [393, 179] width 16 height 5
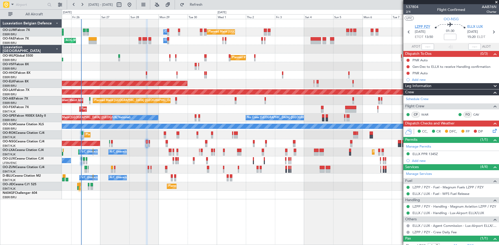
click at [424, 24] on span "LZPP PZY" at bounding box center [422, 26] width 15 height 5
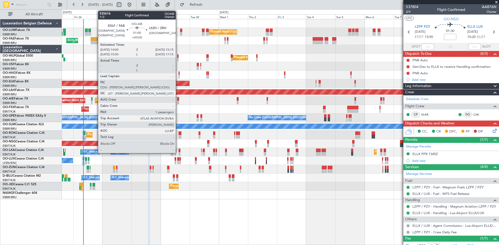
click at [178, 99] on div at bounding box center [178, 99] width 2 height 4
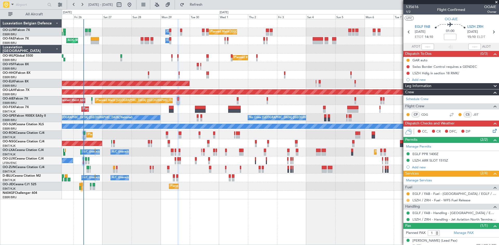
click at [408, 200] on button at bounding box center [408, 200] width 3 height 3
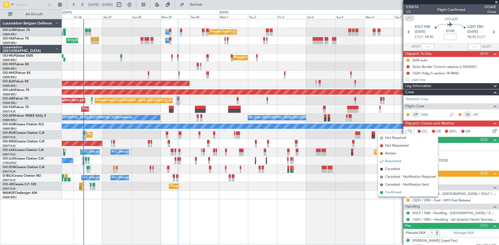
click at [399, 194] on span "Confirmed" at bounding box center [393, 192] width 16 height 5
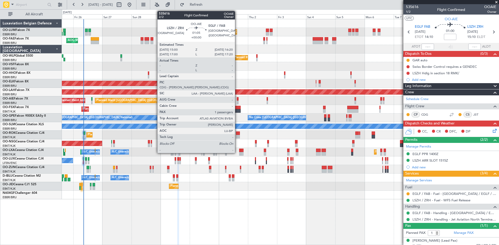
click at [237, 99] on div at bounding box center [238, 99] width 2 height 4
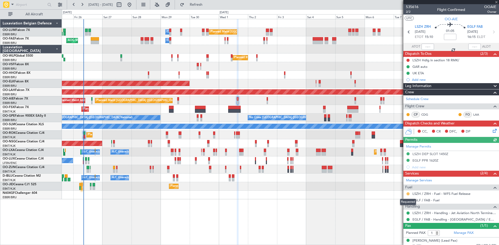
click at [408, 192] on button at bounding box center [408, 193] width 3 height 3
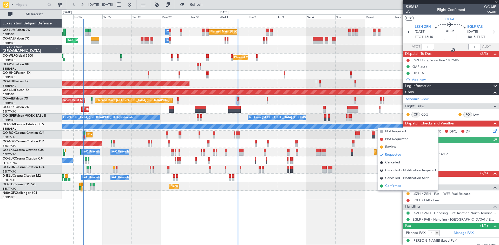
click at [400, 187] on span "Confirmed" at bounding box center [393, 186] width 16 height 5
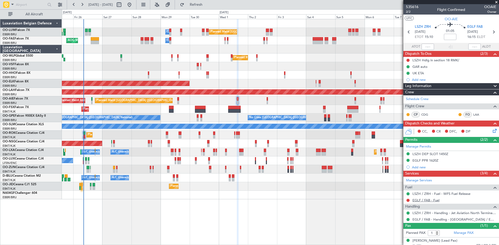
click at [423, 200] on link "EGLF / FAB - Fuel" at bounding box center [426, 200] width 27 height 4
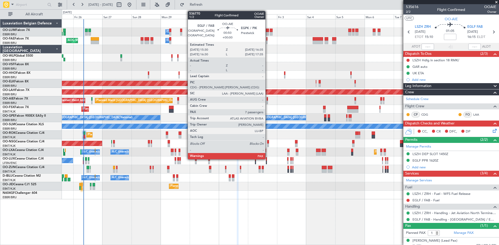
click at [268, 99] on div at bounding box center [268, 99] width 2 height 4
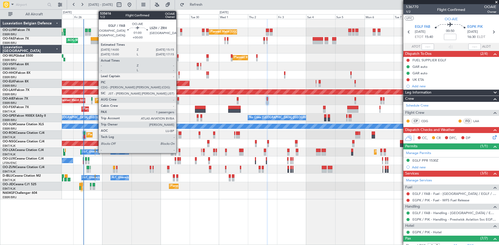
click at [179, 102] on div at bounding box center [178, 103] width 2 height 4
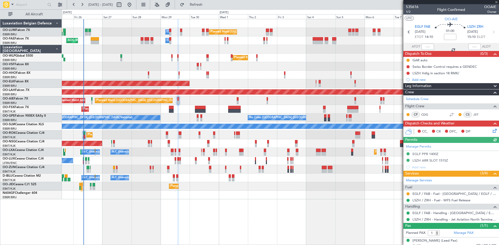
type input "7"
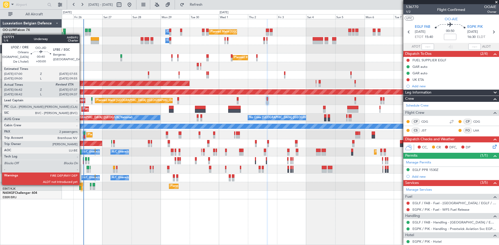
click at [82, 185] on div at bounding box center [81, 185] width 1 height 4
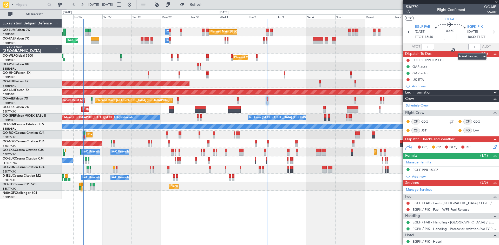
type input "06:52"
type input "2"
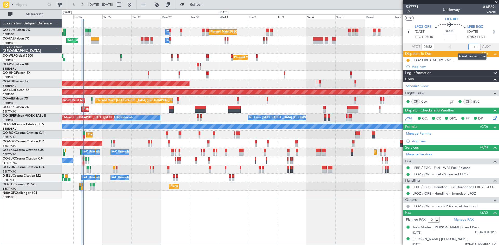
click at [472, 47] on input "text" at bounding box center [474, 47] width 12 height 6
click at [462, 36] on div "00:40" at bounding box center [450, 31] width 34 height 19
type input "08:00"
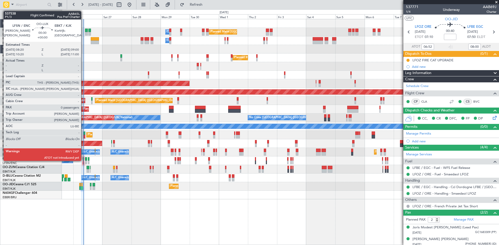
click at [83, 159] on div at bounding box center [83, 159] width 1 height 4
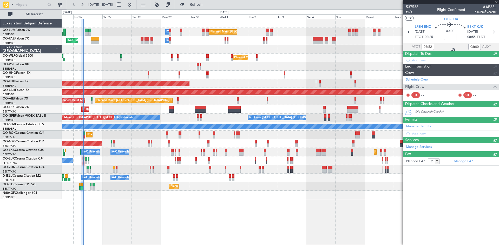
type input "0"
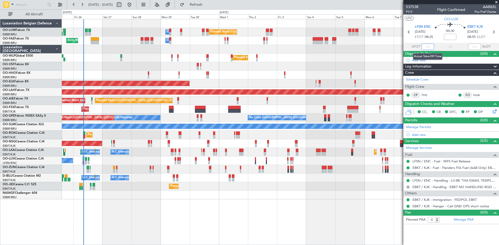
click at [428, 47] on input "text" at bounding box center [428, 47] width 12 height 6
click at [437, 37] on div "00:30" at bounding box center [450, 31] width 34 height 19
type input "08:16"
click at [437, 36] on div "00:30" at bounding box center [450, 31] width 34 height 19
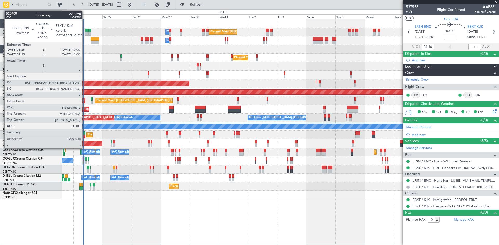
click at [84, 135] on div at bounding box center [84, 134] width 2 height 4
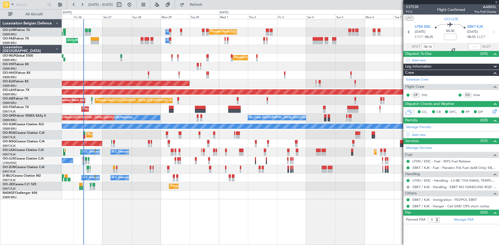
type input "5"
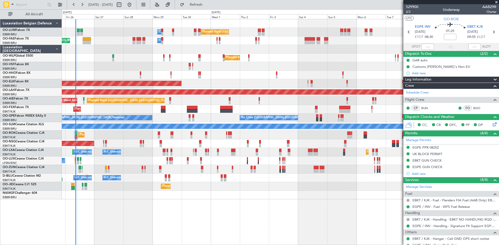
click at [213, 195] on div at bounding box center [280, 195] width 437 height 9
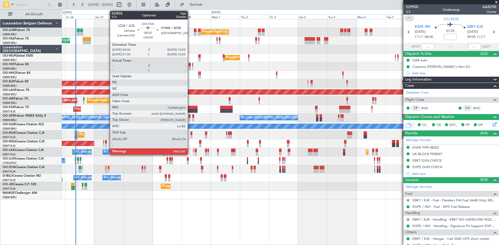
click at [190, 106] on div at bounding box center [192, 108] width 11 height 4
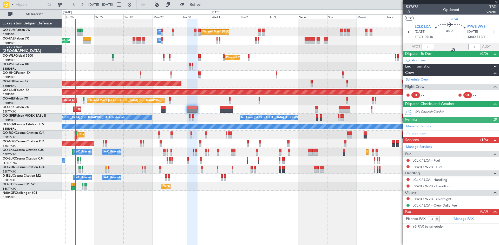
click at [477, 26] on span "FYWB WVB" at bounding box center [476, 26] width 18 height 5
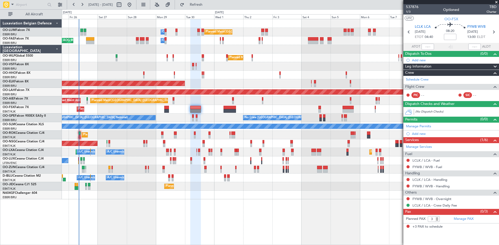
click at [101, 207] on div "Owner Melsbroek Air Base Planned Maint [GEOGRAPHIC_DATA] ([GEOGRAPHIC_DATA]) AO…" at bounding box center [280, 132] width 437 height 226
click at [176, 216] on div "Owner Melsbroek Air Base Planned Maint [GEOGRAPHIC_DATA] ([GEOGRAPHIC_DATA]) AO…" at bounding box center [280, 132] width 437 height 226
click at [176, 107] on div "Planned Maint Kortrijk-[GEOGRAPHIC_DATA]" at bounding box center [280, 109] width 437 height 9
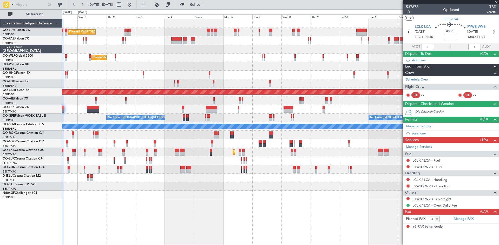
click at [229, 84] on div "Planned Maint [GEOGRAPHIC_DATA] ([GEOGRAPHIC_DATA] National) Owner [GEOGRAPHIC_…" at bounding box center [280, 109] width 437 height 180
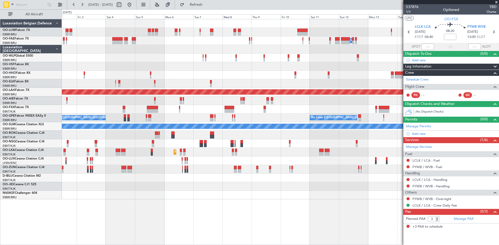
click at [298, 74] on div at bounding box center [280, 75] width 437 height 9
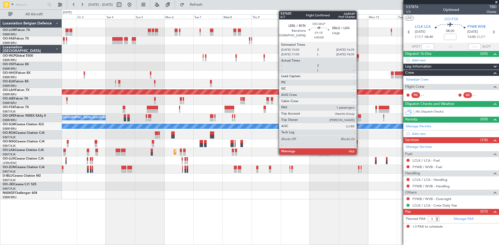
click at [358, 56] on div at bounding box center [358, 56] width 2 height 4
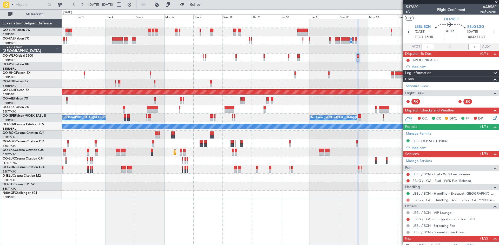
click at [408, 201] on button at bounding box center [408, 200] width 3 height 3
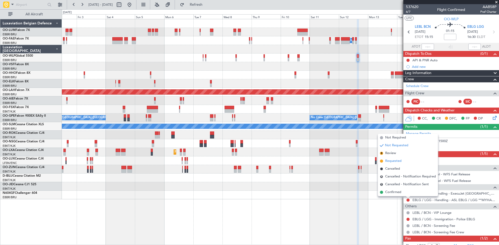
click at [394, 161] on span "Requested" at bounding box center [393, 161] width 16 height 5
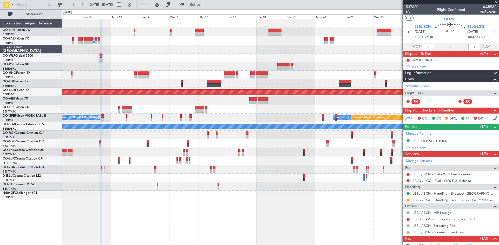
click at [64, 195] on div "Planned Maint Kortrijk-[GEOGRAPHIC_DATA] Owner [GEOGRAPHIC_DATA] Planned [GEOGR…" at bounding box center [280, 132] width 437 height 226
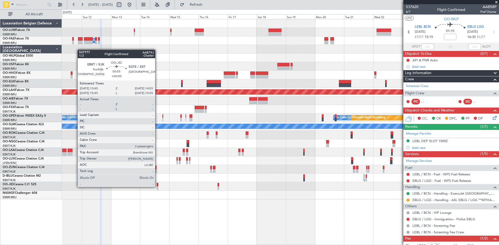
click at [158, 187] on div at bounding box center [158, 188] width 2 height 4
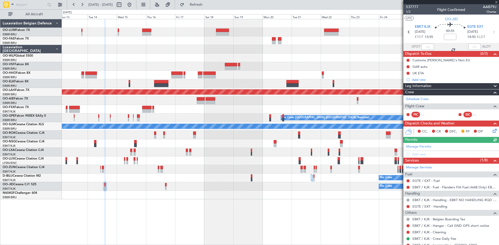
click at [278, 182] on div "No Crew" at bounding box center [280, 178] width 437 height 9
click at [431, 206] on link "EGTE / EXT - Handling" at bounding box center [430, 206] width 35 height 4
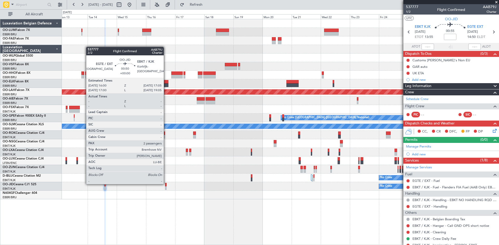
click at [166, 184] on div at bounding box center [166, 185] width 2 height 4
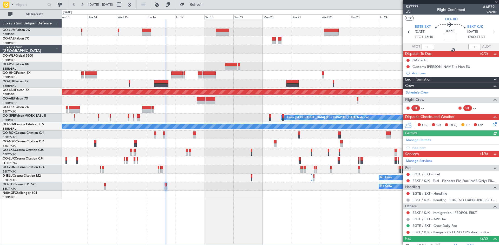
click at [424, 193] on link "EGTE / EXT - Handling" at bounding box center [430, 193] width 35 height 4
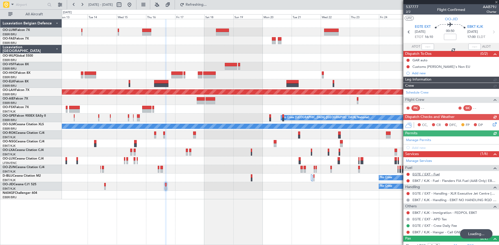
click at [421, 174] on link "EGTE / EXT - Fuel" at bounding box center [426, 174] width 27 height 4
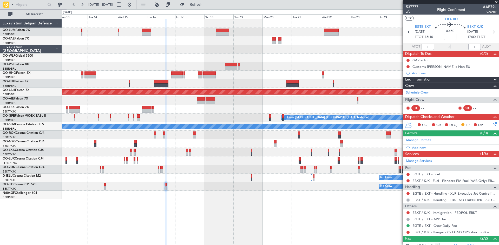
click at [105, 182] on div "No Crew" at bounding box center [280, 178] width 437 height 9
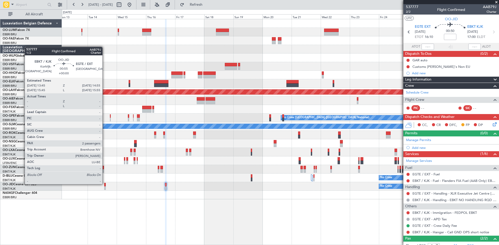
click at [105, 184] on div at bounding box center [105, 185] width 2 height 4
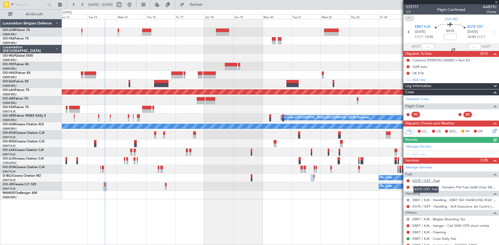
click at [422, 180] on link "EGTE / EXT - Fuel" at bounding box center [426, 181] width 27 height 4
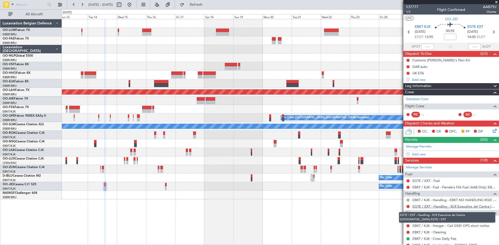
click at [446, 205] on link "EGTE / EXT - Handling - XLR Executive Jet Centre [GEOGRAPHIC_DATA] EGTE / EXT" at bounding box center [455, 206] width 84 height 4
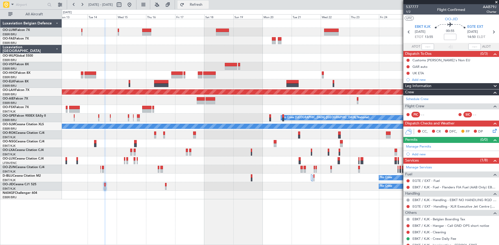
click at [207, 6] on span "Refresh" at bounding box center [196, 5] width 22 height 4
click at [408, 225] on button at bounding box center [408, 225] width 3 height 3
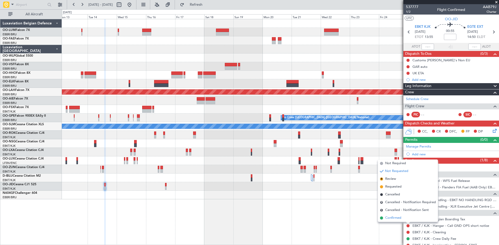
click at [402, 217] on li "Confirmed" at bounding box center [408, 218] width 60 height 8
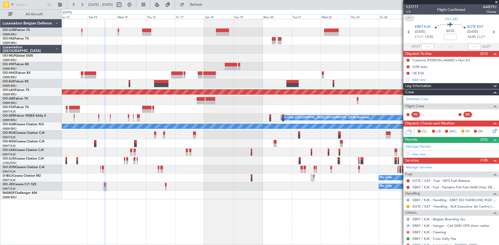
click at [408, 232] on button at bounding box center [408, 232] width 3 height 3
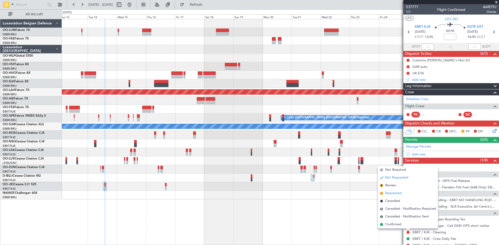
click at [394, 194] on span "Requested" at bounding box center [393, 193] width 16 height 5
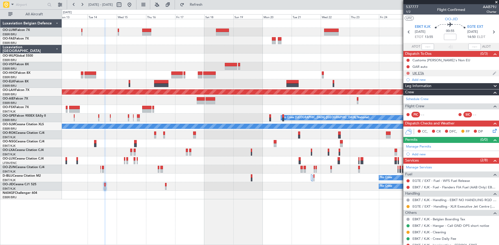
click at [408, 73] on button at bounding box center [408, 73] width 3 height 3
click at [408, 97] on span "Completed" at bounding box center [410, 96] width 17 height 5
click at [408, 67] on button at bounding box center [408, 66] width 3 height 3
click at [410, 89] on span "Completed" at bounding box center [410, 89] width 17 height 5
click at [472, 28] on span "EGTE EXT" at bounding box center [475, 26] width 16 height 5
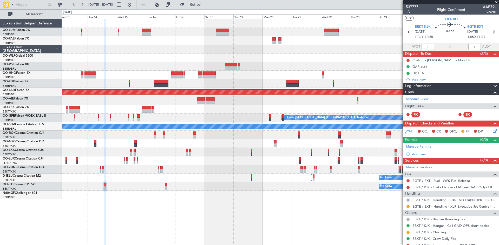
click at [477, 26] on span "EGTE EXT" at bounding box center [475, 26] width 16 height 5
click at [492, 131] on icon at bounding box center [494, 130] width 4 height 4
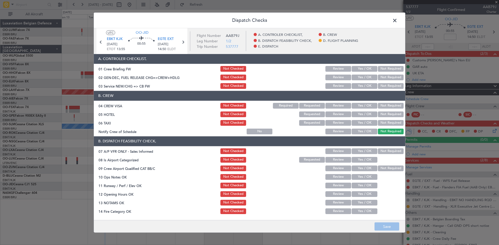
scroll to position [26, 0]
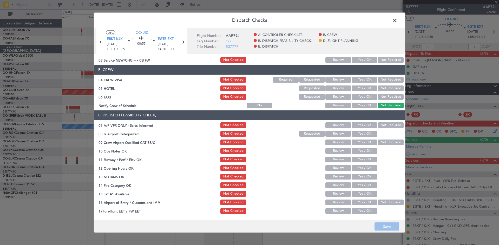
click at [359, 132] on button "Yes / OK" at bounding box center [365, 134] width 26 height 6
click at [360, 151] on button "Yes / OK" at bounding box center [365, 151] width 26 height 6
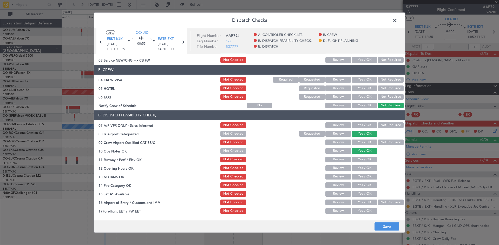
click at [364, 194] on button "Yes / OK" at bounding box center [365, 194] width 26 height 6
click at [358, 204] on button "Yes / OK" at bounding box center [365, 202] width 26 height 6
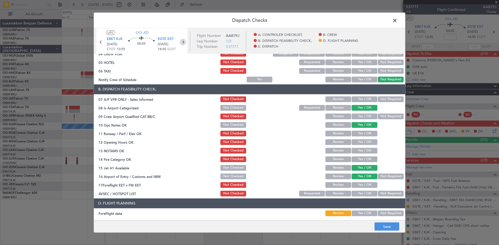
click at [183, 43] on icon at bounding box center [183, 41] width 7 height 7
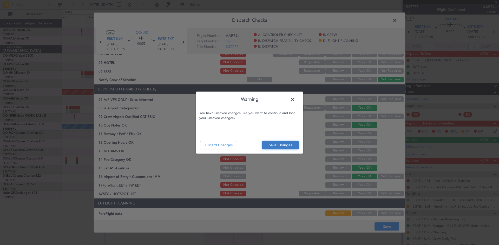
click at [277, 144] on button "Save Changes" at bounding box center [280, 145] width 37 height 8
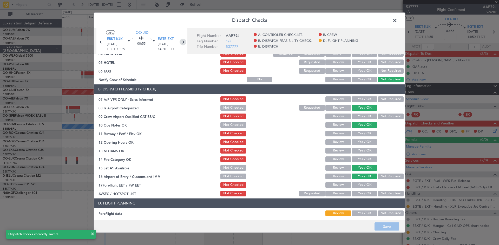
click at [185, 41] on icon at bounding box center [183, 41] width 7 height 7
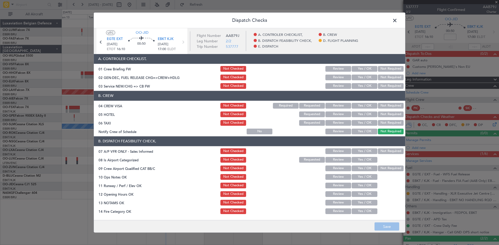
click at [362, 159] on button "Yes / OK" at bounding box center [365, 160] width 26 height 6
click at [363, 176] on button "Yes / OK" at bounding box center [365, 177] width 26 height 6
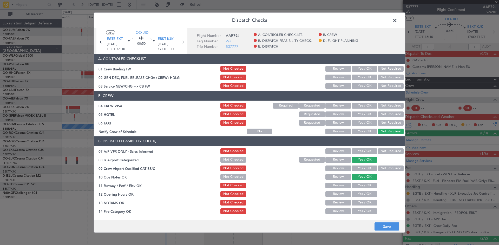
click at [361, 185] on button "Yes / OK" at bounding box center [365, 186] width 26 height 6
click at [361, 194] on button "Yes / OK" at bounding box center [365, 194] width 26 height 6
click at [361, 204] on button "Yes / OK" at bounding box center [365, 203] width 26 height 6
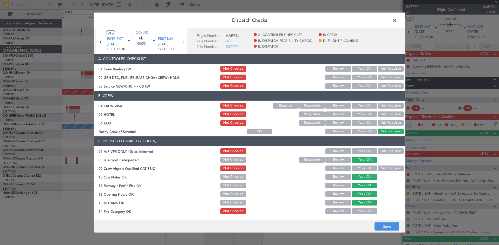
click at [365, 210] on button "Yes / OK" at bounding box center [365, 211] width 26 height 6
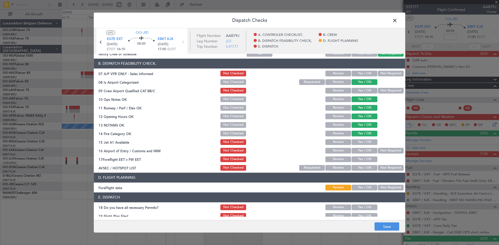
scroll to position [78, 0]
click at [360, 142] on button "Yes / OK" at bounding box center [365, 142] width 26 height 6
click at [361, 149] on button "Yes / OK" at bounding box center [365, 150] width 26 height 6
click at [378, 73] on button "Not Required" at bounding box center [391, 73] width 26 height 6
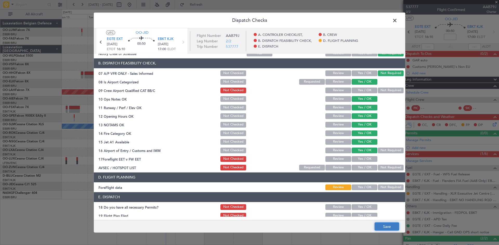
click at [393, 227] on button "Save" at bounding box center [387, 227] width 25 height 8
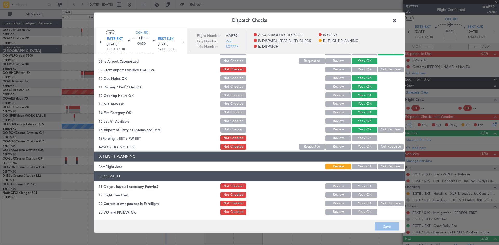
scroll to position [0, 0]
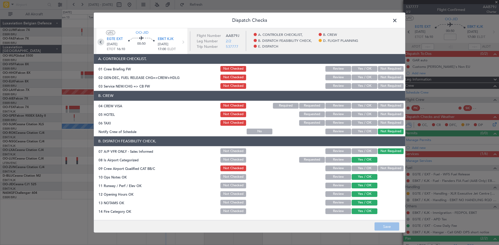
click at [101, 43] on icon at bounding box center [100, 41] width 7 height 7
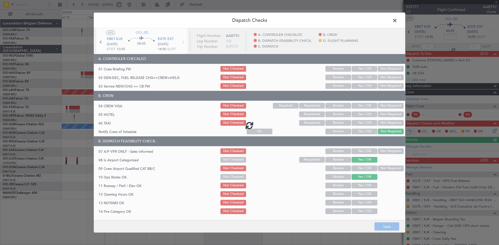
click at [389, 149] on div at bounding box center [249, 125] width 311 height 194
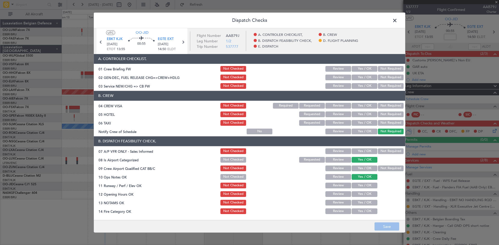
click at [394, 151] on button "Not Required" at bounding box center [391, 151] width 26 height 6
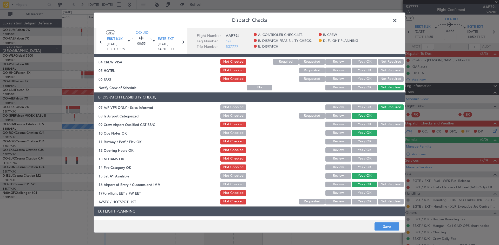
scroll to position [52, 0]
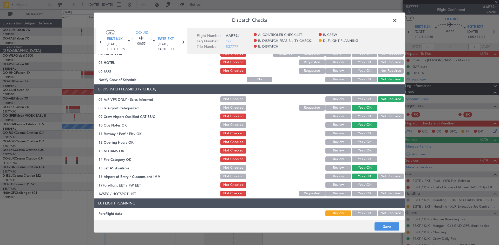
click at [359, 132] on button "Yes / OK" at bounding box center [365, 134] width 26 height 6
click at [355, 144] on button "Yes / OK" at bounding box center [365, 142] width 26 height 6
click at [357, 148] on button "Yes / OK" at bounding box center [365, 151] width 26 height 6
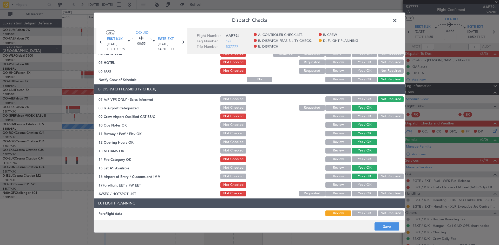
click at [360, 160] on button "Yes / OK" at bounding box center [365, 159] width 26 height 6
click at [394, 227] on button "Save" at bounding box center [387, 227] width 25 height 8
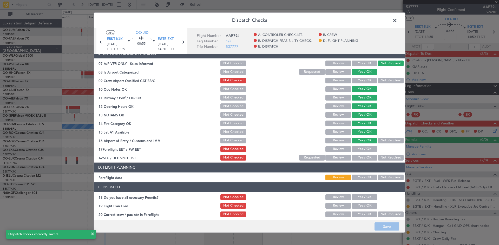
scroll to position [99, 0]
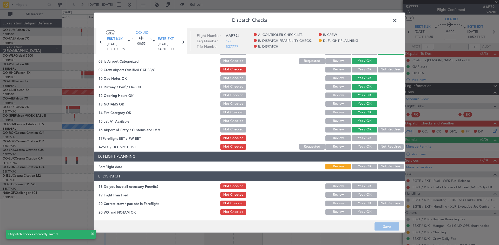
click at [398, 22] on span at bounding box center [398, 21] width 0 height 10
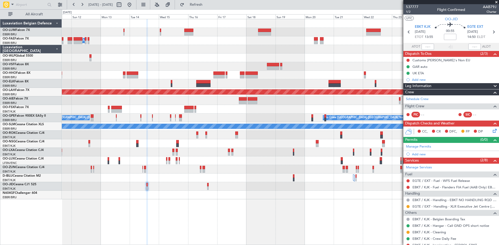
click at [134, 57] on div at bounding box center [280, 58] width 437 height 9
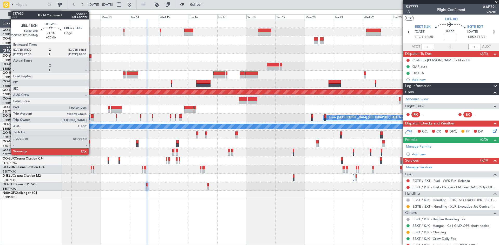
click at [91, 59] on div at bounding box center [90, 60] width 2 height 4
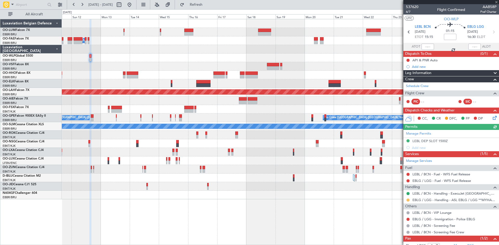
click at [407, 200] on button at bounding box center [408, 200] width 3 height 3
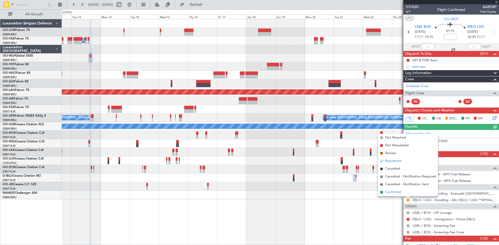
click at [393, 193] on span "Confirmed" at bounding box center [393, 192] width 16 height 5
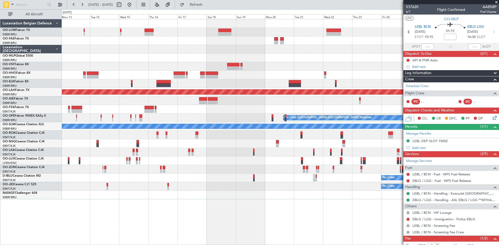
click at [333, 196] on div "Planned Maint Kortrijk-Wevelgem Owner Melsbroek Air Base Planned Maint Alton-st…" at bounding box center [280, 132] width 437 height 226
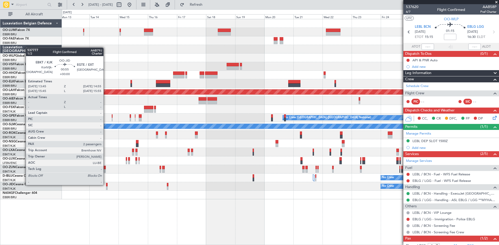
click at [106, 185] on div at bounding box center [107, 185] width 2 height 4
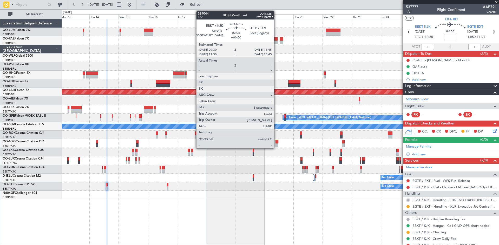
click at [276, 146] on div at bounding box center [277, 146] width 3 height 4
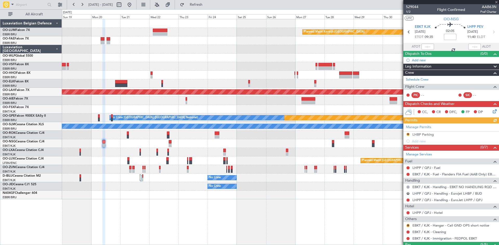
click at [130, 207] on div "Planned Maint Kortrijk-Wevelgem Owner Melsbroek Air Base Planned Maint Alton-st…" at bounding box center [280, 132] width 437 height 226
click at [408, 224] on button "R" at bounding box center [408, 225] width 3 height 3
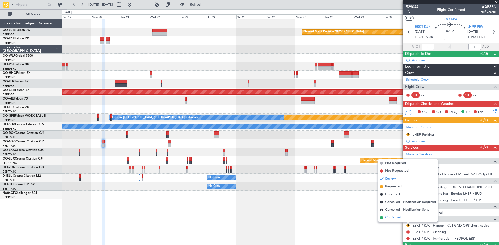
click at [398, 219] on span "Confirmed" at bounding box center [393, 217] width 16 height 5
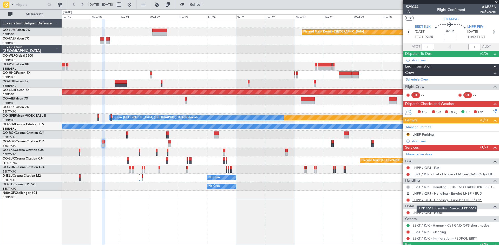
click at [451, 200] on link "LHPP / QPJ - Handling - EuroJet LHPP / QPJ" at bounding box center [448, 200] width 70 height 4
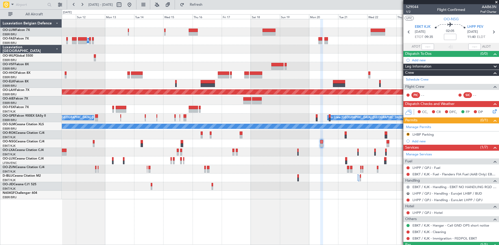
click at [325, 181] on div "Planned Maint Kortrijk-Wevelgem Owner Melsbroek Air Base Planned Maint Alton-st…" at bounding box center [280, 109] width 437 height 180
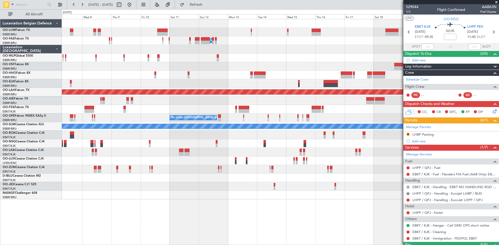
click at [226, 200] on div "Owner Melsbroek Air Base Planned Maint Alton-st Louis (St Louis Regl) Planned M…" at bounding box center [280, 132] width 437 height 226
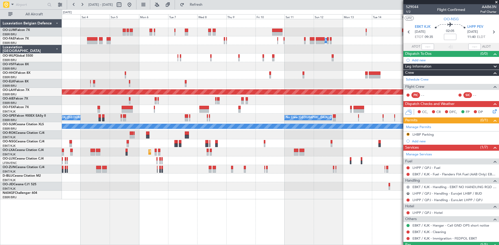
click at [215, 204] on div "Owner Melsbroek Air Base Planned Maint Kortrijk-Wevelgem Planned Maint Alton-st…" at bounding box center [280, 132] width 437 height 226
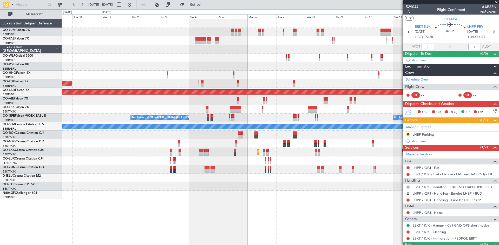
click at [205, 205] on div "Owner Melsbroek Air Base Planned Maint Kortrijk-Wevelgem Planned Maint Alton-st…" at bounding box center [280, 132] width 437 height 226
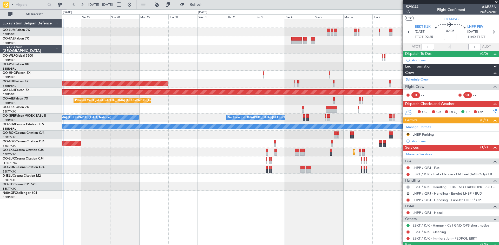
click at [230, 203] on div "Owner Melsbroek Air Base Planned Maint Kortrijk-Wevelgem Planned Maint Alton-st…" at bounding box center [280, 132] width 437 height 226
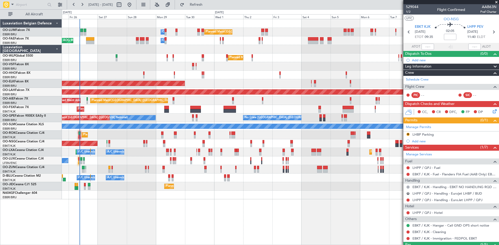
click at [95, 193] on div at bounding box center [280, 195] width 437 height 9
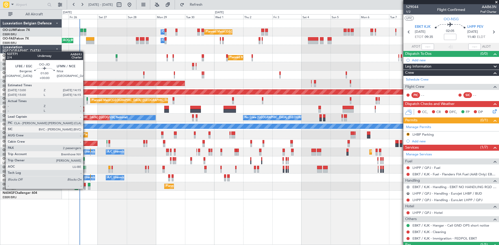
click at [86, 188] on div at bounding box center [85, 188] width 2 height 4
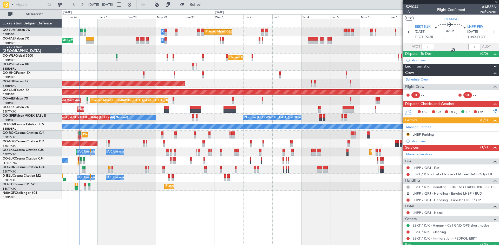
type input "2"
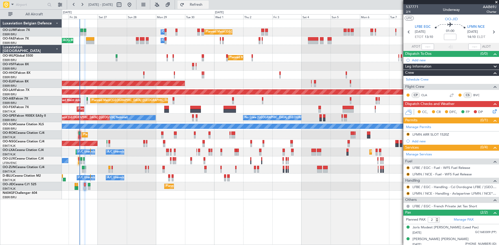
click at [205, 4] on span "Refresh" at bounding box center [196, 5] width 22 height 4
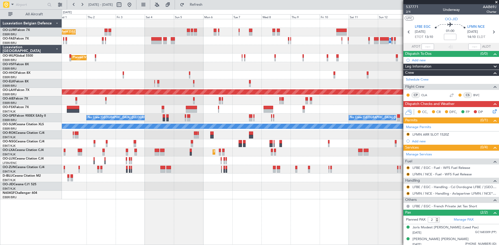
click at [153, 204] on div "Planned Maint Brussels (Brussels National) Owner Melsbroek Air Base Owner Melsb…" at bounding box center [280, 132] width 437 height 226
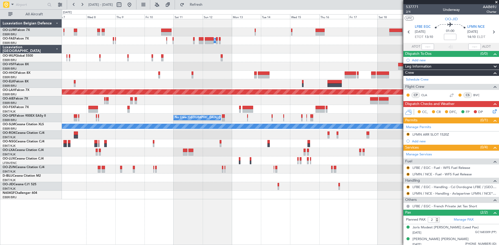
click at [140, 206] on div "Owner Melsbroek Air Base Planned Maint Alton-st Louis (St Louis Regl) No Crew B…" at bounding box center [280, 132] width 437 height 226
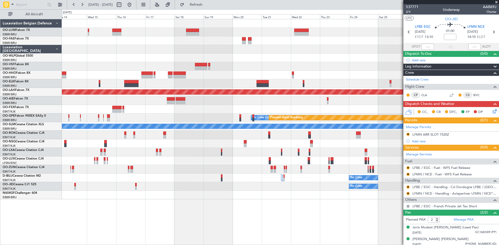
click at [160, 171] on div "Planned Maint Kortrijk-Wevelgem Owner Melsbroek Air Base Planned Maint Alton-st…" at bounding box center [280, 109] width 437 height 180
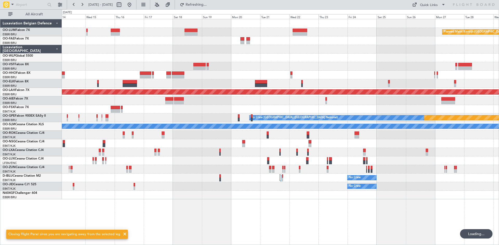
click at [240, 142] on div at bounding box center [280, 143] width 437 height 9
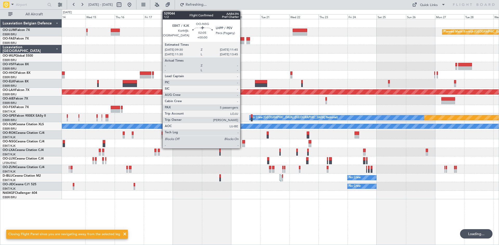
click at [243, 142] on div at bounding box center [243, 142] width 3 height 4
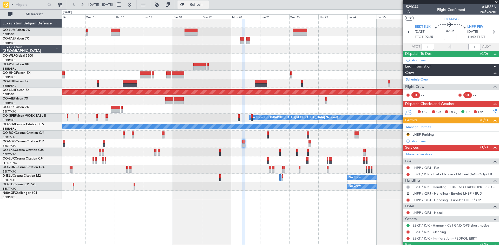
click at [207, 6] on span "Refresh" at bounding box center [196, 5] width 22 height 4
click at [205, 4] on span "Refresh" at bounding box center [196, 5] width 22 height 4
click at [407, 12] on span "1/2" at bounding box center [412, 12] width 12 height 4
drag, startPoint x: 220, startPoint y: 3, endPoint x: 306, endPoint y: 48, distance: 96.8
click at [207, 3] on span "Refresh" at bounding box center [196, 5] width 22 height 4
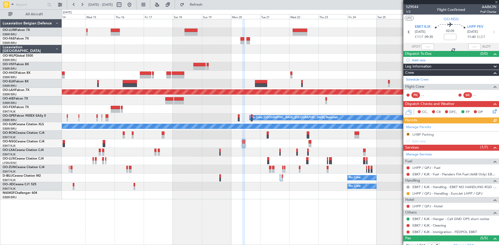
click at [414, 133] on div "Manage Permits R LHBP Parking Add new" at bounding box center [452, 133] width 96 height 21
click at [423, 134] on div "LHBP Parking" at bounding box center [423, 134] width 21 height 4
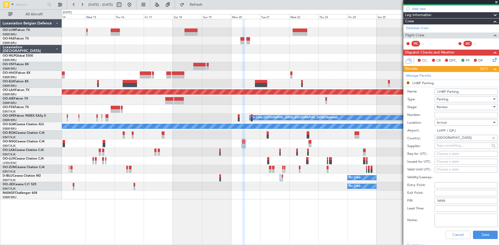
scroll to position [52, 0]
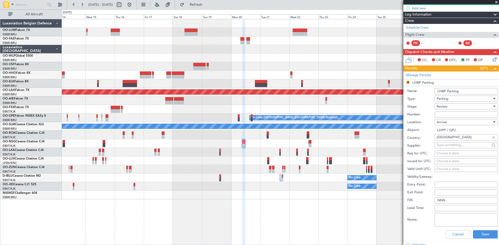
click at [451, 121] on div "Arrival" at bounding box center [464, 122] width 55 height 8
click at [445, 147] on span "Arrival" at bounding box center [464, 148] width 55 height 8
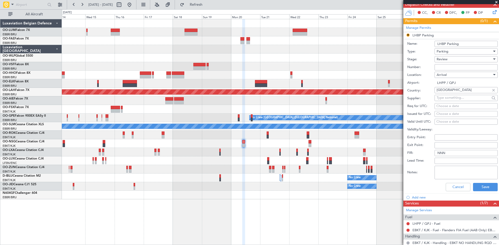
scroll to position [104, 0]
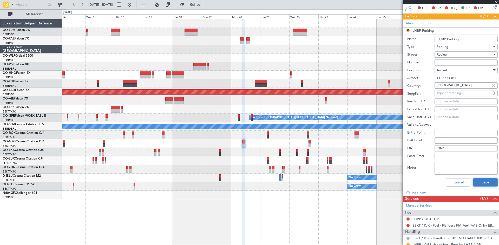
click at [492, 183] on button "Save" at bounding box center [485, 182] width 25 height 8
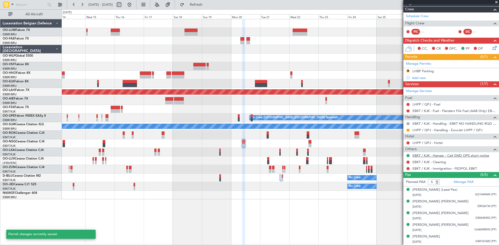
scroll to position [63, 0]
click at [413, 71] on div "LHBP Parking" at bounding box center [423, 71] width 21 height 4
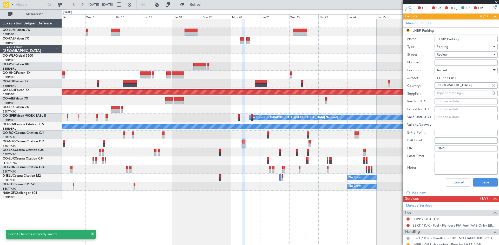
click at [444, 40] on input "LHBP Parking" at bounding box center [466, 39] width 63 height 6
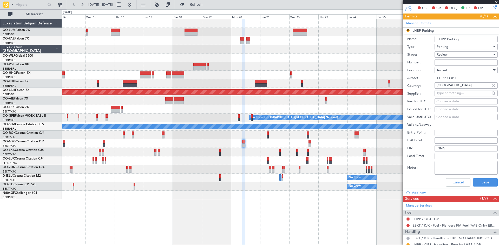
type input "LHPP Parking"
click at [460, 53] on div "Review" at bounding box center [464, 55] width 55 height 8
click at [463, 89] on span "Requested" at bounding box center [464, 88] width 55 height 8
click at [483, 184] on button "Save" at bounding box center [485, 182] width 25 height 8
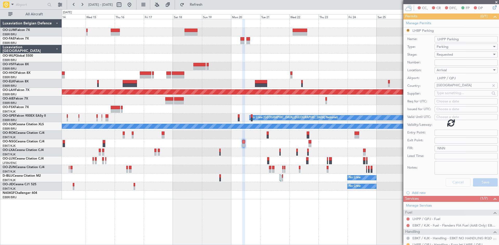
scroll to position [63, 0]
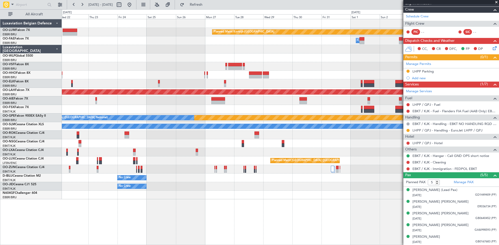
click at [123, 203] on div "Planned Maint Kortrijk-Wevelgem Owner Melsbroek Air Base Planned Maint Alton-st…" at bounding box center [280, 132] width 437 height 226
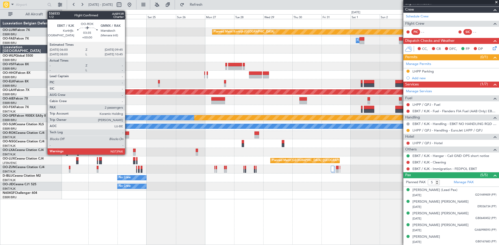
click at [127, 134] on div at bounding box center [127, 134] width 5 height 4
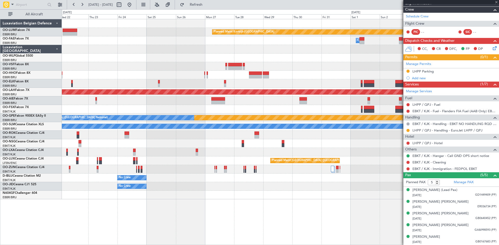
type input "2"
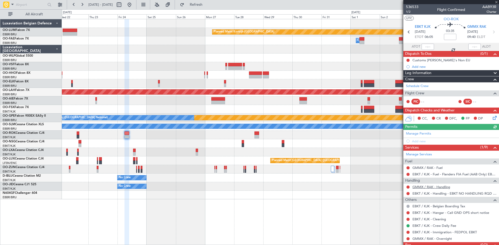
click at [424, 186] on link "GMMX / RAK - Handling" at bounding box center [432, 187] width 38 height 4
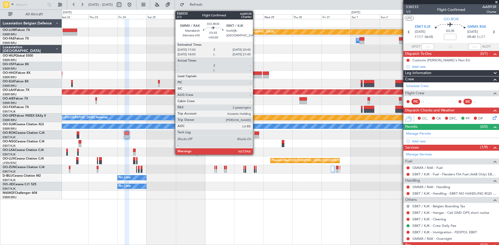
click at [255, 135] on div at bounding box center [257, 134] width 5 height 4
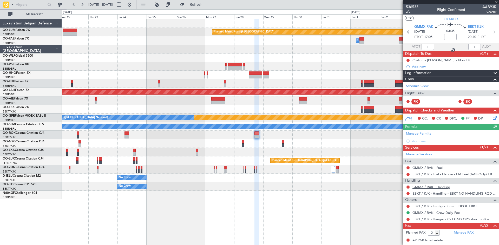
click at [418, 188] on link "GMMX / RAK - Handling" at bounding box center [432, 187] width 38 height 4
click at [207, 5] on span "Refresh" at bounding box center [196, 5] width 22 height 4
click at [434, 187] on link "GMMX / RAK - Handling - Jetex Executive Aviation GMMX / RAK" at bounding box center [455, 187] width 84 height 4
click at [425, 26] on span "GMMX RAK" at bounding box center [423, 26] width 19 height 5
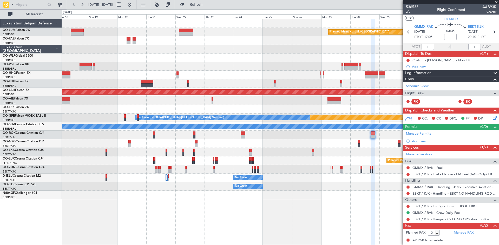
click at [234, 201] on div "Planned Maint Kortrijk-Wevelgem Owner Melsbroek Air Base Planned Maint Alton-st…" at bounding box center [280, 132] width 437 height 226
click at [226, 201] on div "Planned Maint Kortrijk-Wevelgem Owner Melsbroek Air Base Planned Maint Alton-st…" at bounding box center [280, 132] width 437 height 226
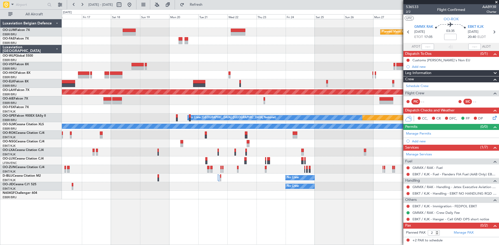
click at [191, 196] on div at bounding box center [280, 195] width 437 height 9
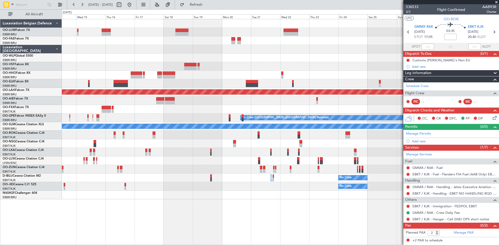
click at [174, 195] on div at bounding box center [280, 195] width 437 height 9
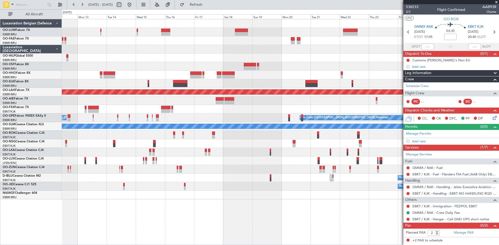
click at [216, 199] on div at bounding box center [280, 195] width 437 height 9
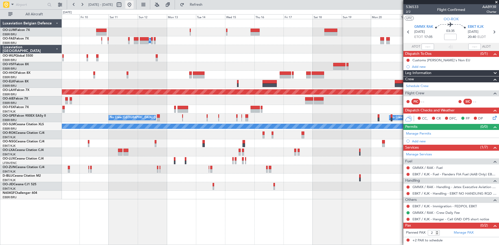
click at [134, 3] on button at bounding box center [129, 5] width 8 height 8
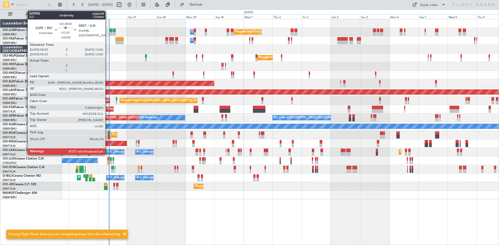
click at [108, 133] on div at bounding box center [109, 134] width 2 height 4
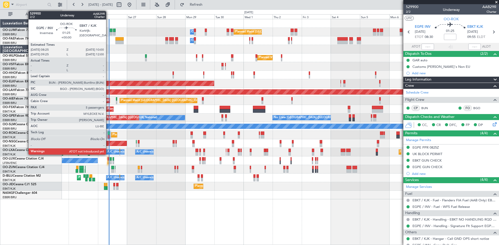
click at [108, 133] on div at bounding box center [109, 134] width 2 height 4
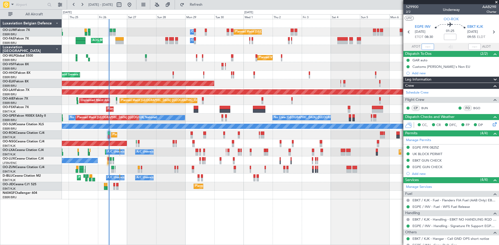
click at [428, 46] on input "text" at bounding box center [428, 47] width 12 height 6
click at [437, 34] on div "01:25" at bounding box center [450, 31] width 34 height 19
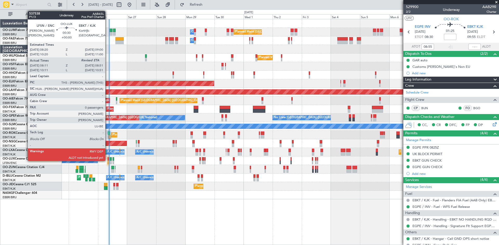
click at [108, 160] on div at bounding box center [108, 159] width 1 height 4
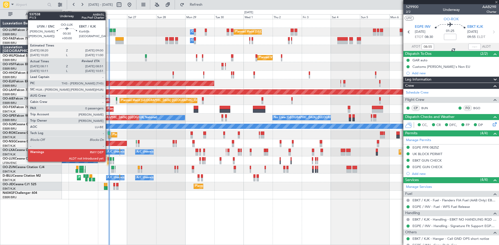
type input "08:16"
type input "0"
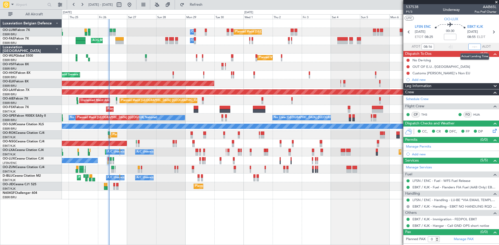
click at [473, 47] on input "text" at bounding box center [474, 47] width 12 height 6
type input "08:58"
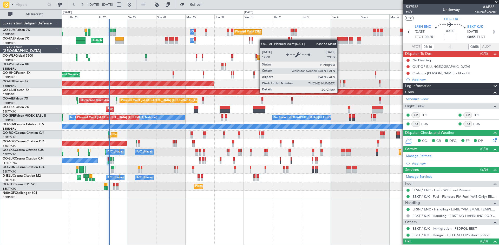
click at [140, 102] on div "Planned Maint Brussels (Brussels National) Owner Melsbroek Air Base Owner Melsb…" at bounding box center [280, 109] width 437 height 180
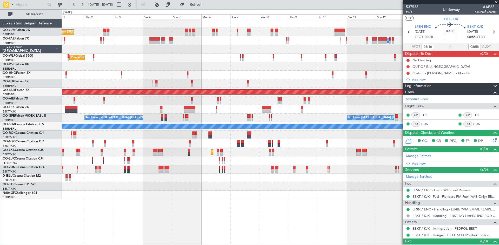
click at [110, 107] on div "Planned Maint Brussels (Brussels National) Owner Melsbroek Air Base Owner Melsb…" at bounding box center [280, 109] width 437 height 180
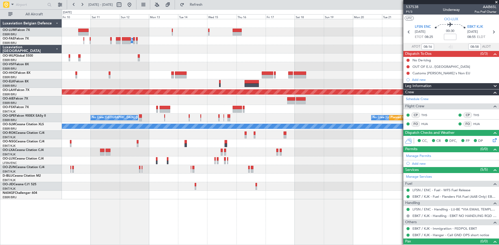
click at [106, 92] on div "Planned Maint Kortrijk-Wevelgem Owner Melsbroek Air Base Planned Maint Alton-st…" at bounding box center [280, 109] width 437 height 180
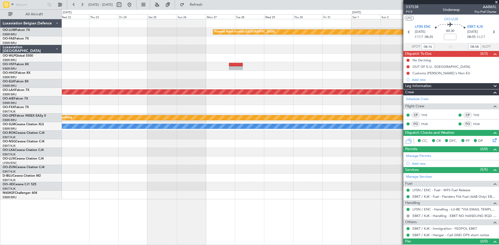
click at [196, 86] on div "Planned Maint Kortrijk-Wevelgem Planned Maint Alton-st Louis (St Louis Regl) No…" at bounding box center [280, 109] width 437 height 180
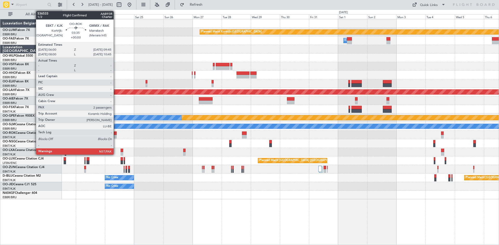
click at [116, 135] on div at bounding box center [114, 134] width 5 height 4
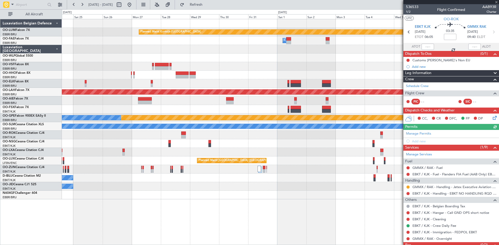
click at [170, 197] on div "Planned Maint Kortrijk-Wevelgem Owner Melsbroek Air Base Planned Maint Alton-st…" at bounding box center [280, 132] width 437 height 226
click at [407, 186] on button at bounding box center [408, 187] width 3 height 3
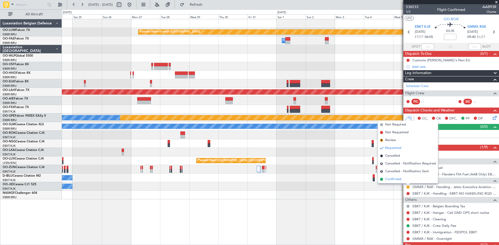
click at [399, 180] on span "Confirmed" at bounding box center [393, 179] width 16 height 5
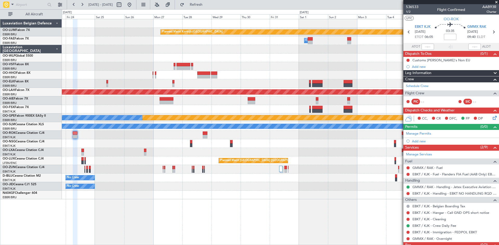
click at [164, 144] on div at bounding box center [280, 143] width 437 height 9
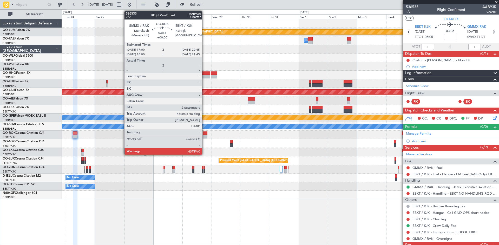
click at [205, 133] on div at bounding box center [205, 134] width 5 height 4
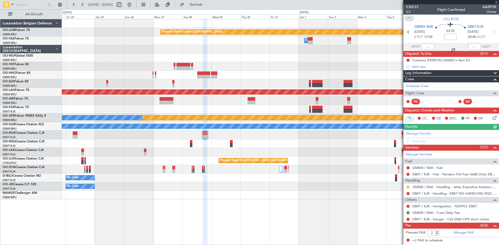
click at [407, 187] on button at bounding box center [408, 187] width 3 height 3
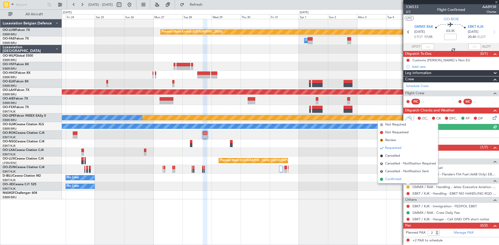
click at [401, 180] on span "Confirmed" at bounding box center [393, 179] width 16 height 5
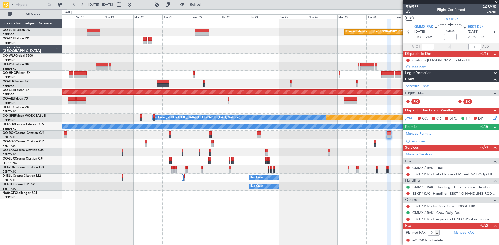
click at [353, 172] on div "Planned Maint Kortrijk-Wevelgem Owner Melsbroek Air Base Planned Maint Alton-st…" at bounding box center [280, 109] width 437 height 180
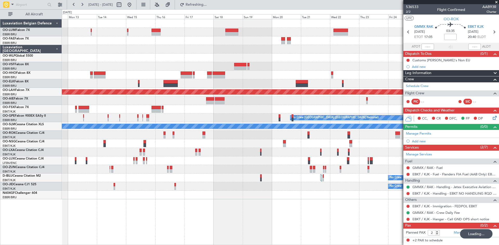
click at [150, 181] on div "No Crew" at bounding box center [280, 178] width 437 height 9
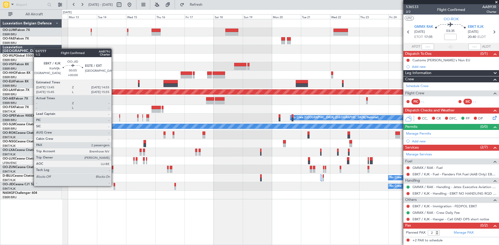
click at [114, 186] on div at bounding box center [115, 185] width 2 height 4
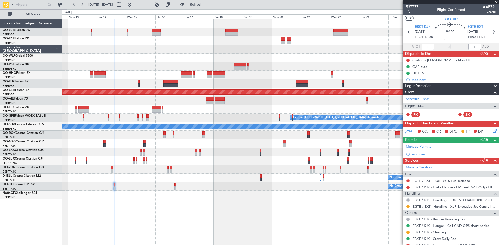
click at [455, 206] on link "EGTE / EXT - Handling - XLR Executive Jet Centre Exeter EGTE / EXT" at bounding box center [455, 206] width 84 height 4
click at [134, 5] on button at bounding box center [129, 5] width 8 height 8
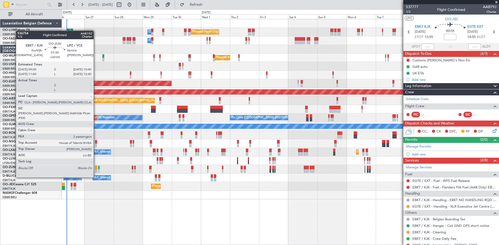
click at [96, 168] on div at bounding box center [96, 168] width 2 height 4
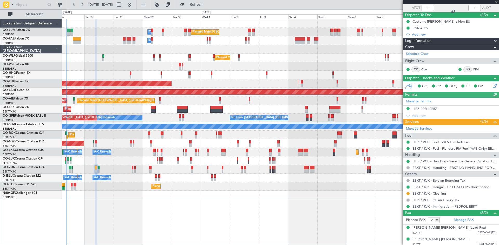
scroll to position [41, 0]
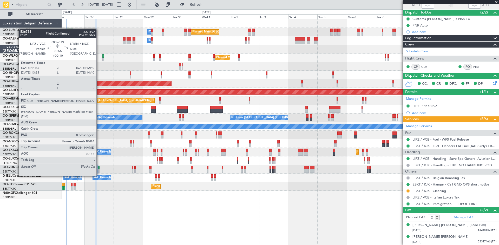
click at [99, 166] on div at bounding box center [99, 168] width 2 height 4
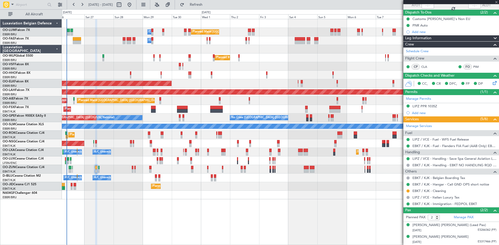
type input "+00:10"
type input "0"
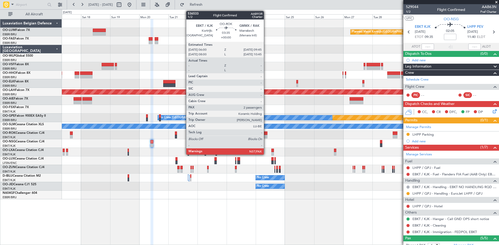
click at [266, 133] on div at bounding box center [265, 134] width 5 height 4
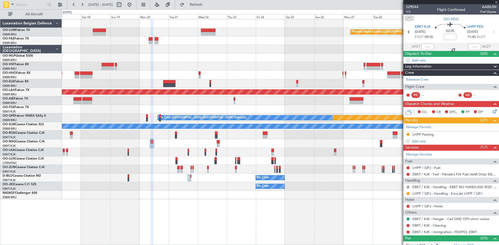
type input "2"
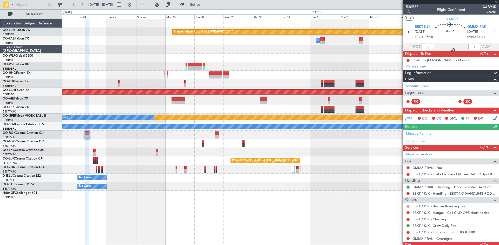
click at [152, 156] on div "Planned Maint Kortrijk-[GEOGRAPHIC_DATA] Owner [GEOGRAPHIC_DATA] Planned [GEOGR…" at bounding box center [280, 109] width 437 height 180
click at [418, 133] on link "Manage Permits" at bounding box center [418, 133] width 25 height 5
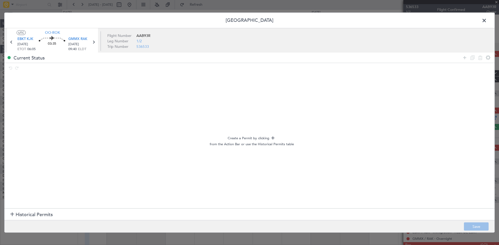
click at [487, 21] on span at bounding box center [487, 21] width 0 height 10
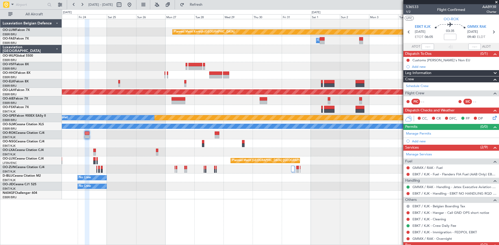
click at [422, 143] on div "Add new" at bounding box center [454, 141] width 84 height 4
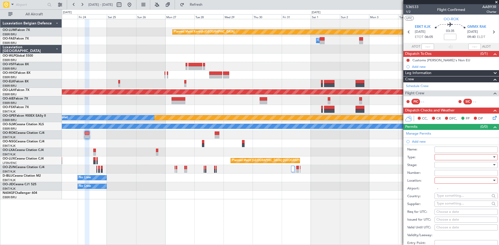
click at [446, 158] on div at bounding box center [464, 157] width 55 height 8
click at [441, 190] on span "Landing" at bounding box center [464, 189] width 55 height 8
click at [443, 166] on div at bounding box center [464, 165] width 55 height 8
click at [451, 199] on span "Requested" at bounding box center [464, 199] width 55 height 8
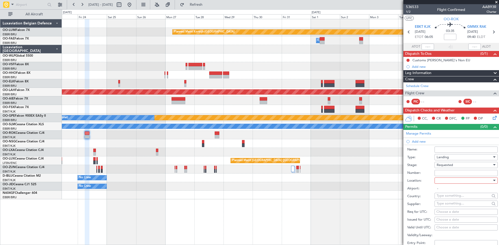
click at [452, 183] on div at bounding box center [464, 181] width 55 height 8
click at [442, 206] on span "Arrival" at bounding box center [464, 207] width 55 height 8
type input "GMMX / RAK"
click at [456, 212] on div "Choose a date" at bounding box center [467, 212] width 60 height 5
select select "9"
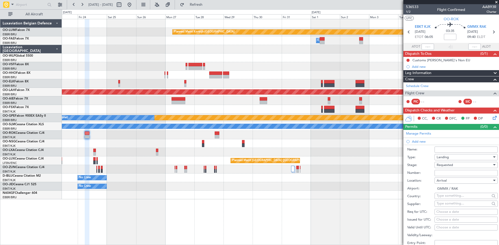
select select "2025"
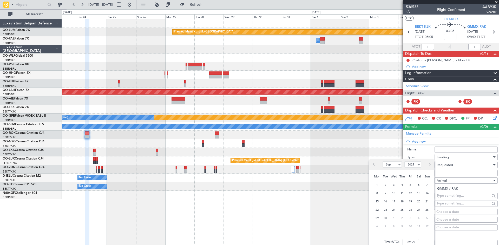
click at [428, 164] on button "Next month" at bounding box center [430, 164] width 6 height 8
select select "10"
click at [413, 207] on span "24" at bounding box center [410, 210] width 6 height 6
click at [412, 244] on input "00:00" at bounding box center [411, 242] width 17 height 6
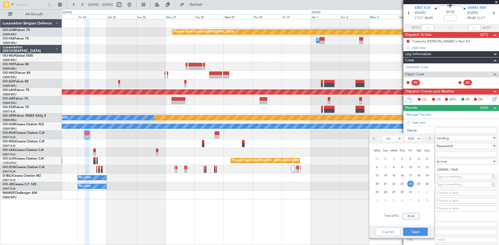
scroll to position [26, 0]
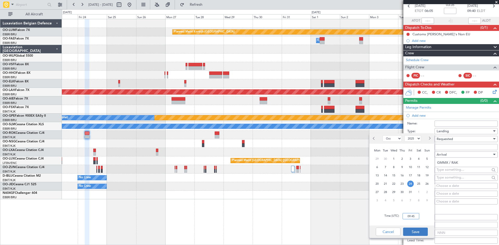
type input "09:45"
click at [424, 229] on button "Save" at bounding box center [415, 232] width 25 height 8
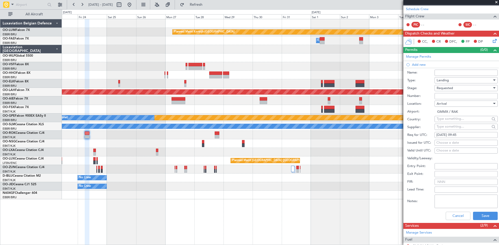
scroll to position [78, 0]
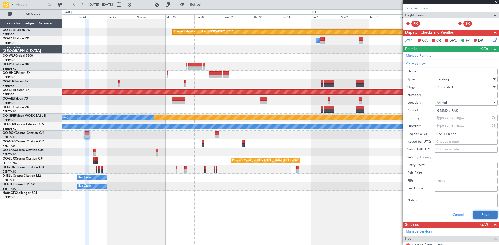
click at [473, 214] on button "Save" at bounding box center [485, 215] width 25 height 8
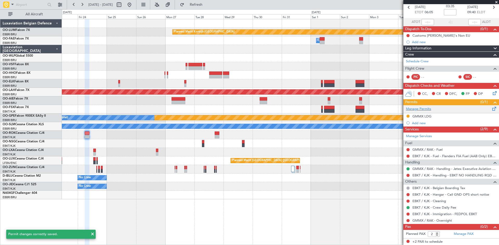
scroll to position [0, 0]
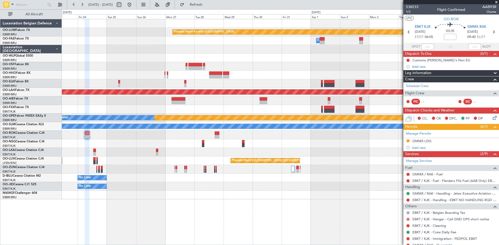
click at [408, 218] on button at bounding box center [408, 219] width 3 height 3
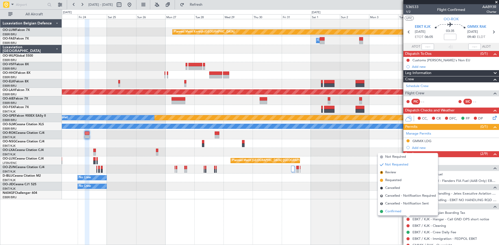
click at [406, 213] on li "Confirmed" at bounding box center [408, 212] width 60 height 8
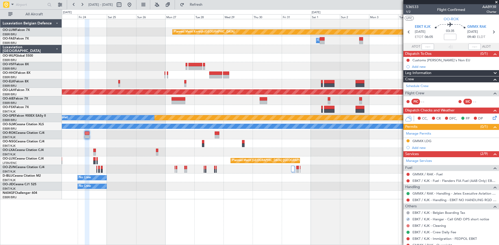
click at [407, 225] on button at bounding box center [408, 225] width 3 height 3
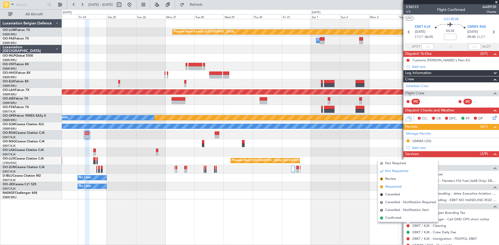
click at [396, 188] on span "Requested" at bounding box center [393, 186] width 16 height 5
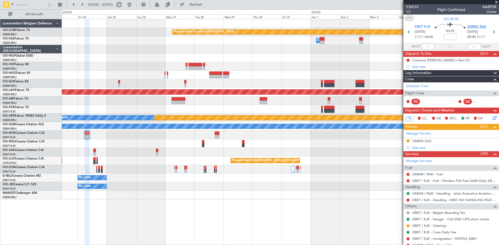
click at [471, 25] on span "GMMX RAK" at bounding box center [476, 26] width 19 height 5
click at [134, 5] on button at bounding box center [129, 5] width 8 height 8
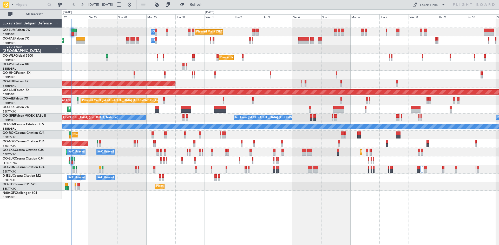
click at [117, 200] on div "Planned Maint [GEOGRAPHIC_DATA] ([GEOGRAPHIC_DATA] National) Owner [GEOGRAPHIC_…" at bounding box center [280, 132] width 437 height 226
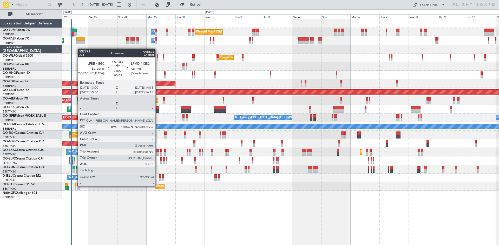
click at [75, 186] on div at bounding box center [76, 185] width 2 height 4
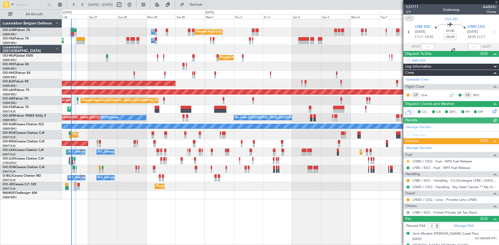
click at [408, 161] on button at bounding box center [408, 161] width 3 height 3
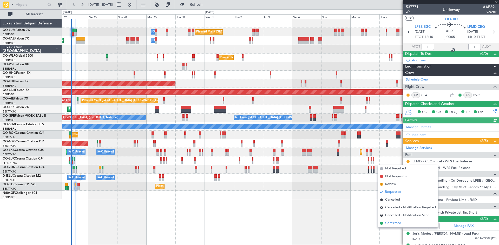
click at [402, 222] on li "Confirmed" at bounding box center [408, 223] width 60 height 8
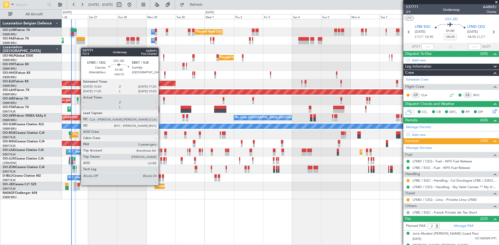
click at [78, 185] on div at bounding box center [78, 185] width 3 height 4
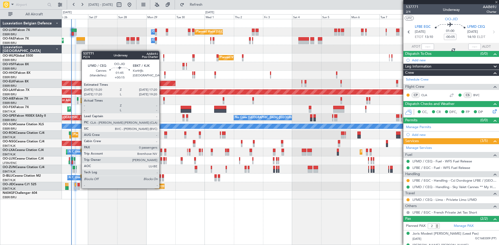
type input "+00:15"
type input "0"
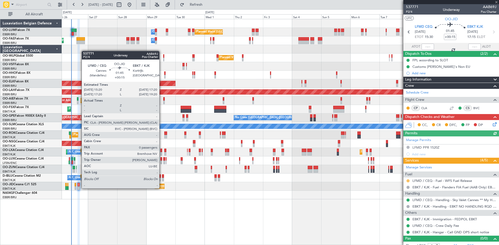
click at [408, 181] on button at bounding box center [408, 180] width 3 height 3
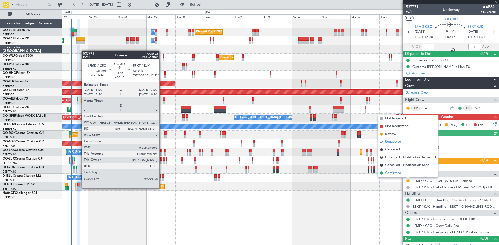
click at [399, 174] on span "Confirmed" at bounding box center [393, 173] width 16 height 5
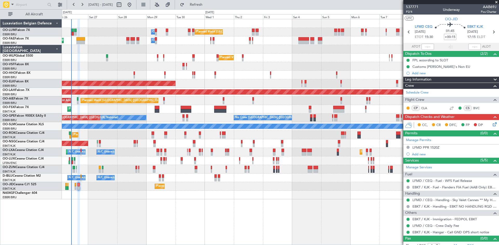
click at [179, 198] on div at bounding box center [280, 195] width 437 height 9
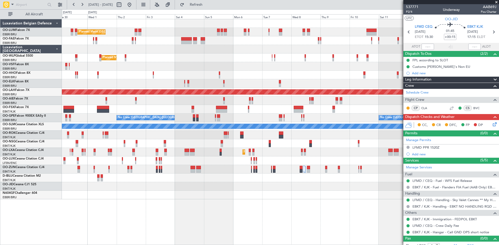
click at [188, 200] on div "Planned Maint [GEOGRAPHIC_DATA] ([GEOGRAPHIC_DATA] National) Owner [GEOGRAPHIC_…" at bounding box center [280, 132] width 437 height 226
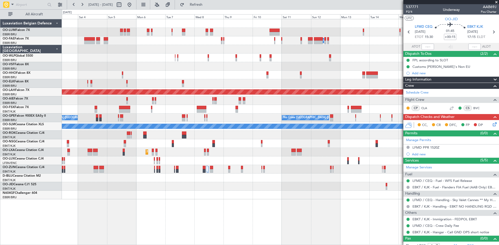
click at [172, 193] on div "Planned Maint [GEOGRAPHIC_DATA] ([GEOGRAPHIC_DATA] National) Owner [GEOGRAPHIC_…" at bounding box center [280, 132] width 437 height 226
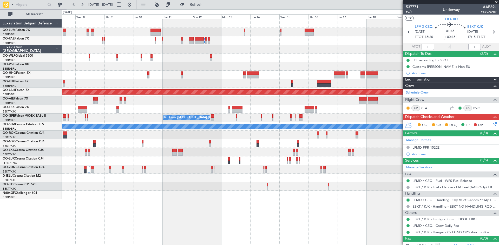
click at [216, 196] on div "Owner Melsbroek Air Base Planned [GEOGRAPHIC_DATA][PERSON_NAME]-[GEOGRAPHIC_DAT…" at bounding box center [280, 132] width 437 height 226
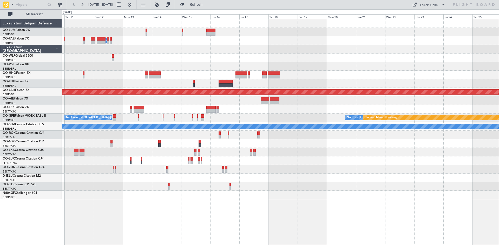
click at [267, 205] on div "Planned Maint Kortrijk-[GEOGRAPHIC_DATA] Owner [GEOGRAPHIC_DATA] Planned [GEOGR…" at bounding box center [280, 132] width 437 height 226
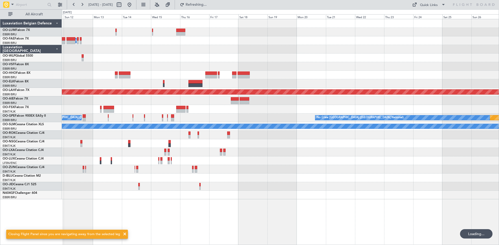
click at [214, 199] on div "Planned Maint Kortrijk-[GEOGRAPHIC_DATA] Owner [GEOGRAPHIC_DATA] Planned [GEOGR…" at bounding box center [280, 132] width 437 height 226
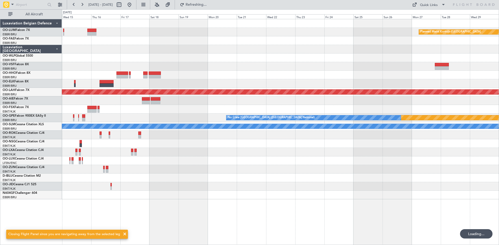
click at [252, 202] on div "Planned Maint Kortrijk-[GEOGRAPHIC_DATA] Owner [GEOGRAPHIC_DATA] Planned [GEOGR…" at bounding box center [280, 132] width 437 height 226
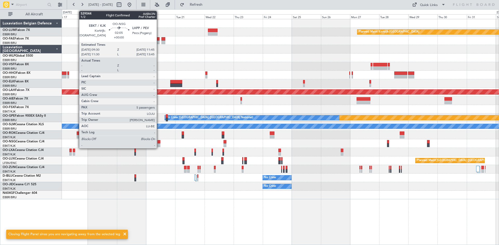
click at [159, 141] on div at bounding box center [159, 142] width 3 height 4
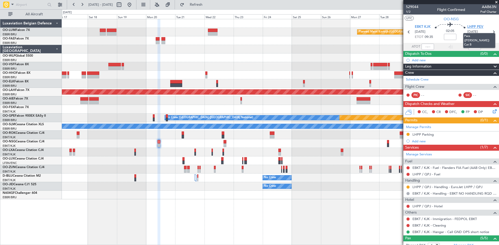
click at [478, 26] on span "LHPP PEV" at bounding box center [475, 26] width 16 height 5
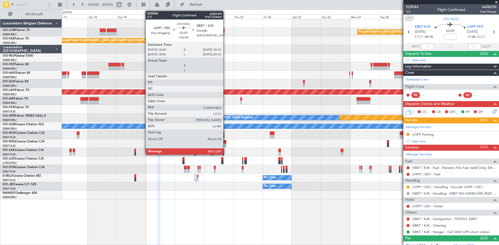
click at [225, 141] on div at bounding box center [225, 142] width 3 height 4
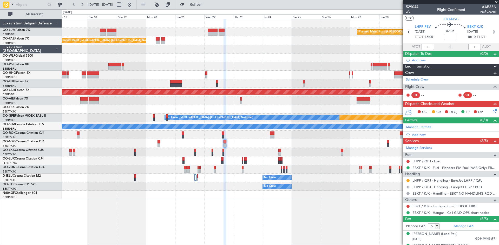
click at [407, 13] on span "2/2" at bounding box center [412, 12] width 12 height 4
click at [422, 127] on link "Manage Permits" at bounding box center [418, 127] width 25 height 5
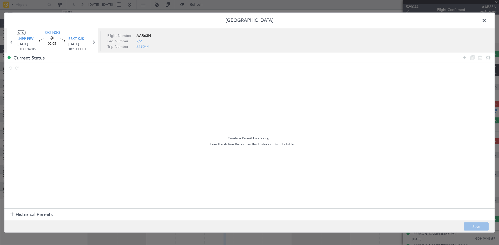
click at [487, 21] on span at bounding box center [487, 21] width 0 height 10
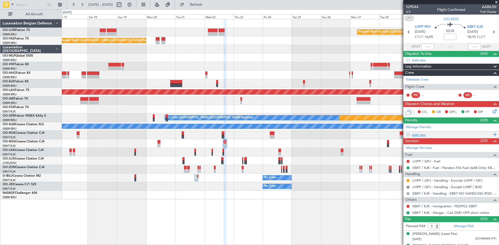
click at [424, 135] on div "Add new" at bounding box center [452, 135] width 80 height 4
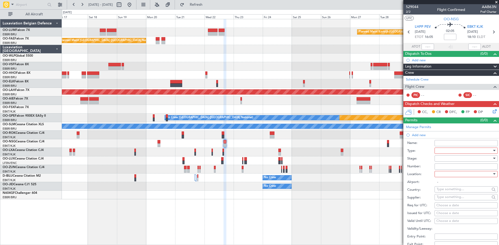
click at [446, 153] on div at bounding box center [464, 151] width 55 height 8
click at [451, 197] on span "Hrs Ext" at bounding box center [464, 200] width 55 height 8
click at [450, 175] on div at bounding box center [464, 174] width 55 height 8
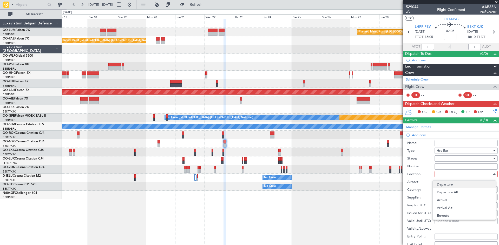
click at [447, 184] on span "Departure" at bounding box center [464, 185] width 55 height 8
type input "LHPP / QPJ"
click at [445, 205] on div "Choose a date" at bounding box center [467, 205] width 60 height 5
select select "9"
select select "2025"
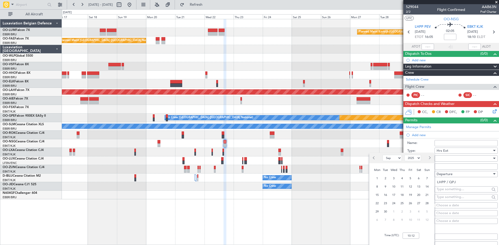
click at [427, 159] on button "Next month" at bounding box center [430, 158] width 6 height 8
select select "10"
click at [396, 200] on div "22" at bounding box center [394, 203] width 8 height 8
click at [411, 233] on input "00:00" at bounding box center [411, 236] width 17 height 6
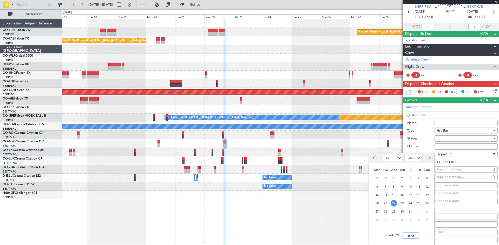
scroll to position [52, 0]
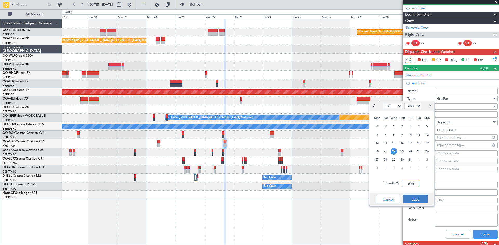
type input "16:05"
drag, startPoint x: 419, startPoint y: 200, endPoint x: 422, endPoint y: 200, distance: 2.9
click at [419, 200] on button "Save" at bounding box center [415, 199] width 25 height 8
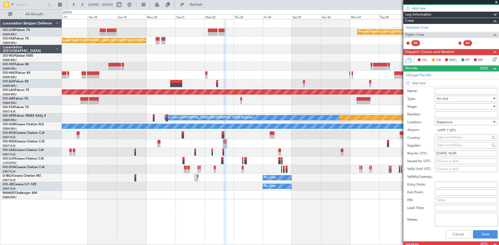
click at [449, 217] on textarea "Notes:" at bounding box center [466, 220] width 63 height 14
click at [449, 218] on textarea "Notes:" at bounding box center [466, 220] width 63 height 14
type textarea "290 EUR"
click at [480, 231] on button "Save" at bounding box center [485, 234] width 25 height 8
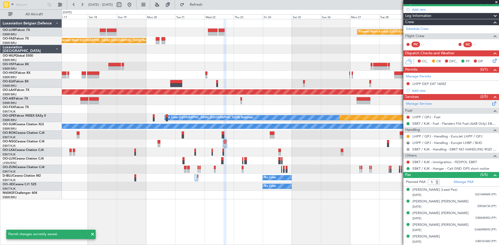
scroll to position [50, 0]
click at [432, 84] on div "LHPP DEP EXT 1605Z" at bounding box center [430, 84] width 34 height 4
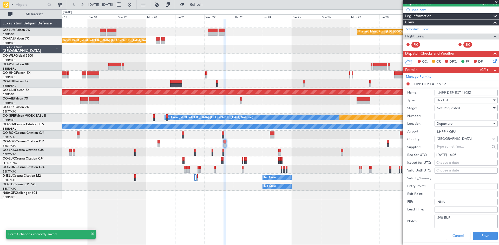
scroll to position [52, 0]
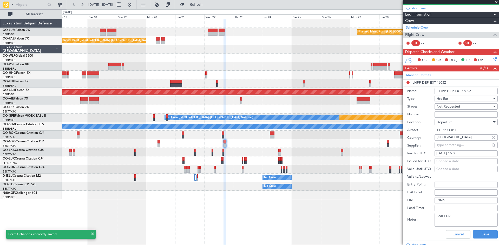
click at [454, 105] on span "Not Requested" at bounding box center [448, 106] width 23 height 5
click at [424, 101] on div at bounding box center [249, 122] width 499 height 245
click at [447, 236] on button "Cancel" at bounding box center [458, 234] width 25 height 8
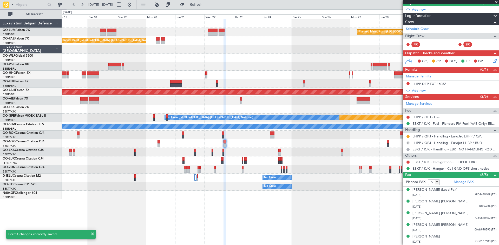
scroll to position [50, 0]
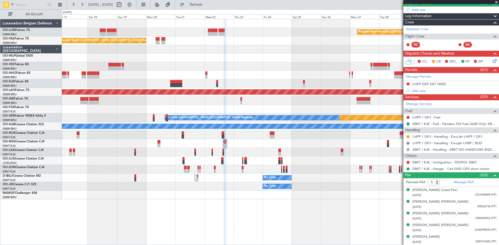
click at [206, 0] on fb-refresh-button "Refresh" at bounding box center [193, 4] width 36 height 9
click at [207, 3] on span "Refresh" at bounding box center [196, 5] width 22 height 4
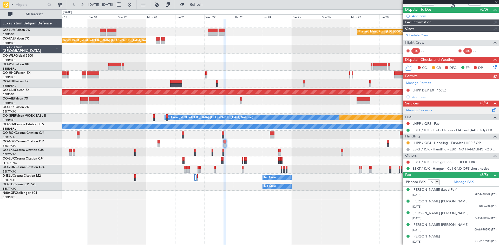
scroll to position [44, 0]
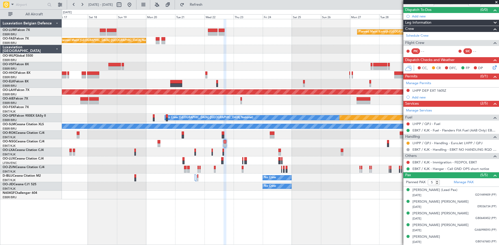
drag, startPoint x: 147, startPoint y: 4, endPoint x: 179, endPoint y: 49, distance: 55.5
click at [134, 4] on button at bounding box center [129, 5] width 8 height 8
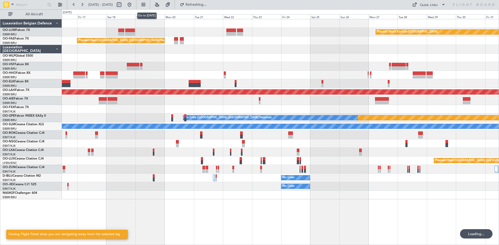
scroll to position [0, 0]
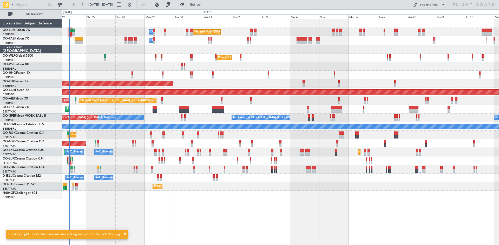
click at [265, 204] on div "Planned Maint [GEOGRAPHIC_DATA] ([GEOGRAPHIC_DATA] National) Owner [GEOGRAPHIC_…" at bounding box center [280, 132] width 437 height 226
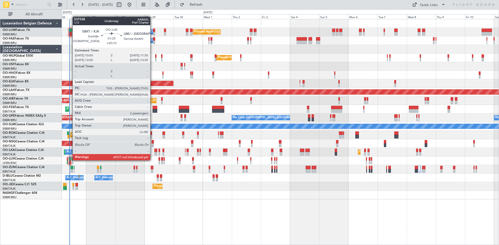
click at [70, 160] on div at bounding box center [70, 159] width 2 height 4
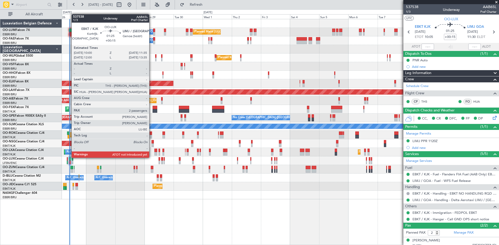
click at [69, 157] on div at bounding box center [70, 159] width 2 height 4
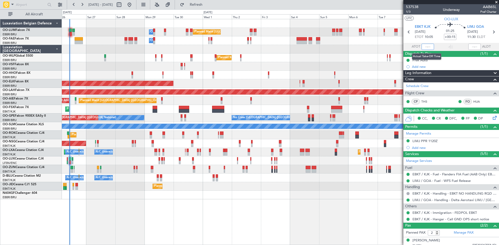
click at [427, 47] on input "text" at bounding box center [428, 47] width 12 height 6
click at [437, 35] on div "01:25 +00:15" at bounding box center [450, 31] width 34 height 19
type input "10:16"
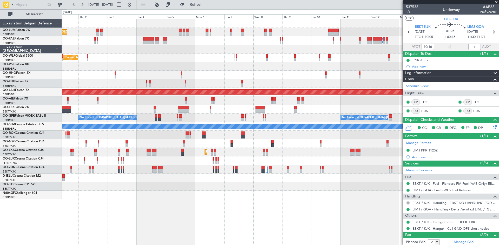
click at [170, 202] on div "Planned Maint [GEOGRAPHIC_DATA] ([GEOGRAPHIC_DATA] National) Owner [GEOGRAPHIC_…" at bounding box center [280, 132] width 437 height 226
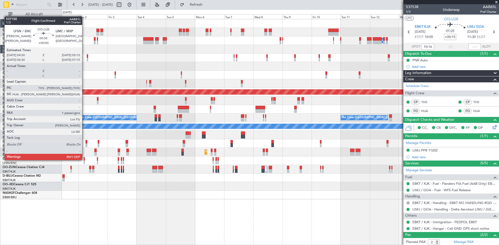
click at [84, 160] on div at bounding box center [84, 159] width 1 height 4
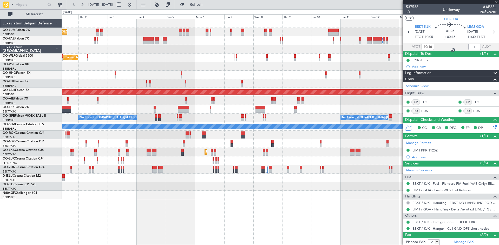
type input "1"
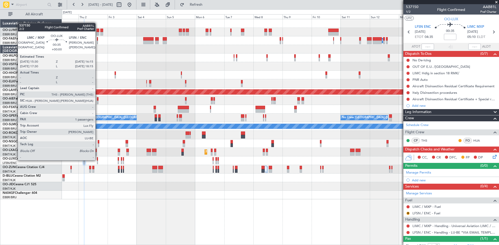
click at [98, 160] on div at bounding box center [97, 159] width 1 height 4
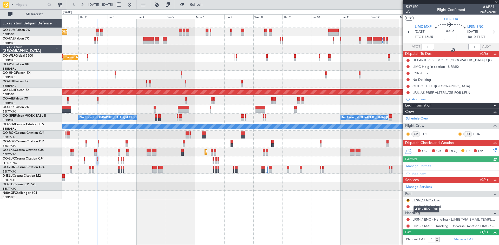
click at [427, 200] on link "LFSN / ENC - Fuel" at bounding box center [427, 200] width 28 height 4
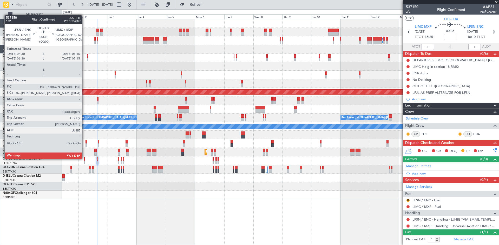
click at [84, 158] on div at bounding box center [84, 159] width 1 height 4
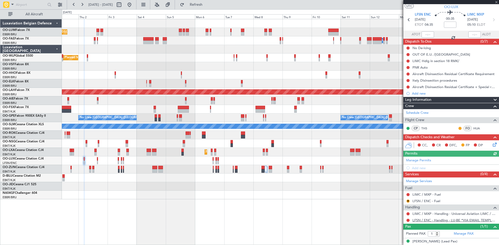
scroll to position [17, 0]
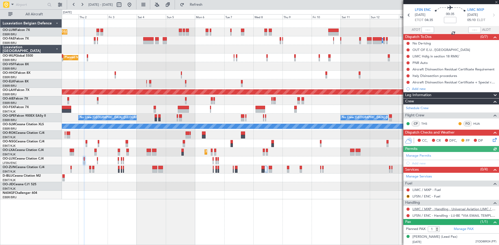
click at [445, 209] on link "LIMC / MXP - Handling - Universal Aviation LIMC / MXP" at bounding box center [455, 209] width 84 height 4
drag, startPoint x: 211, startPoint y: 6, endPoint x: 213, endPoint y: 14, distance: 8.6
click at [207, 5] on span "Refresh" at bounding box center [196, 5] width 22 height 4
click at [408, 196] on button "R" at bounding box center [408, 196] width 3 height 3
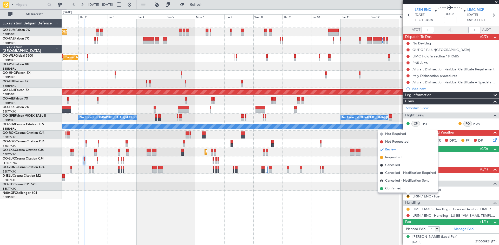
click at [404, 190] on li "Confirmed" at bounding box center [408, 189] width 60 height 8
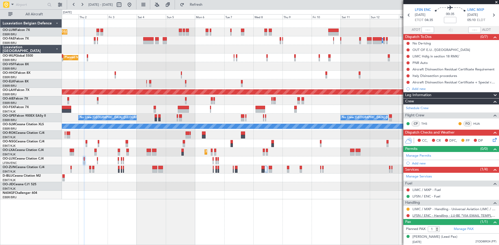
click at [424, 217] on link "LFSN / ENC - Handling - LU-BE *VIA EMAIL TEMPLATE* LFSN / ENC" at bounding box center [455, 215] width 84 height 4
drag, startPoint x: 219, startPoint y: 7, endPoint x: 223, endPoint y: 15, distance: 9.1
click at [209, 7] on button "Refresh" at bounding box center [193, 5] width 31 height 8
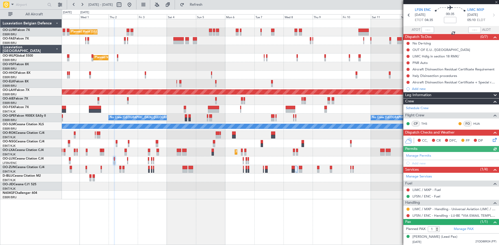
click at [224, 207] on div "Planned Maint Brussels (Brussels National) Owner Melsbroek Air Base Owner Melsb…" at bounding box center [280, 132] width 437 height 226
click at [418, 189] on link "LIMC / MXP - Fuel" at bounding box center [427, 190] width 28 height 4
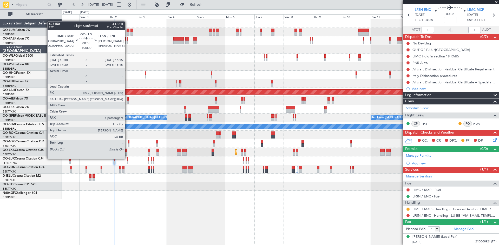
click at [127, 158] on div at bounding box center [127, 159] width 1 height 4
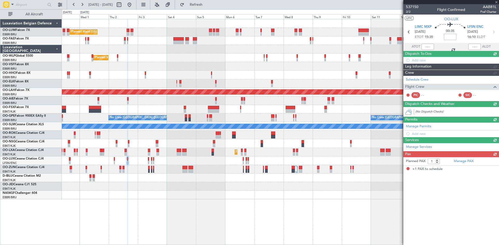
scroll to position [0, 0]
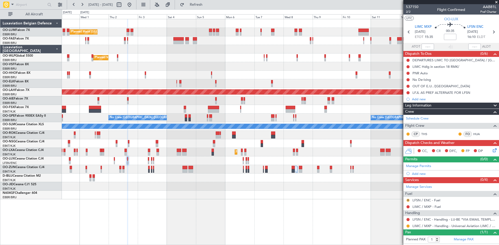
click at [408, 200] on button "R" at bounding box center [408, 200] width 3 height 3
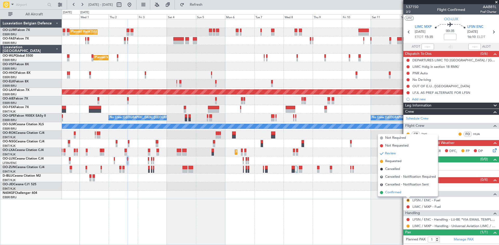
click at [404, 193] on li "Confirmed" at bounding box center [408, 193] width 60 height 8
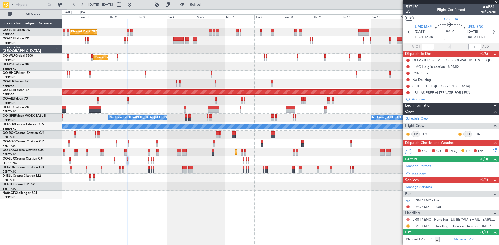
click at [409, 220] on button at bounding box center [408, 219] width 3 height 3
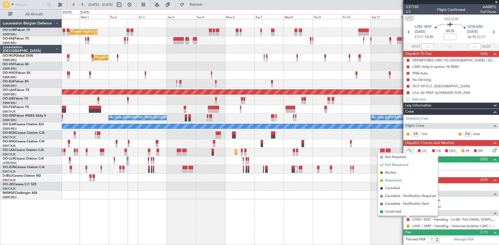
click at [399, 181] on span "Requested" at bounding box center [393, 180] width 16 height 5
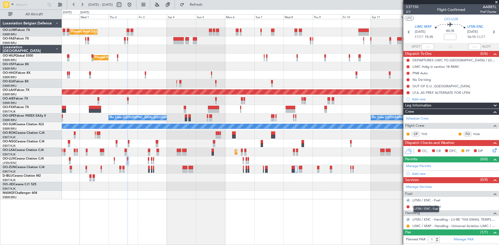
click at [426, 206] on mat-tooltip-component "LFSN / ENC - Fuel" at bounding box center [426, 209] width 33 height 14
click at [417, 207] on link "LIMC / MXP - Fuel" at bounding box center [427, 207] width 28 height 4
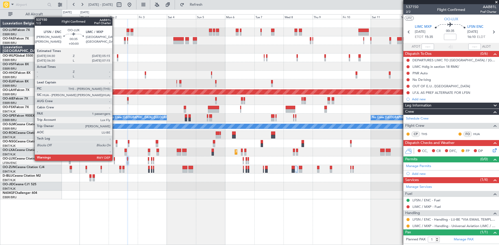
click at [115, 160] on div at bounding box center [114, 159] width 1 height 4
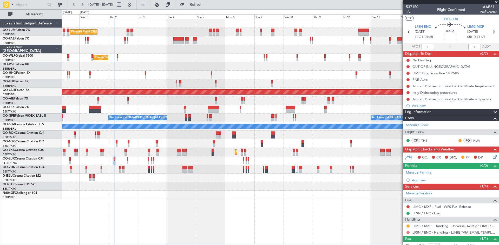
click at [407, 232] on button at bounding box center [408, 232] width 3 height 3
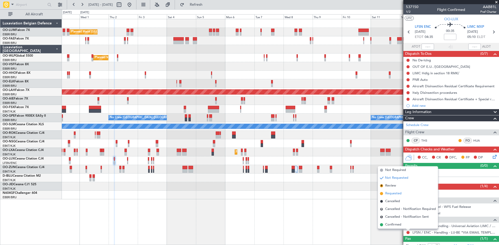
click at [395, 195] on span "Requested" at bounding box center [393, 193] width 16 height 5
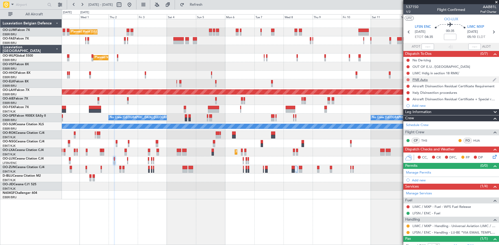
click at [408, 80] on button at bounding box center [408, 79] width 3 height 3
click at [407, 104] on span "Completed" at bounding box center [410, 102] width 17 height 5
click at [408, 65] on button at bounding box center [408, 66] width 3 height 3
click at [408, 90] on span "Completed" at bounding box center [410, 89] width 17 height 5
click at [409, 12] on span "1/2" at bounding box center [412, 12] width 12 height 4
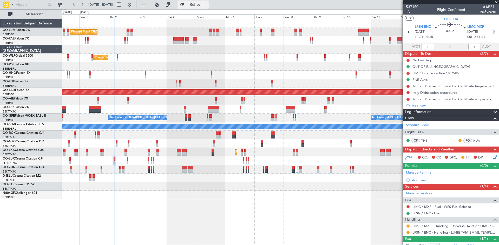
click at [207, 5] on span "Refresh" at bounding box center [196, 5] width 22 height 4
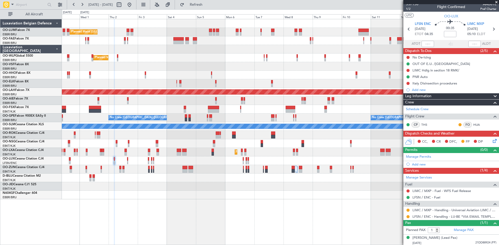
scroll to position [4, 0]
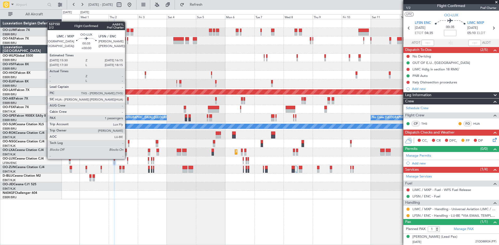
click at [127, 159] on div at bounding box center [127, 159] width 1 height 4
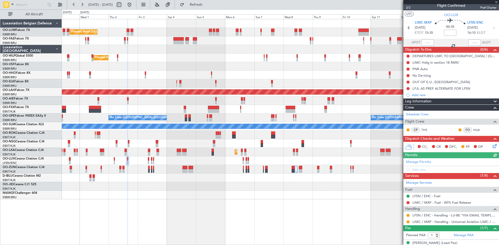
scroll to position [10, 0]
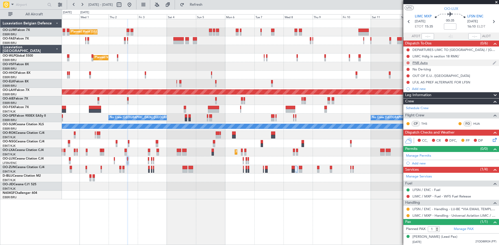
click at [408, 61] on button at bounding box center [408, 62] width 3 height 3
click at [410, 86] on span "Completed" at bounding box center [410, 85] width 17 height 5
click at [408, 76] on button at bounding box center [408, 75] width 3 height 3
click at [411, 99] on span "Completed" at bounding box center [410, 98] width 17 height 5
click at [134, 4] on button at bounding box center [129, 5] width 8 height 8
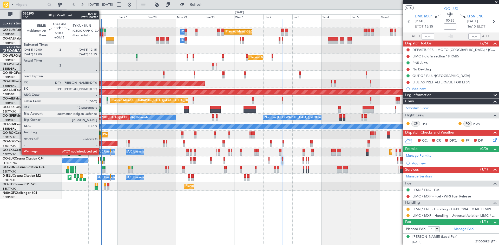
click at [101, 30] on div at bounding box center [101, 31] width 3 height 4
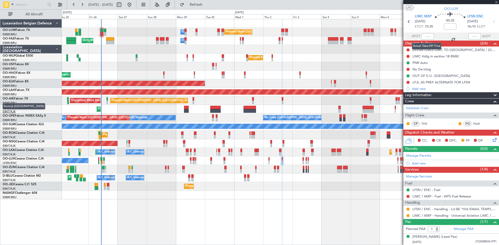
type input "+00:15"
type input "12"
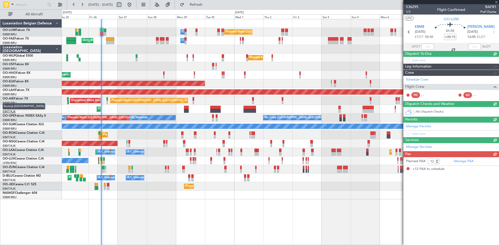
scroll to position [0, 0]
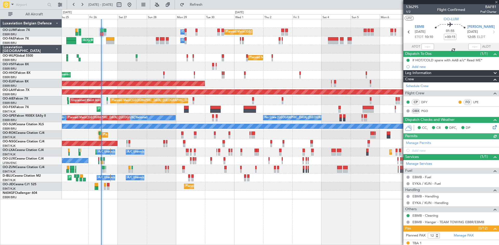
click at [428, 47] on div at bounding box center [428, 47] width 12 height 6
click at [426, 46] on input "text" at bounding box center [428, 47] width 12 height 6
type input "10:22"
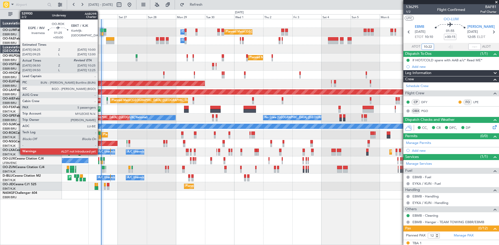
click at [100, 134] on div at bounding box center [100, 134] width 2 height 4
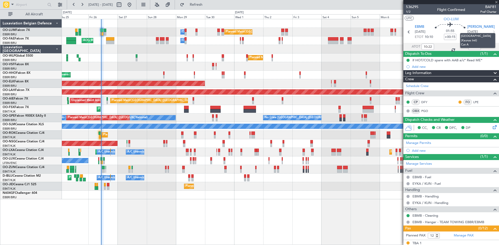
type input "08:55"
type input "5"
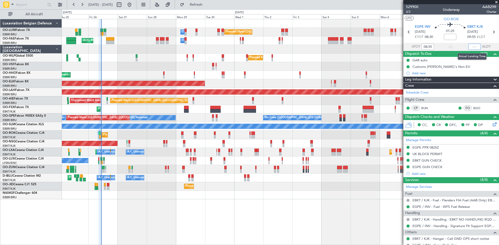
click at [472, 46] on input "text" at bounding box center [474, 47] width 12 height 6
type input "10:23"
click at [486, 39] on div "EBKT KJK 26/09/2025 09:55 ELDT" at bounding box center [478, 31] width 23 height 15
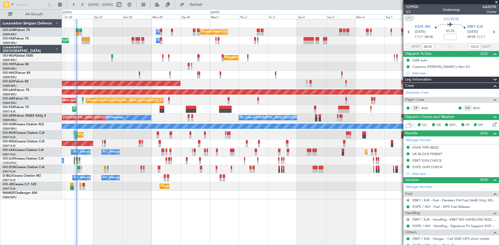
click at [226, 207] on div "Planned Maint Brussels (Brussels National) Owner Melsbroek Air Base Owner Melsb…" at bounding box center [280, 132] width 437 height 226
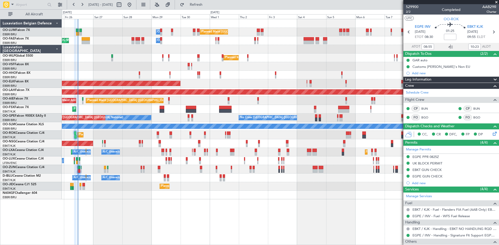
click at [245, 159] on div "No Crew Nancy (Essey)" at bounding box center [280, 161] width 437 height 9
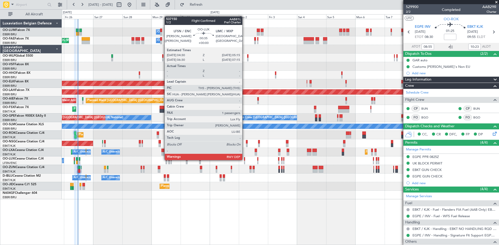
click at [244, 160] on div at bounding box center [244, 159] width 1 height 4
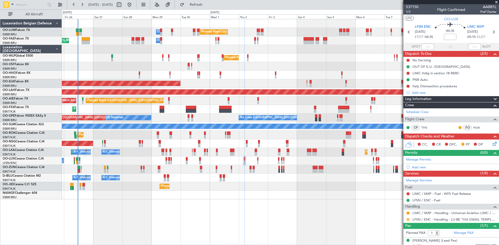
click at [408, 219] on button at bounding box center [408, 219] width 3 height 3
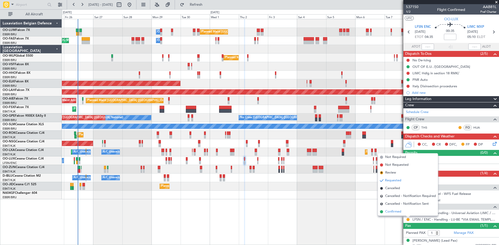
click at [401, 213] on span "Confirmed" at bounding box center [393, 211] width 16 height 5
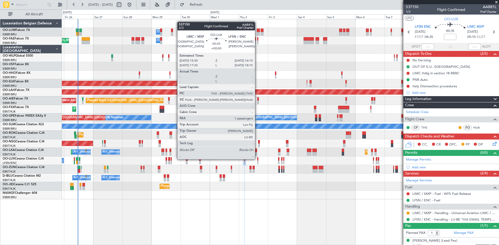
click at [257, 159] on div at bounding box center [257, 159] width 1 height 4
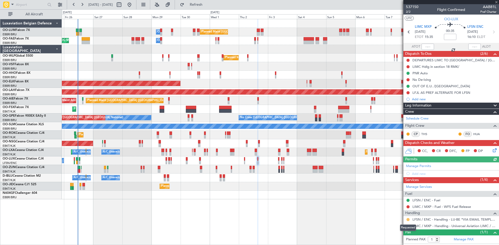
click at [408, 219] on button at bounding box center [408, 219] width 3 height 3
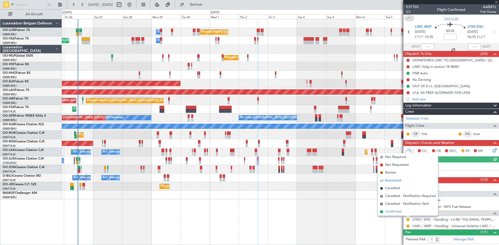
click at [400, 213] on span "Confirmed" at bounding box center [393, 211] width 16 height 5
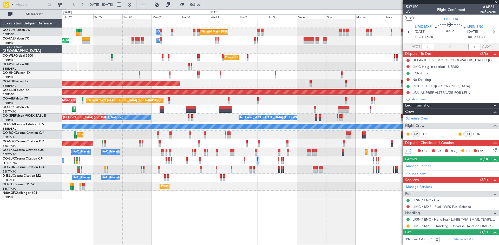
click at [338, 191] on div at bounding box center [280, 195] width 437 height 9
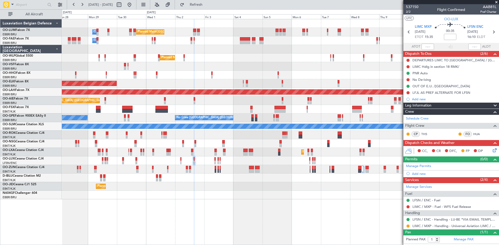
click at [174, 205] on div "Planned Maint [GEOGRAPHIC_DATA] ([GEOGRAPHIC_DATA] National) Owner [GEOGRAPHIC_…" at bounding box center [280, 132] width 437 height 226
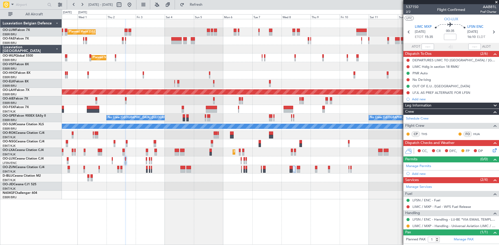
click at [256, 206] on div "Planned Maint [GEOGRAPHIC_DATA] ([GEOGRAPHIC_DATA] National) Owner [GEOGRAPHIC_…" at bounding box center [280, 132] width 437 height 226
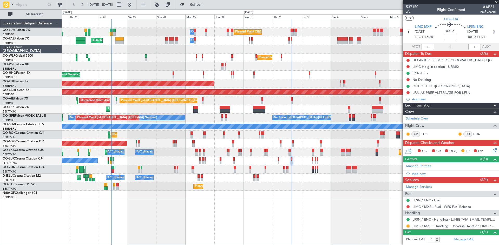
click at [244, 108] on div "Planned Maint Kortrijk-[GEOGRAPHIC_DATA]" at bounding box center [280, 109] width 437 height 9
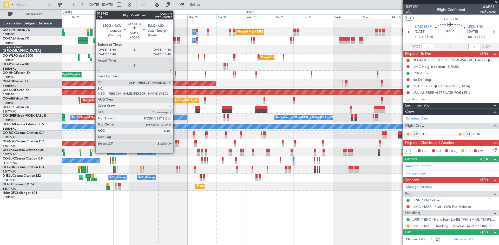
click at [175, 74] on div at bounding box center [175, 73] width 1 height 4
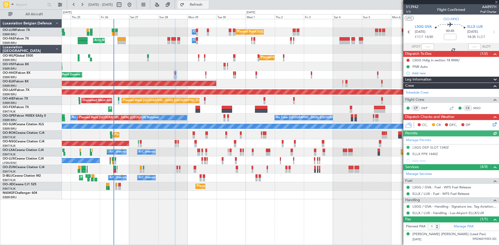
click at [207, 4] on span "Refresh" at bounding box center [196, 5] width 22 height 4
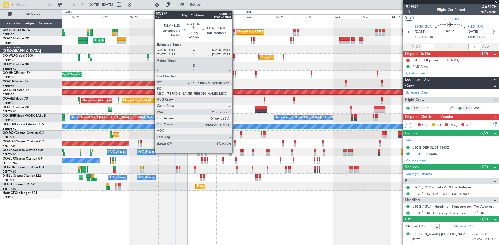
click at [235, 74] on div at bounding box center [235, 73] width 1 height 4
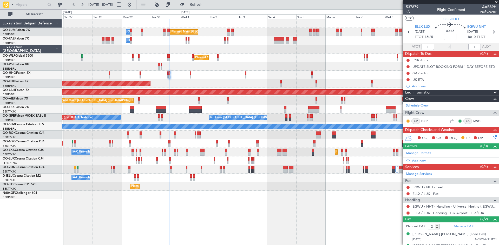
click at [208, 74] on div "Planned Maint Geneva (Cointrin)" at bounding box center [280, 75] width 437 height 9
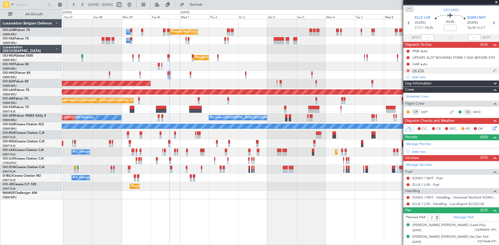
click at [408, 71] on button at bounding box center [408, 70] width 3 height 3
click at [408, 93] on span "Completed" at bounding box center [410, 93] width 17 height 5
click at [409, 50] on div at bounding box center [408, 51] width 4 height 4
click at [408, 51] on button at bounding box center [408, 51] width 3 height 3
click at [410, 73] on span "Completed" at bounding box center [410, 73] width 17 height 5
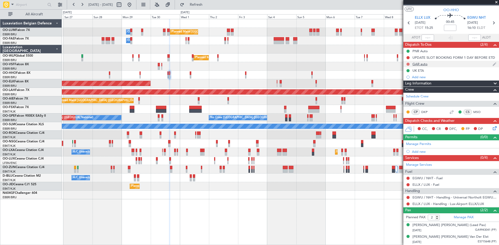
click at [408, 64] on button at bounding box center [408, 64] width 3 height 3
click at [411, 87] on span "Completed" at bounding box center [410, 86] width 17 height 5
click at [408, 70] on button at bounding box center [408, 70] width 3 height 3
click at [401, 79] on li "Not Started" at bounding box center [408, 78] width 28 height 8
click at [460, 58] on div "UPDATE SLOT BOOKING FORM 1 DAY BEFORE ETD" at bounding box center [453, 57] width 80 height 4
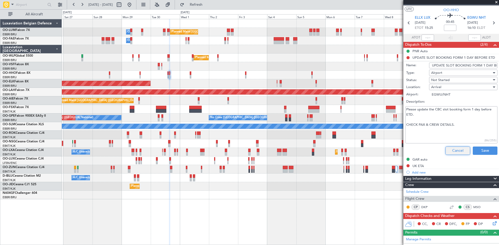
click at [450, 151] on button "Cancel" at bounding box center [458, 151] width 25 height 8
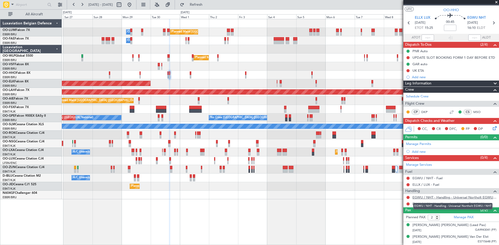
click at [431, 198] on link "EGWU / NHT - Handling - Universal Northolt EGWU / NHT" at bounding box center [455, 197] width 84 height 4
click at [207, 5] on span "Refresh" at bounding box center [196, 5] width 22 height 4
click at [427, 205] on link "ELLX / LUX - Handling - Lux-Airport ELLX/LUX" at bounding box center [448, 204] width 71 height 4
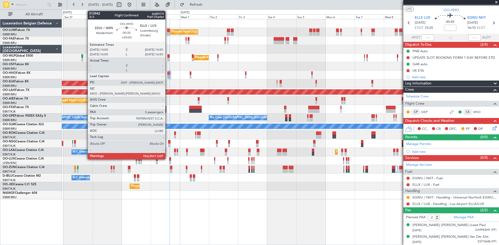
click at [168, 75] on div at bounding box center [167, 73] width 1 height 4
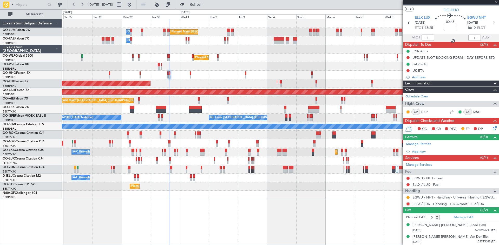
scroll to position [0, 0]
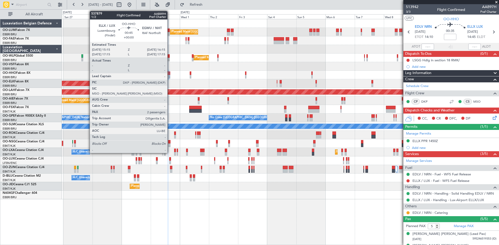
click at [170, 71] on div at bounding box center [169, 73] width 1 height 4
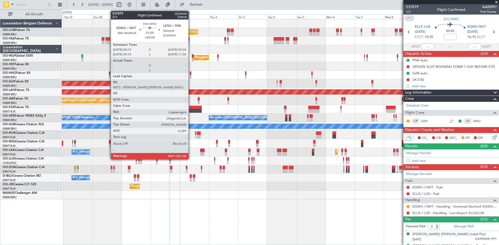
click at [191, 72] on div at bounding box center [191, 73] width 2 height 4
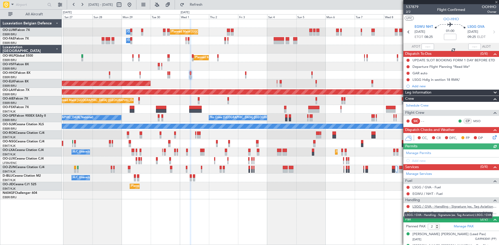
click at [421, 206] on link "LSGG / GVA - Handling - Signature (ex. Tag Aviation) LSGG / GVA" at bounding box center [455, 206] width 84 height 4
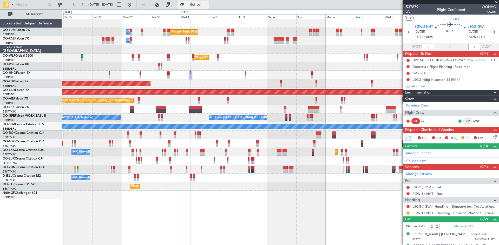
click at [207, 5] on span "Refresh" at bounding box center [196, 5] width 22 height 4
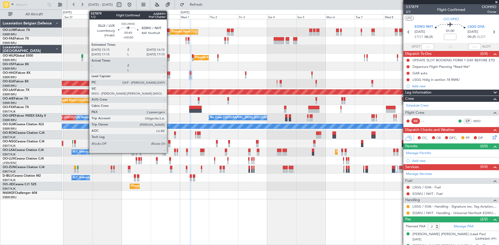
click at [169, 74] on div at bounding box center [169, 73] width 1 height 4
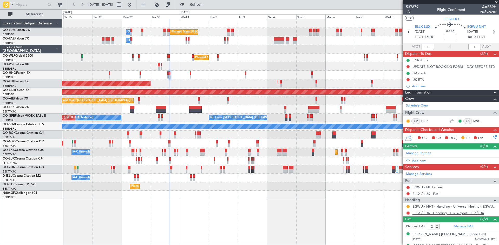
click at [434, 212] on link "ELLX / LUX - Handling - Lux-Airport ELLX/LUX" at bounding box center [448, 213] width 71 height 4
click at [202, 212] on div "Planned Maint [GEOGRAPHIC_DATA] ([GEOGRAPHIC_DATA] National) Owner [GEOGRAPHIC_…" at bounding box center [280, 132] width 437 height 226
click at [409, 213] on button at bounding box center [408, 213] width 3 height 3
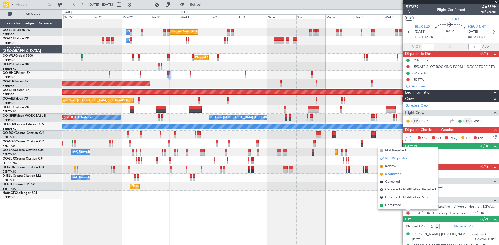
click at [394, 172] on span "Requested" at bounding box center [393, 174] width 16 height 5
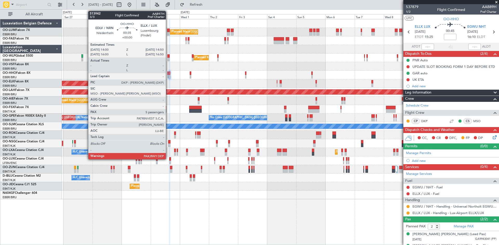
click at [168, 74] on div at bounding box center [167, 73] width 1 height 4
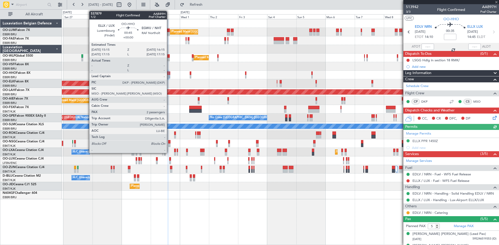
click at [169, 72] on div at bounding box center [169, 73] width 1 height 4
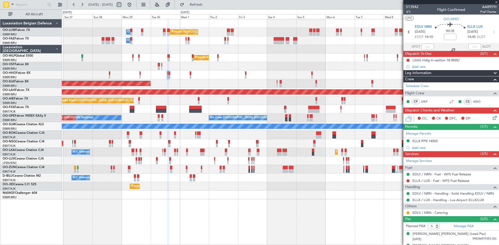
type input "2"
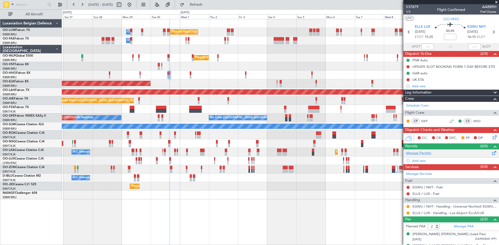
click at [419, 153] on link "Manage Permits" at bounding box center [418, 153] width 25 height 5
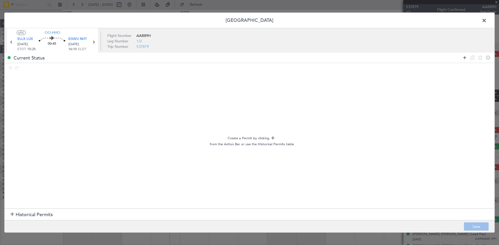
click at [464, 56] on icon at bounding box center [465, 58] width 6 height 6
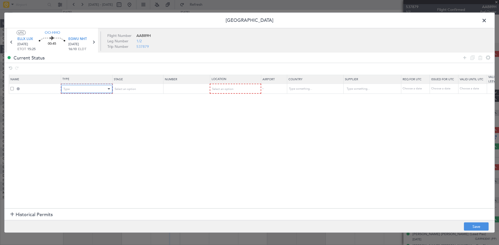
click at [93, 86] on div "Type" at bounding box center [84, 89] width 43 height 8
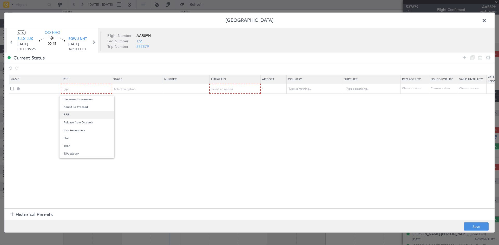
click at [73, 115] on span "PPR" at bounding box center [87, 115] width 46 height 8
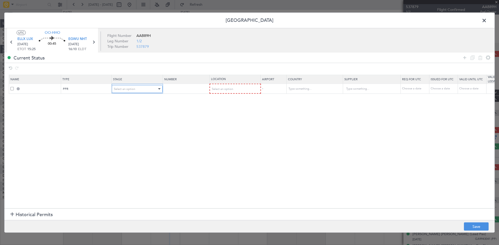
click at [145, 86] on div "Select an option" at bounding box center [135, 89] width 43 height 8
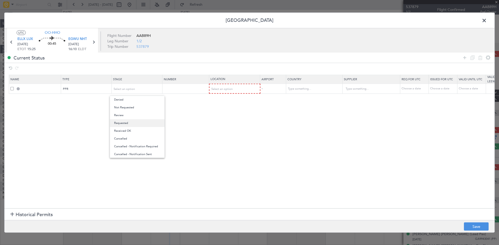
click at [142, 125] on span "Requested" at bounding box center [137, 123] width 46 height 8
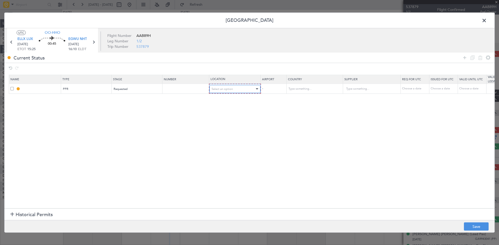
click at [220, 91] on div "Select an option" at bounding box center [233, 89] width 43 height 8
click at [226, 102] on span "Departure" at bounding box center [235, 100] width 46 height 8
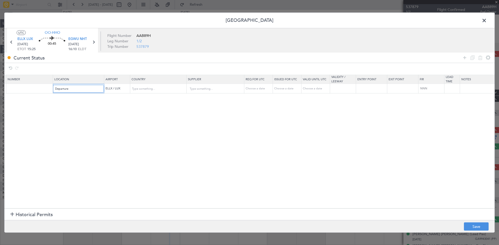
scroll to position [0, 178]
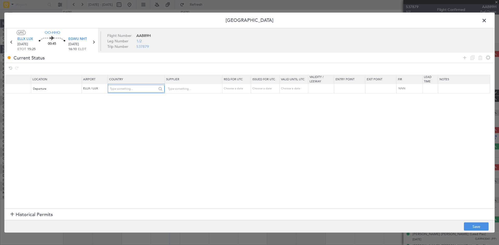
click at [125, 90] on input "text" at bounding box center [133, 89] width 47 height 8
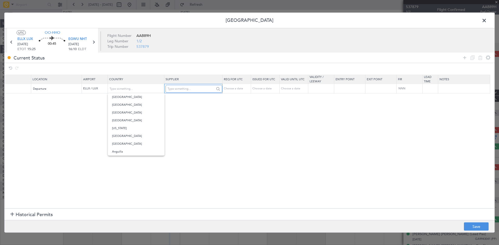
click at [193, 91] on input "text" at bounding box center [191, 89] width 47 height 8
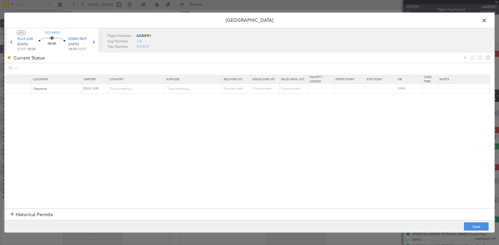
click at [239, 91] on td "Choose a date" at bounding box center [237, 89] width 29 height 10
click at [238, 87] on div "Choose a date" at bounding box center [237, 88] width 27 height 4
select select "9"
select select "2025"
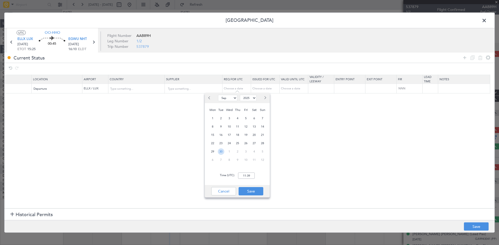
click at [223, 150] on span "30" at bounding box center [221, 151] width 6 height 6
click at [246, 173] on input "00:00" at bounding box center [246, 176] width 17 height 6
type input "15:20"
click at [258, 190] on button "Save" at bounding box center [251, 191] width 25 height 8
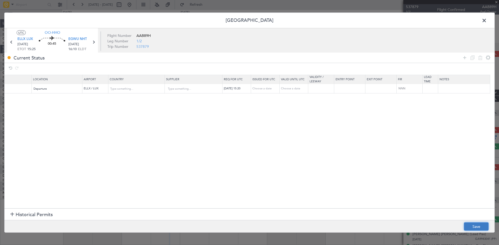
click at [474, 225] on button "Save" at bounding box center [476, 227] width 25 height 8
type input "ELLX PPR 1520Z"
type input "Luxembourg"
type input "NNN"
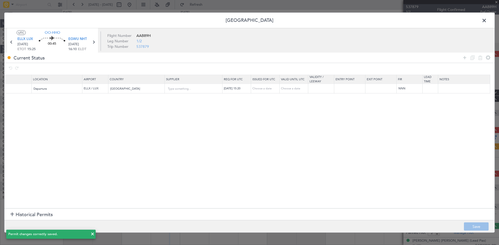
click at [487, 20] on span at bounding box center [487, 21] width 0 height 10
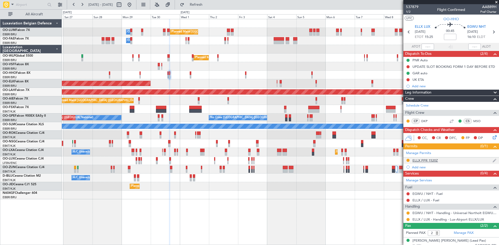
click at [437, 159] on div "ELLX PPR 1520Z" at bounding box center [425, 160] width 25 height 4
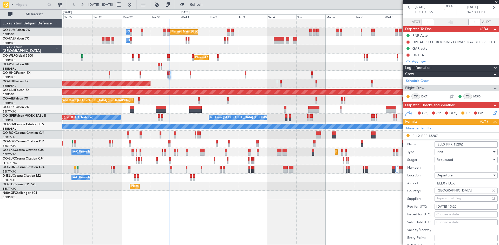
scroll to position [52, 0]
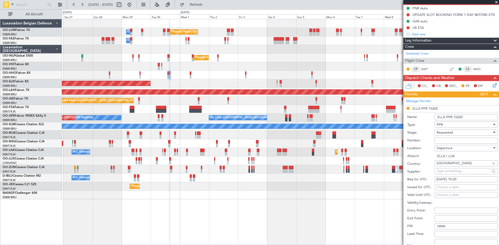
click at [461, 177] on div "30/09/2025 15:20" at bounding box center [467, 179] width 60 height 5
select select "9"
select select "2025"
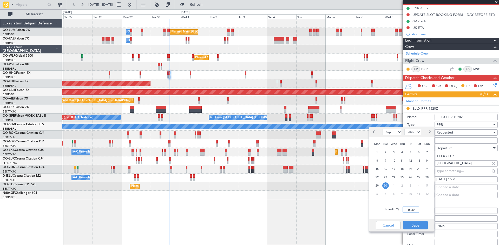
click at [414, 209] on input "15:20" at bounding box center [411, 210] width 17 height 6
type input "15:15"
click at [426, 226] on button "Save" at bounding box center [415, 225] width 25 height 8
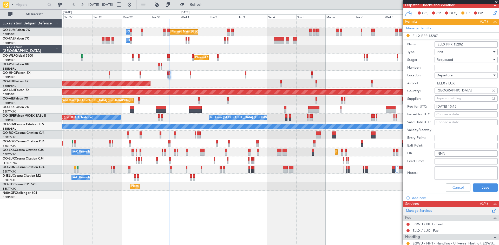
scroll to position [130, 0]
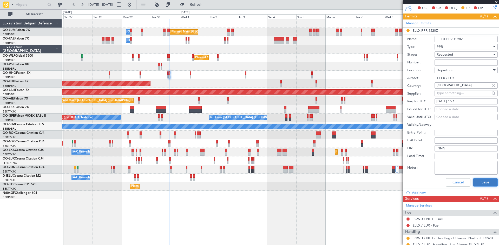
click at [479, 184] on button "Save" at bounding box center [485, 182] width 25 height 8
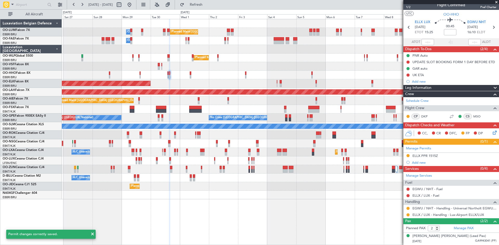
scroll to position [0, 0]
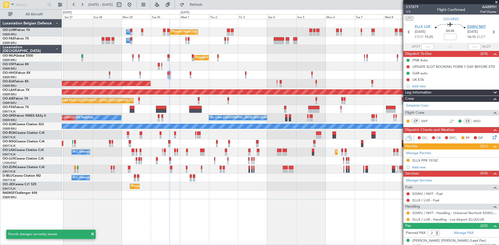
click at [478, 24] on span "EGWU NHT" at bounding box center [476, 26] width 18 height 5
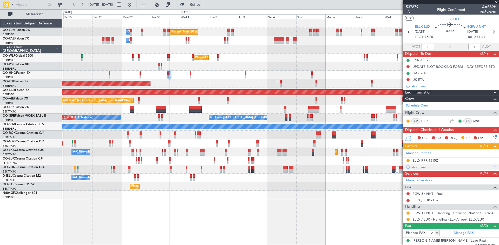
click at [416, 168] on div "Add new" at bounding box center [452, 167] width 80 height 4
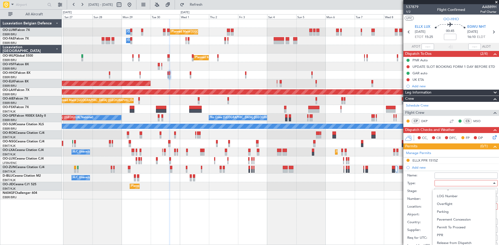
drag, startPoint x: 450, startPoint y: 233, endPoint x: 431, endPoint y: 218, distance: 23.9
click at [450, 233] on span "PPR" at bounding box center [464, 235] width 55 height 8
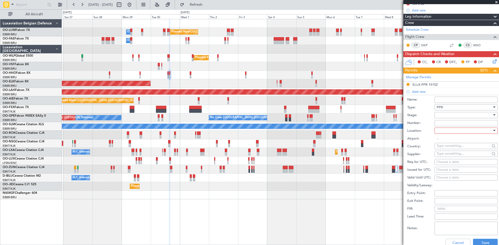
scroll to position [78, 0]
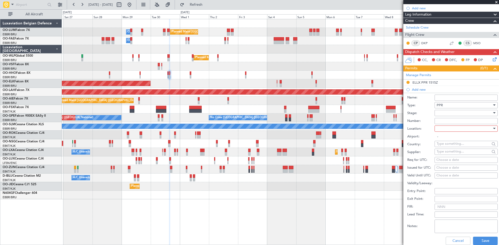
click at [460, 130] on div at bounding box center [464, 129] width 55 height 8
click at [453, 155] on span "Arrival" at bounding box center [464, 155] width 55 height 8
type input "EGWU / NHT"
click at [443, 160] on div "Choose a date" at bounding box center [467, 160] width 60 height 5
select select "9"
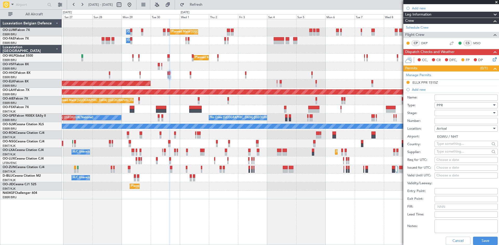
select select "2025"
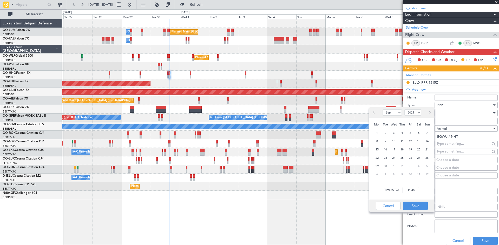
click at [383, 161] on div "23" at bounding box center [385, 158] width 8 height 8
click at [386, 164] on span "30" at bounding box center [385, 166] width 6 height 6
click at [412, 192] on input "00:00" at bounding box center [411, 190] width 17 height 6
type input "16:15"
click at [414, 202] on button "Save" at bounding box center [415, 206] width 25 height 8
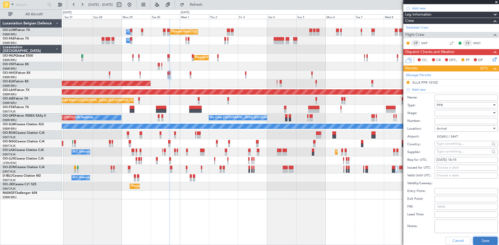
click at [483, 240] on button "Save" at bounding box center [485, 241] width 25 height 8
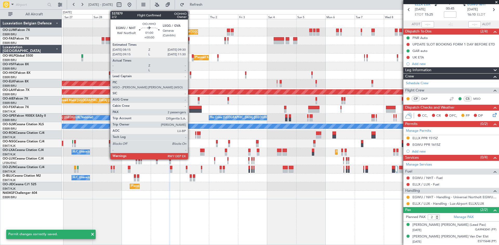
scroll to position [22, 0]
click at [190, 74] on div at bounding box center [191, 73] width 2 height 4
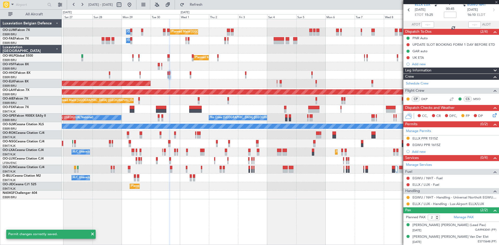
scroll to position [0, 0]
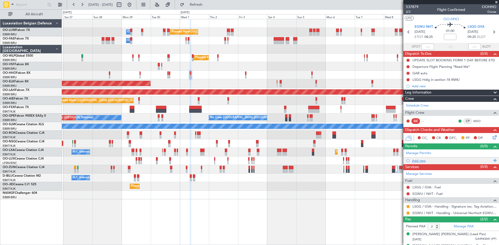
click at [421, 159] on div "Add new" at bounding box center [452, 161] width 80 height 4
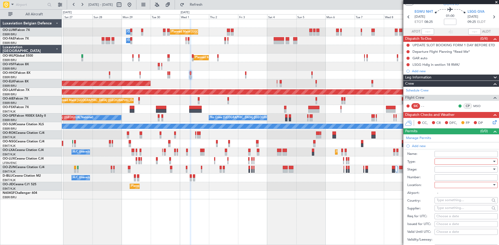
scroll to position [52, 0]
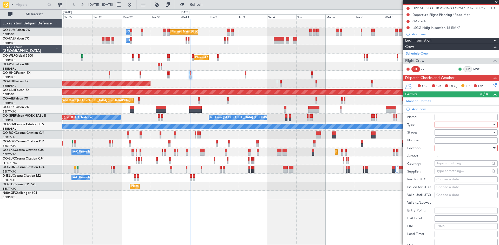
click at [449, 124] on div at bounding box center [464, 125] width 55 height 8
click at [450, 177] on span "PPR" at bounding box center [464, 177] width 55 height 8
click at [453, 147] on div at bounding box center [464, 148] width 55 height 8
click at [454, 158] on span "Departure" at bounding box center [464, 159] width 55 height 8
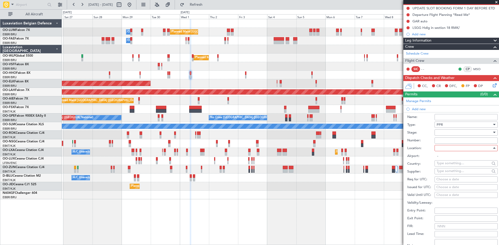
type input "EGWU / NHT"
click at [450, 178] on div "Choose a date" at bounding box center [467, 179] width 60 height 5
select select "9"
select select "2025"
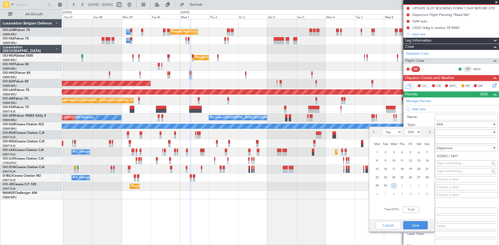
click at [393, 186] on span "1" at bounding box center [394, 186] width 6 height 6
select select "10"
click at [412, 208] on input "00:00" at bounding box center [411, 210] width 17 height 6
type input "08:15"
click at [415, 224] on button "Save" at bounding box center [415, 225] width 25 height 8
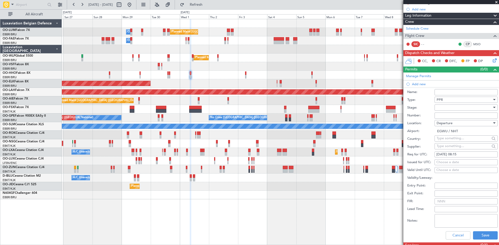
scroll to position [104, 0]
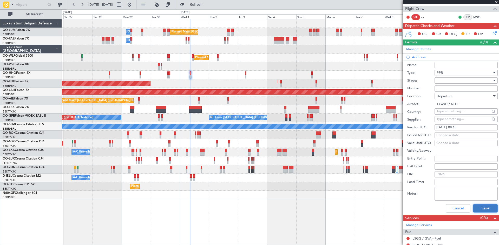
click at [484, 206] on button "Save" at bounding box center [485, 208] width 25 height 8
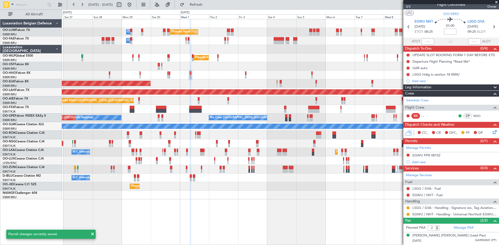
scroll to position [0, 0]
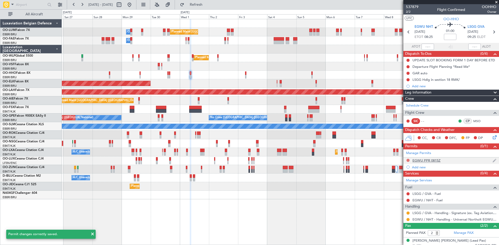
click at [408, 159] on button at bounding box center [408, 160] width 3 height 3
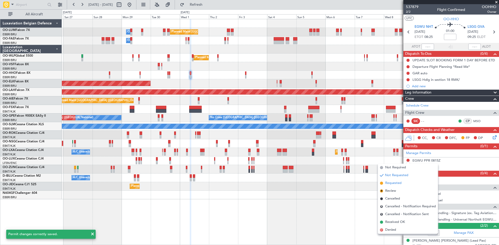
click at [399, 181] on span "Requested" at bounding box center [393, 183] width 16 height 5
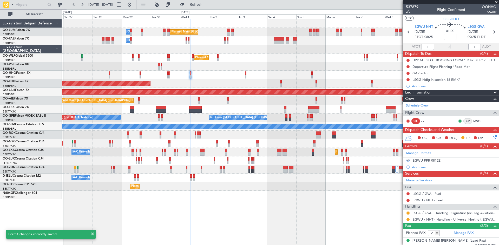
click at [475, 25] on span "LSGG GVA" at bounding box center [476, 26] width 17 height 5
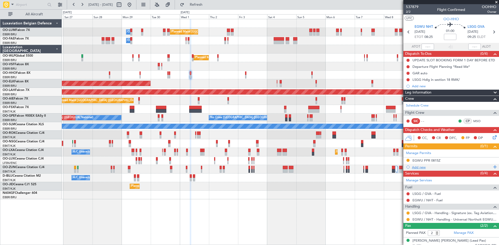
click at [417, 168] on div "Add new" at bounding box center [452, 167] width 80 height 4
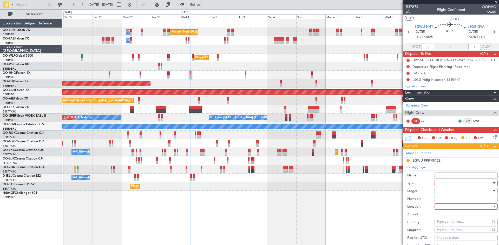
click at [446, 183] on div at bounding box center [464, 183] width 55 height 8
click at [447, 232] on span "Slot" at bounding box center [464, 232] width 55 height 8
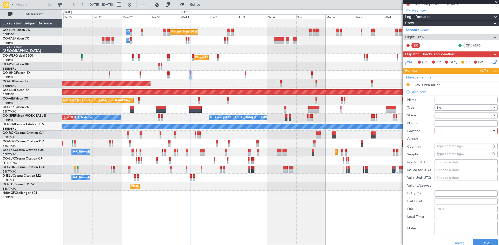
scroll to position [78, 0]
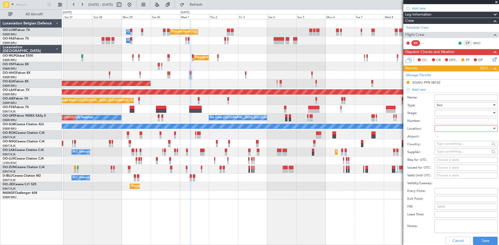
click at [452, 113] on div at bounding box center [464, 113] width 55 height 8
click at [448, 146] on span "Requested" at bounding box center [464, 147] width 55 height 8
click at [450, 126] on div at bounding box center [464, 129] width 55 height 8
click at [450, 153] on span "Arrival" at bounding box center [464, 155] width 55 height 8
type input "LSGG / GVA"
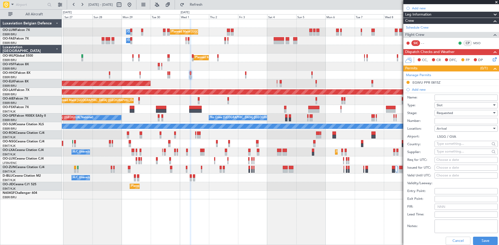
click at [449, 160] on div "Choose a date" at bounding box center [467, 160] width 60 height 5
select select "9"
select select "2025"
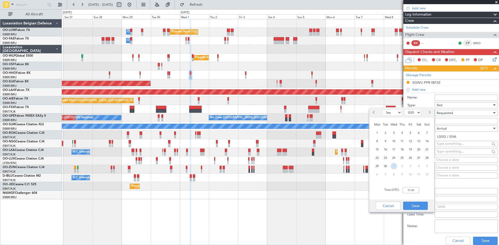
click at [395, 165] on span "1" at bounding box center [394, 166] width 6 height 6
select select "10"
click at [409, 189] on input "00:00" at bounding box center [411, 190] width 17 height 6
type input "09:30"
click at [418, 208] on button "Save" at bounding box center [415, 206] width 25 height 8
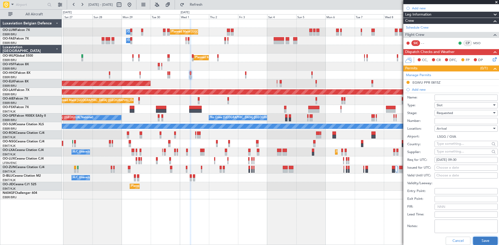
click at [483, 240] on button "Save" at bounding box center [485, 241] width 25 height 8
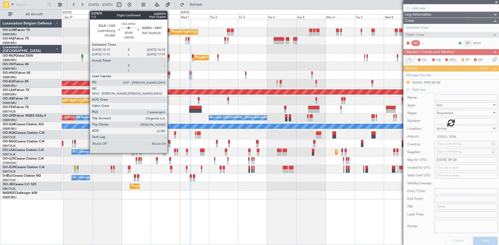
scroll to position [22, 0]
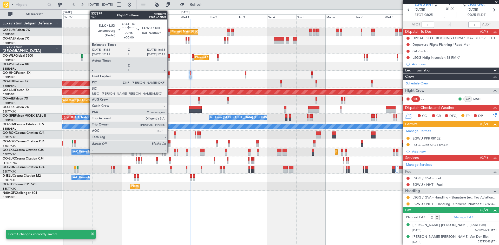
click at [170, 73] on div at bounding box center [169, 73] width 1 height 4
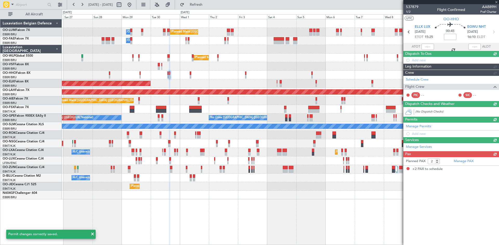
scroll to position [0, 0]
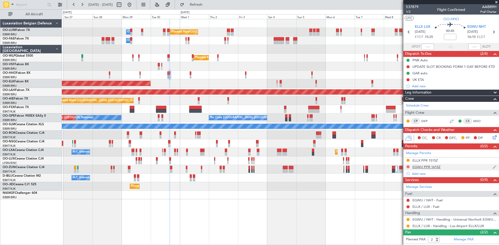
click at [408, 166] on button at bounding box center [408, 166] width 3 height 3
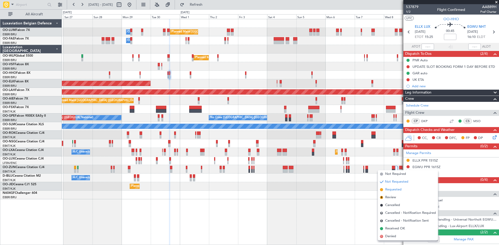
click at [395, 189] on span "Requested" at bounding box center [393, 189] width 16 height 5
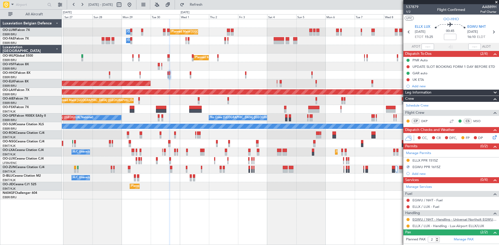
scroll to position [22, 0]
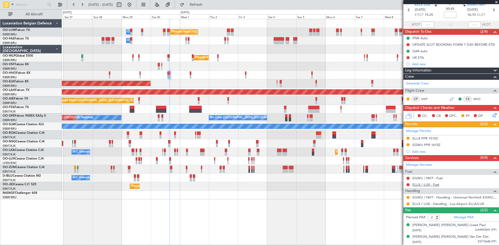
click at [425, 184] on link "ELLX / LUX - Fuel" at bounding box center [426, 185] width 27 height 4
click at [424, 179] on link "EGWU / NHT - Fuel" at bounding box center [428, 178] width 30 height 4
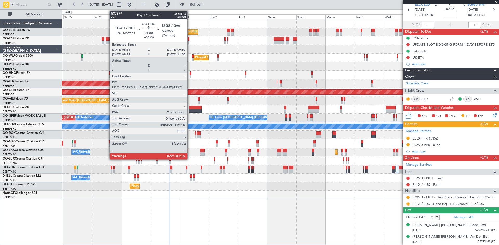
click at [190, 72] on div at bounding box center [191, 73] width 2 height 4
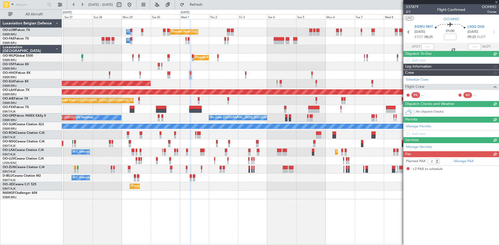
scroll to position [0, 0]
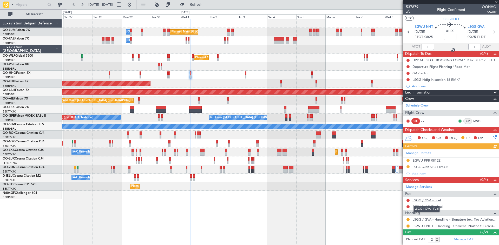
click at [423, 201] on link "LSGG / GVA - Fuel" at bounding box center [427, 200] width 28 height 4
click at [426, 206] on link "EGWU / NHT - Fuel" at bounding box center [428, 207] width 30 height 4
click at [197, 6] on button "Refresh" at bounding box center [193, 5] width 31 height 8
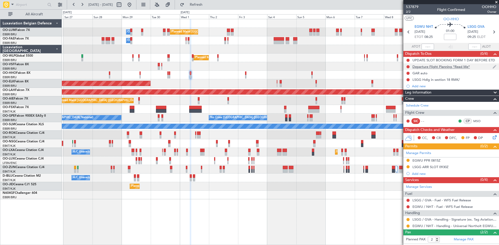
click at [428, 67] on div "Departure Flight Planning *Read Me*" at bounding box center [441, 66] width 57 height 4
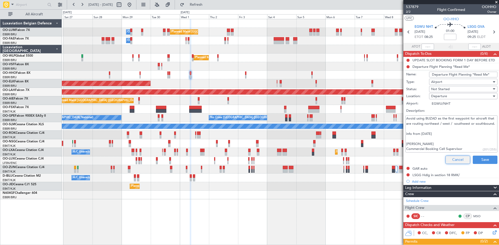
click at [454, 163] on button "Cancel" at bounding box center [458, 160] width 25 height 8
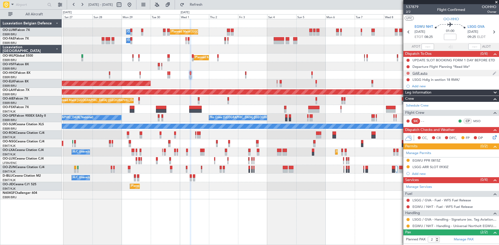
click at [408, 73] on button at bounding box center [408, 73] width 3 height 3
click at [411, 95] on span "Completed" at bounding box center [410, 96] width 17 height 5
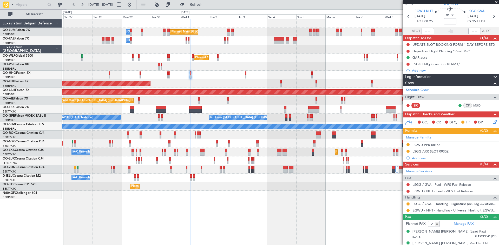
scroll to position [22, 0]
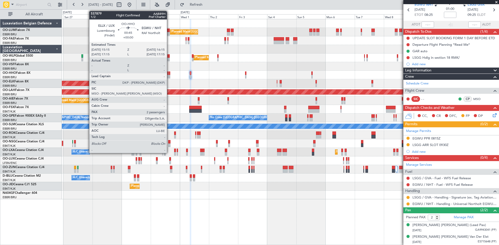
click at [169, 71] on div at bounding box center [169, 73] width 1 height 4
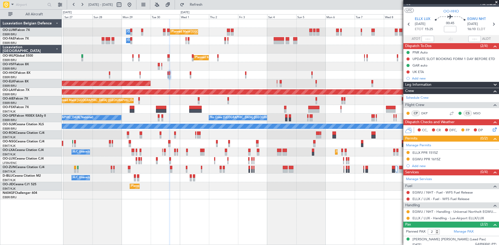
scroll to position [0, 0]
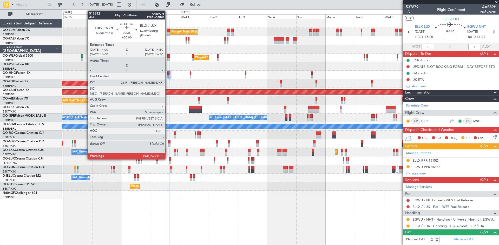
click at [168, 73] on div at bounding box center [167, 73] width 1 height 4
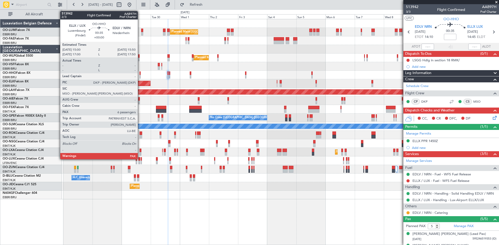
click at [140, 73] on div at bounding box center [140, 73] width 1 height 4
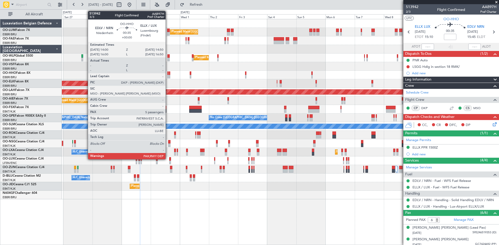
click at [168, 72] on div at bounding box center [167, 73] width 1 height 4
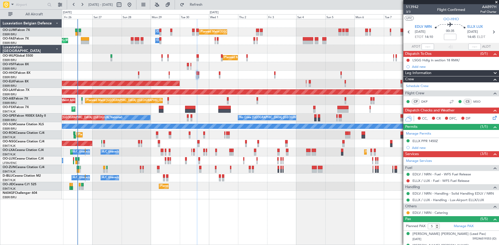
click at [349, 194] on div "Planned Maint [GEOGRAPHIC_DATA] ([GEOGRAPHIC_DATA] National) Owner [GEOGRAPHIC_…" at bounding box center [280, 132] width 437 height 226
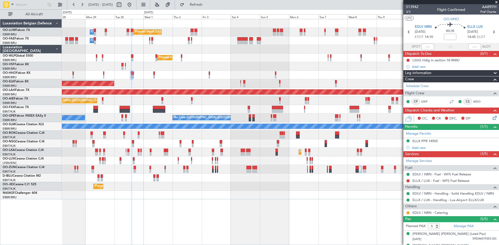
click at [244, 186] on div "Planned Maint [GEOGRAPHIC_DATA] ([GEOGRAPHIC_DATA] National) Owner [GEOGRAPHIC_…" at bounding box center [280, 132] width 437 height 226
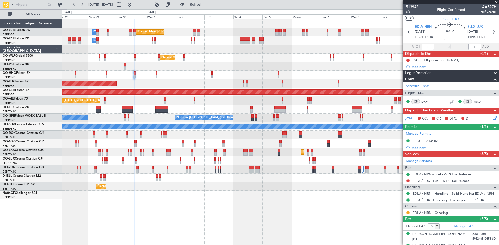
click at [196, 192] on div "Planned Maint [GEOGRAPHIC_DATA] ([GEOGRAPHIC_DATA] National) Owner [GEOGRAPHIC_…" at bounding box center [280, 109] width 437 height 180
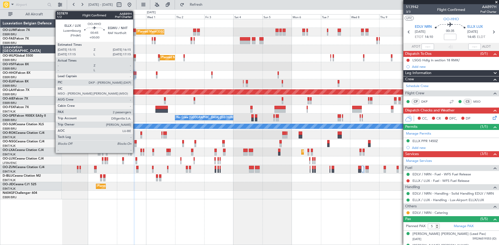
click at [135, 73] on div at bounding box center [135, 73] width 1 height 4
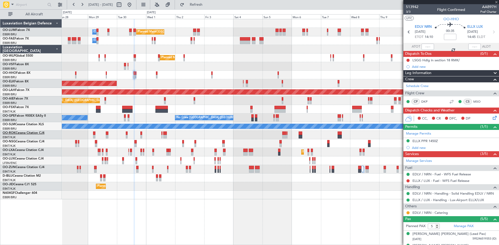
type input "2"
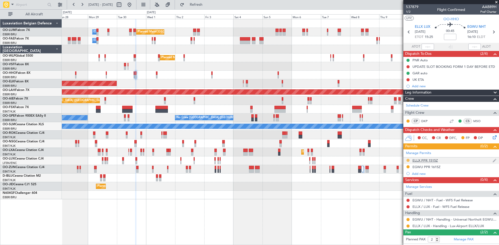
click at [408, 159] on button at bounding box center [408, 160] width 3 height 3
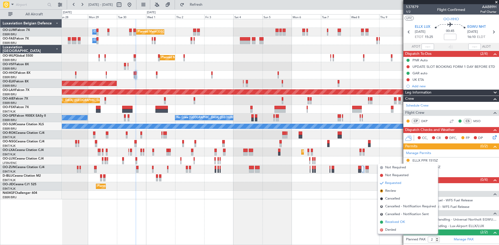
click at [398, 222] on span "Received OK" at bounding box center [395, 222] width 20 height 5
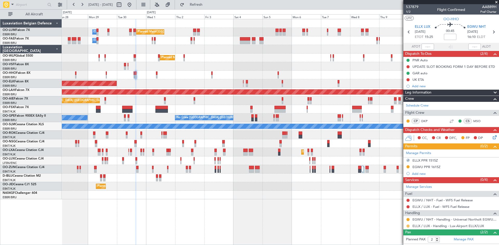
click at [408, 226] on button at bounding box center [408, 226] width 3 height 3
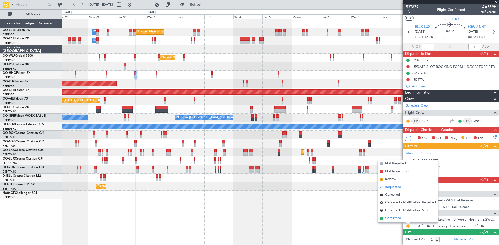
click at [399, 219] on span "Confirmed" at bounding box center [393, 218] width 16 height 5
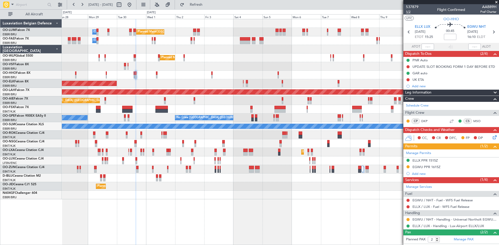
click at [407, 12] on span "1/2" at bounding box center [412, 12] width 12 height 4
click at [426, 84] on div "Add new" at bounding box center [452, 86] width 80 height 4
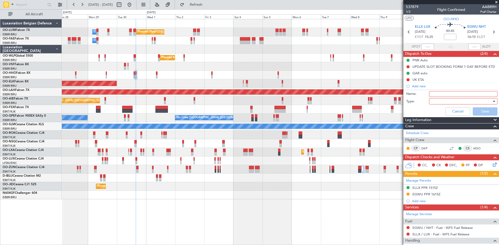
click at [443, 95] on input "Name:" at bounding box center [463, 94] width 68 height 6
type input "GENDEC ELLX sent 26/9"
click at [453, 102] on div at bounding box center [461, 101] width 61 height 8
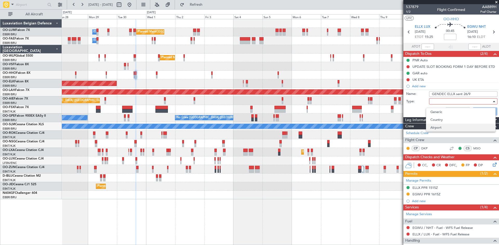
click at [444, 126] on span "Airport" at bounding box center [461, 128] width 61 height 8
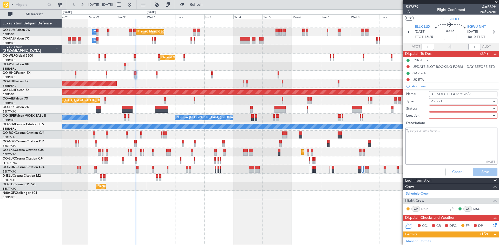
click at [446, 110] on div at bounding box center [461, 109] width 61 height 8
click at [445, 134] on span "Completed" at bounding box center [461, 135] width 61 height 8
click at [438, 118] on div at bounding box center [461, 116] width 61 height 8
click at [441, 134] on span "Departure" at bounding box center [461, 134] width 61 height 8
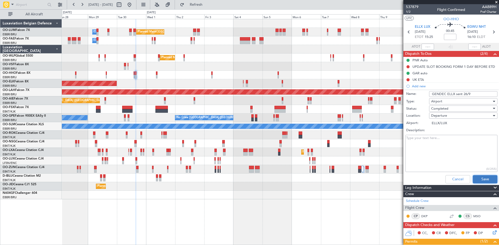
click at [483, 179] on button "Save" at bounding box center [485, 179] width 25 height 8
